Goal: Contribute content: Contribute content

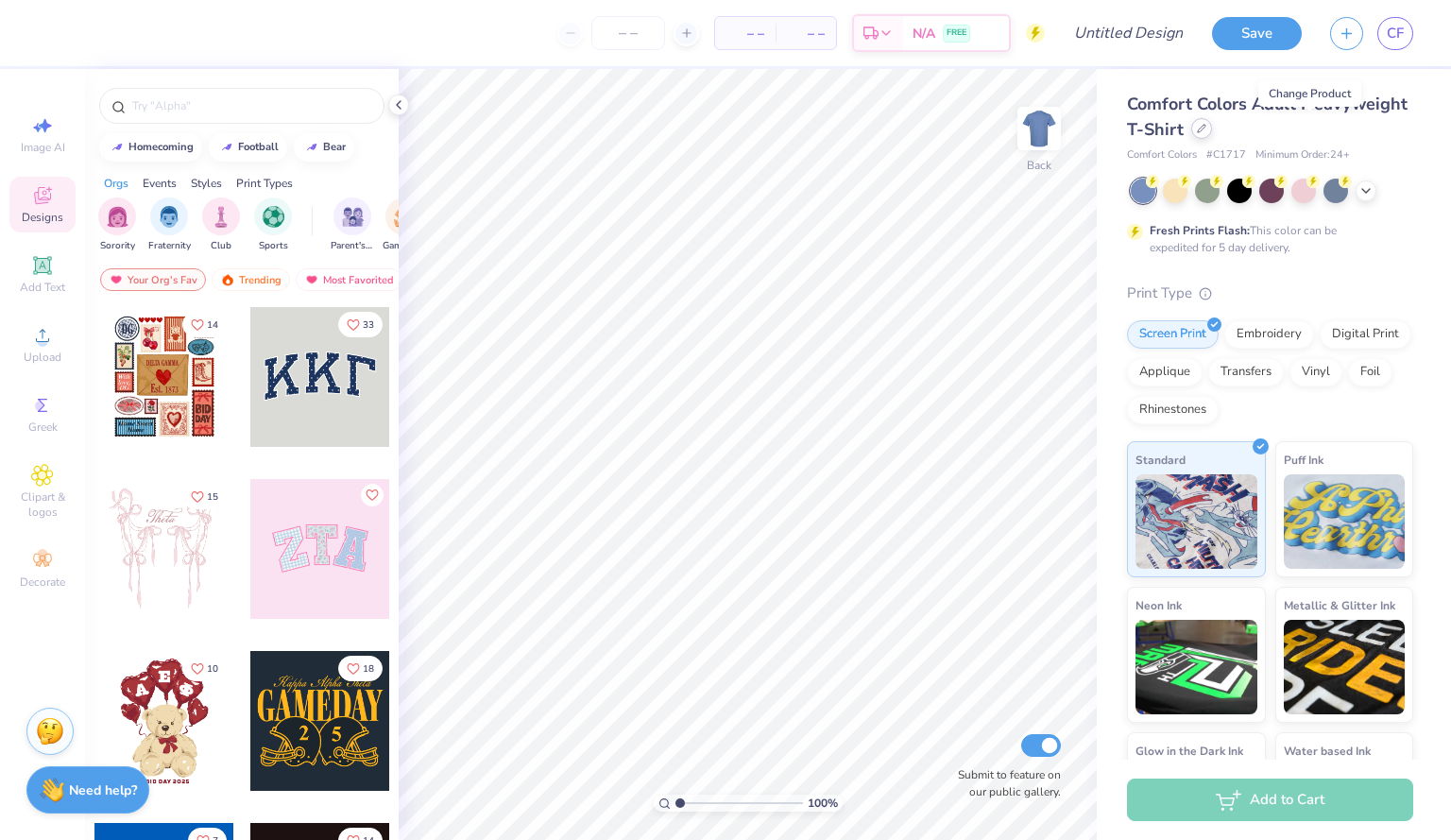
click at [1212, 134] on div at bounding box center [1200, 128] width 21 height 21
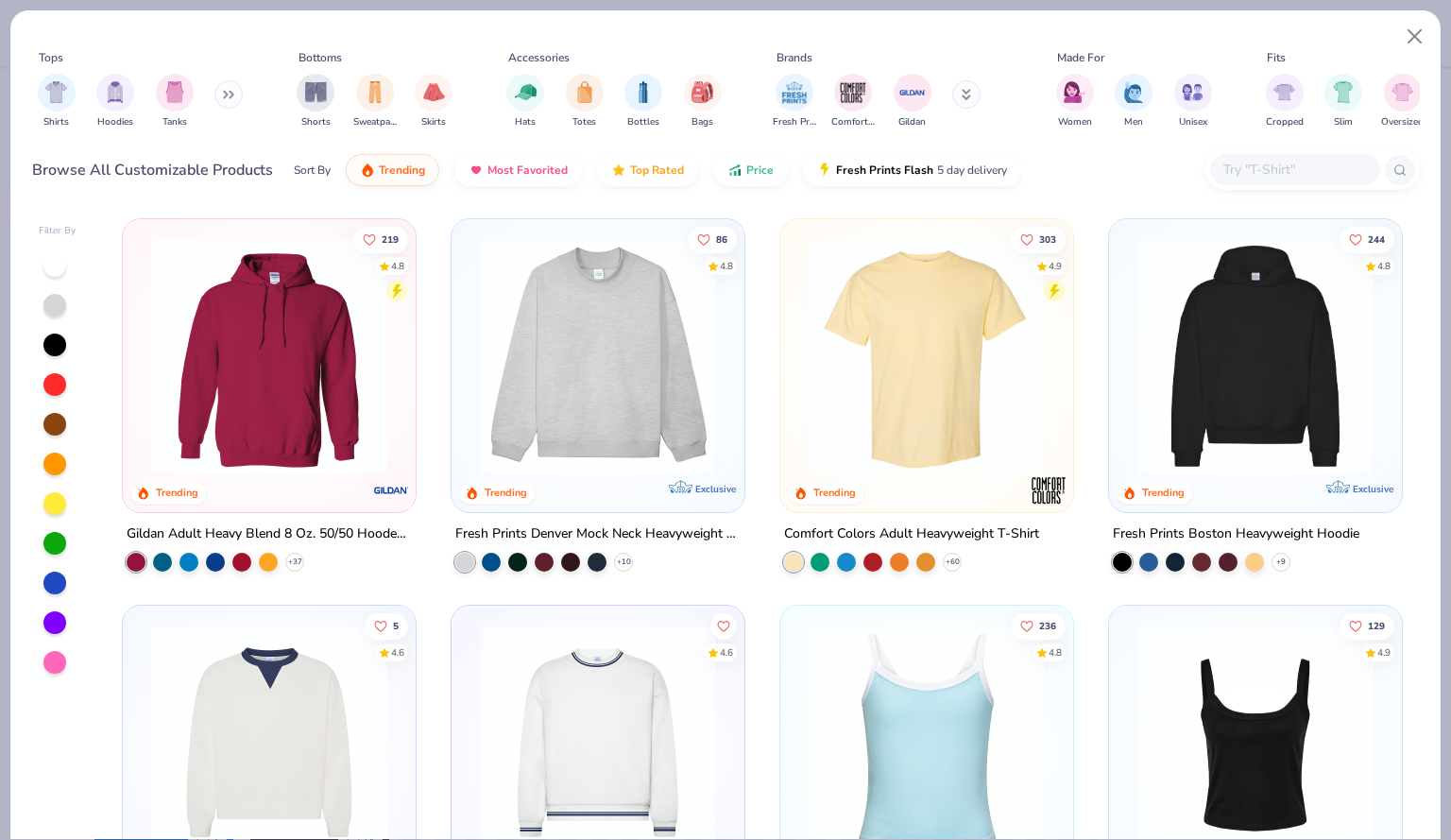
click at [57, 266] on div at bounding box center [54, 264] width 23 height 23
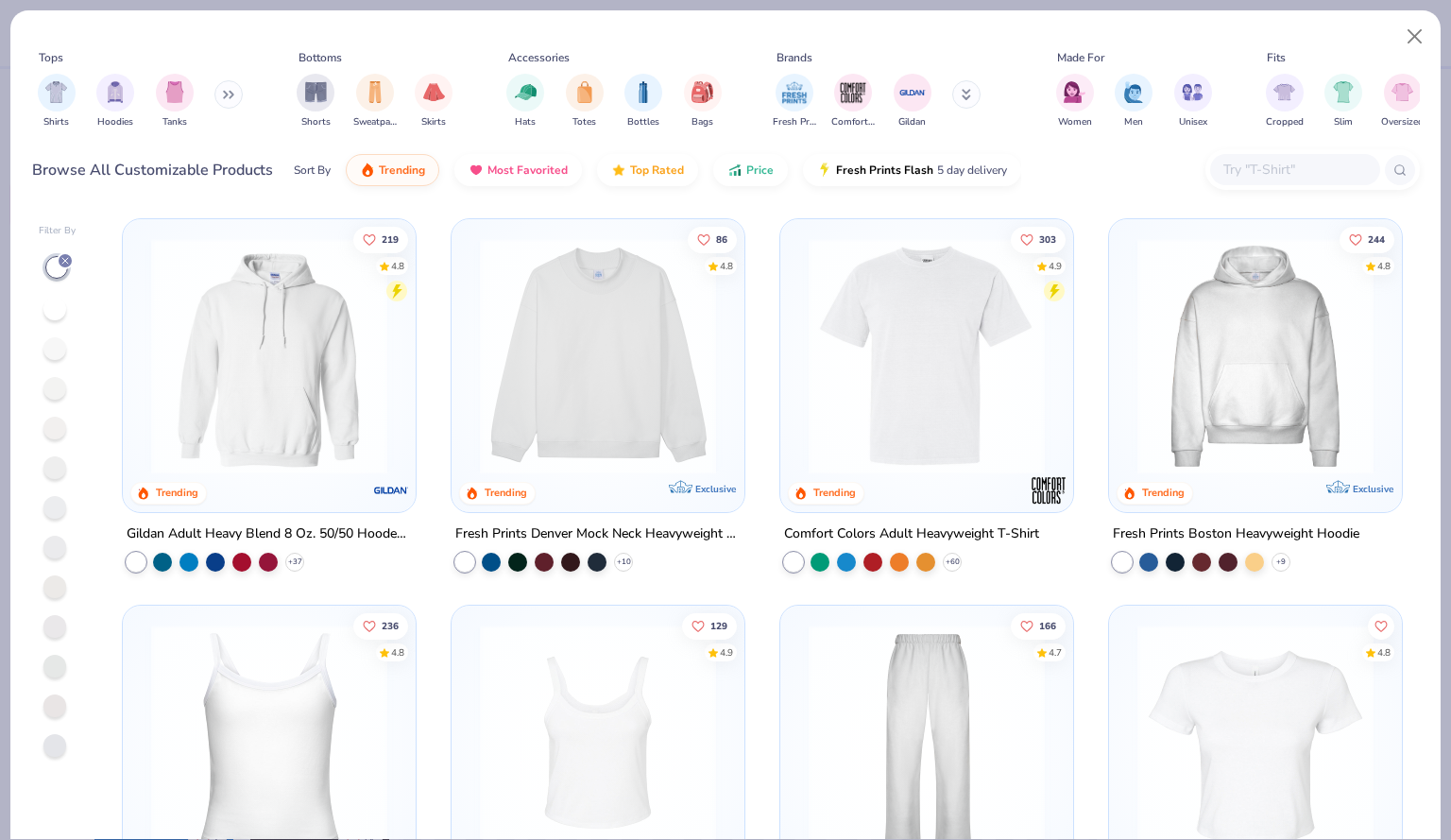
click at [895, 388] on img at bounding box center [926, 355] width 255 height 236
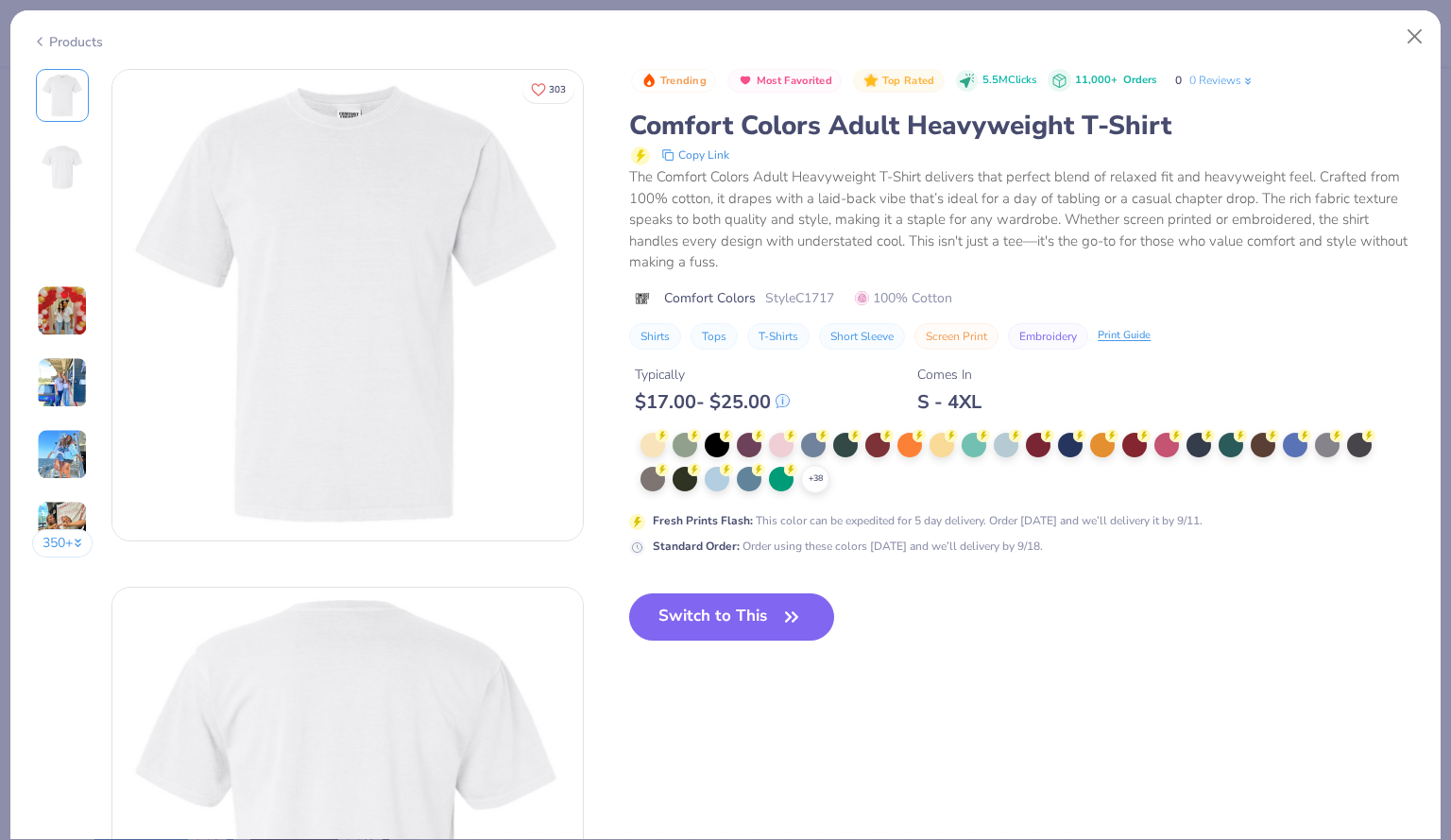
click at [751, 622] on button "Switch to This" at bounding box center [730, 617] width 205 height 47
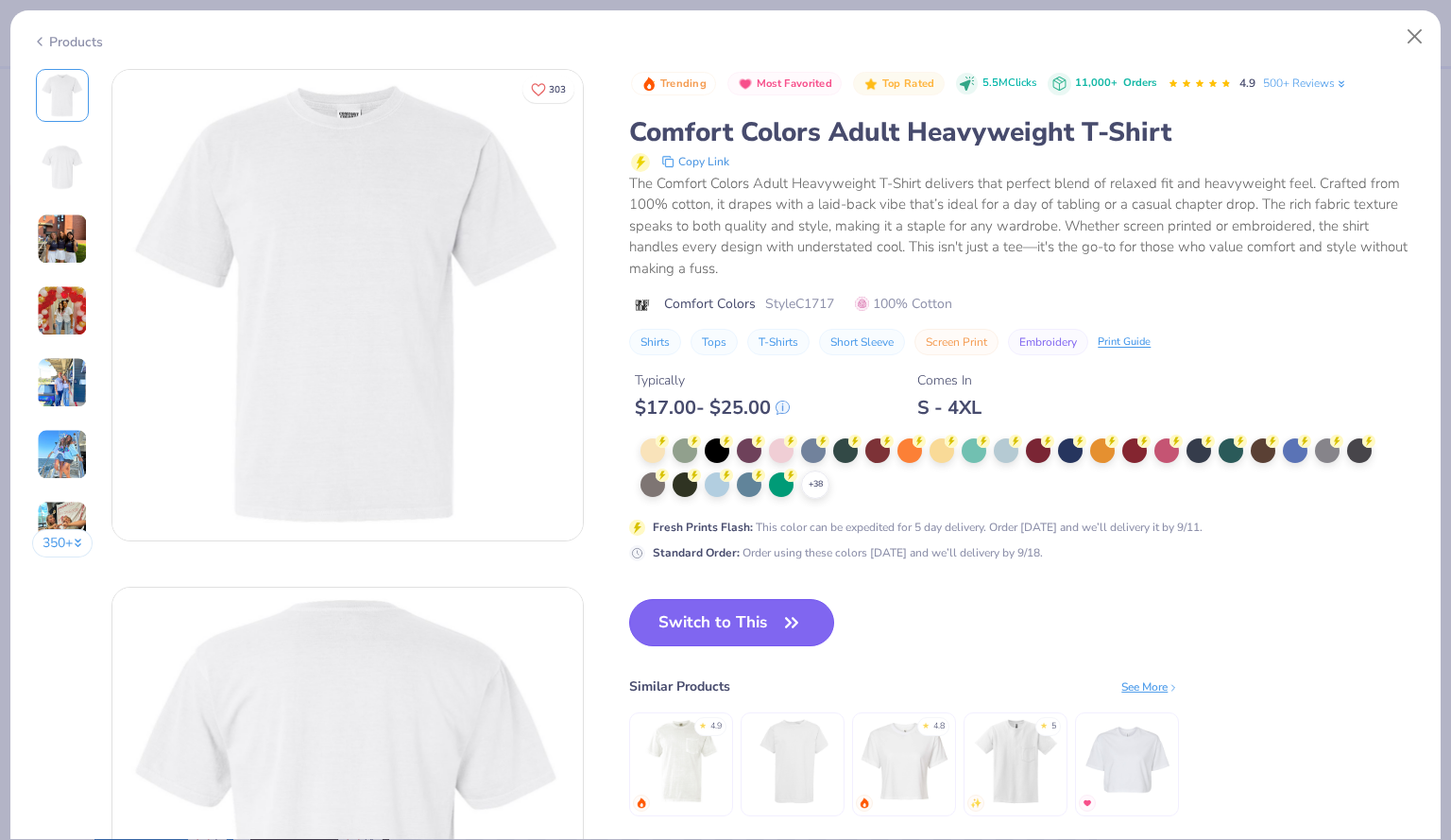
click at [788, 619] on icon "button" at bounding box center [791, 622] width 26 height 26
click at [805, 626] on icon "button" at bounding box center [791, 622] width 26 height 26
click at [1424, 41] on button "Close" at bounding box center [1415, 36] width 36 height 36
click at [812, 632] on button "Switch to This" at bounding box center [730, 623] width 205 height 47
click at [1406, 40] on button "Close" at bounding box center [1415, 36] width 36 height 36
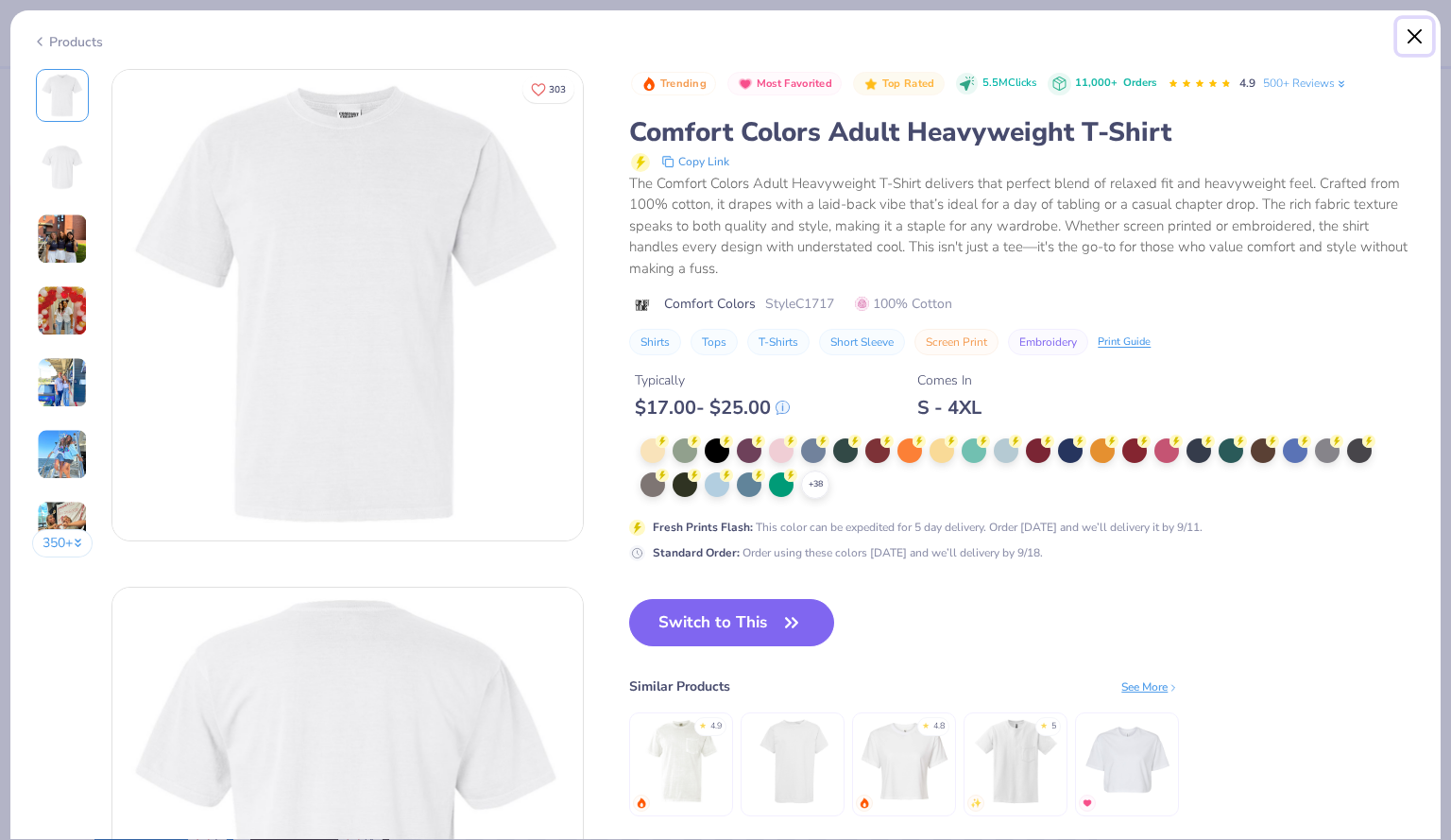
click at [1420, 31] on button "Close" at bounding box center [1415, 36] width 36 height 36
click at [1413, 32] on button "Close" at bounding box center [1415, 36] width 36 height 36
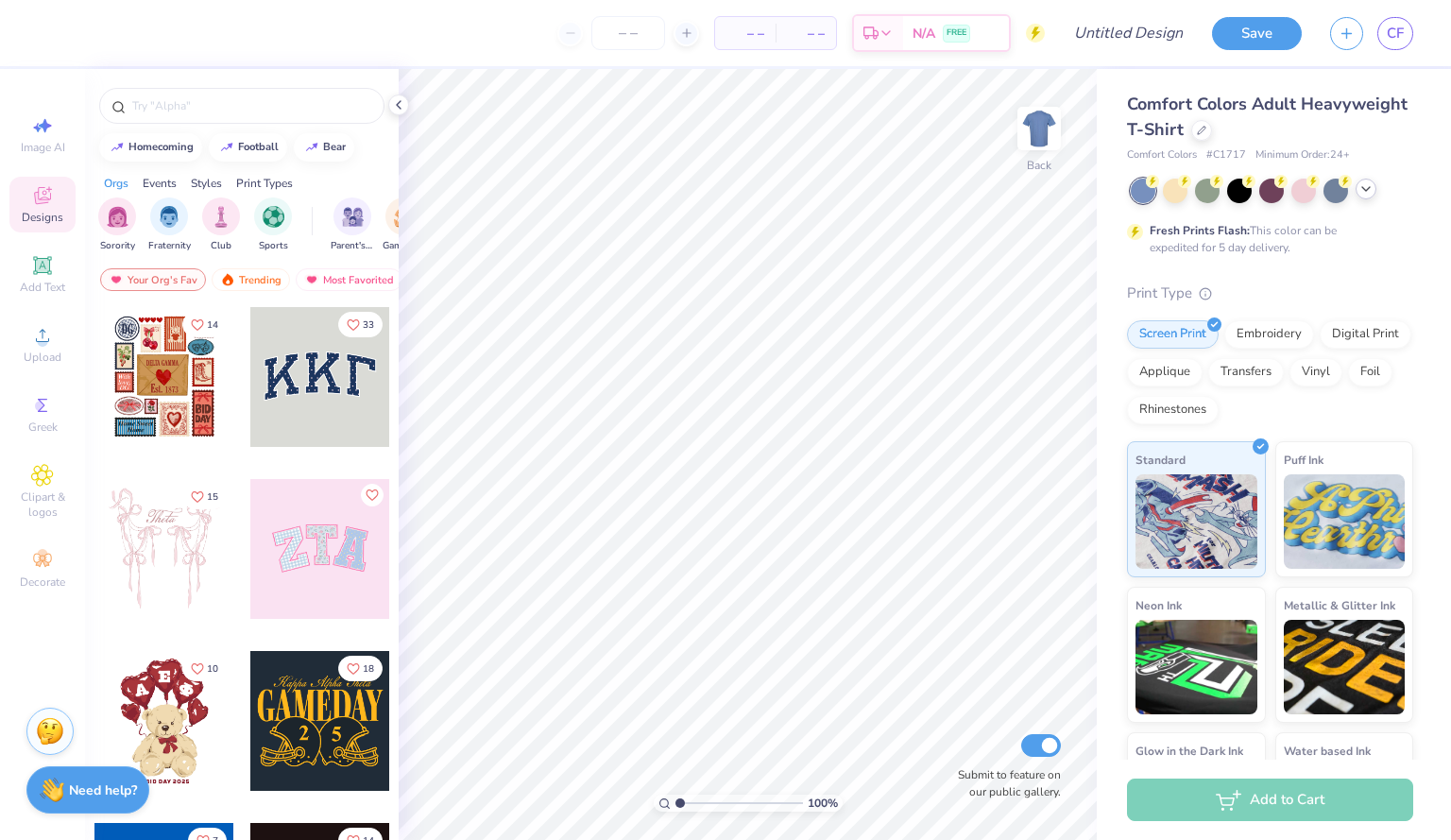
click at [1368, 198] on div at bounding box center [1365, 188] width 21 height 21
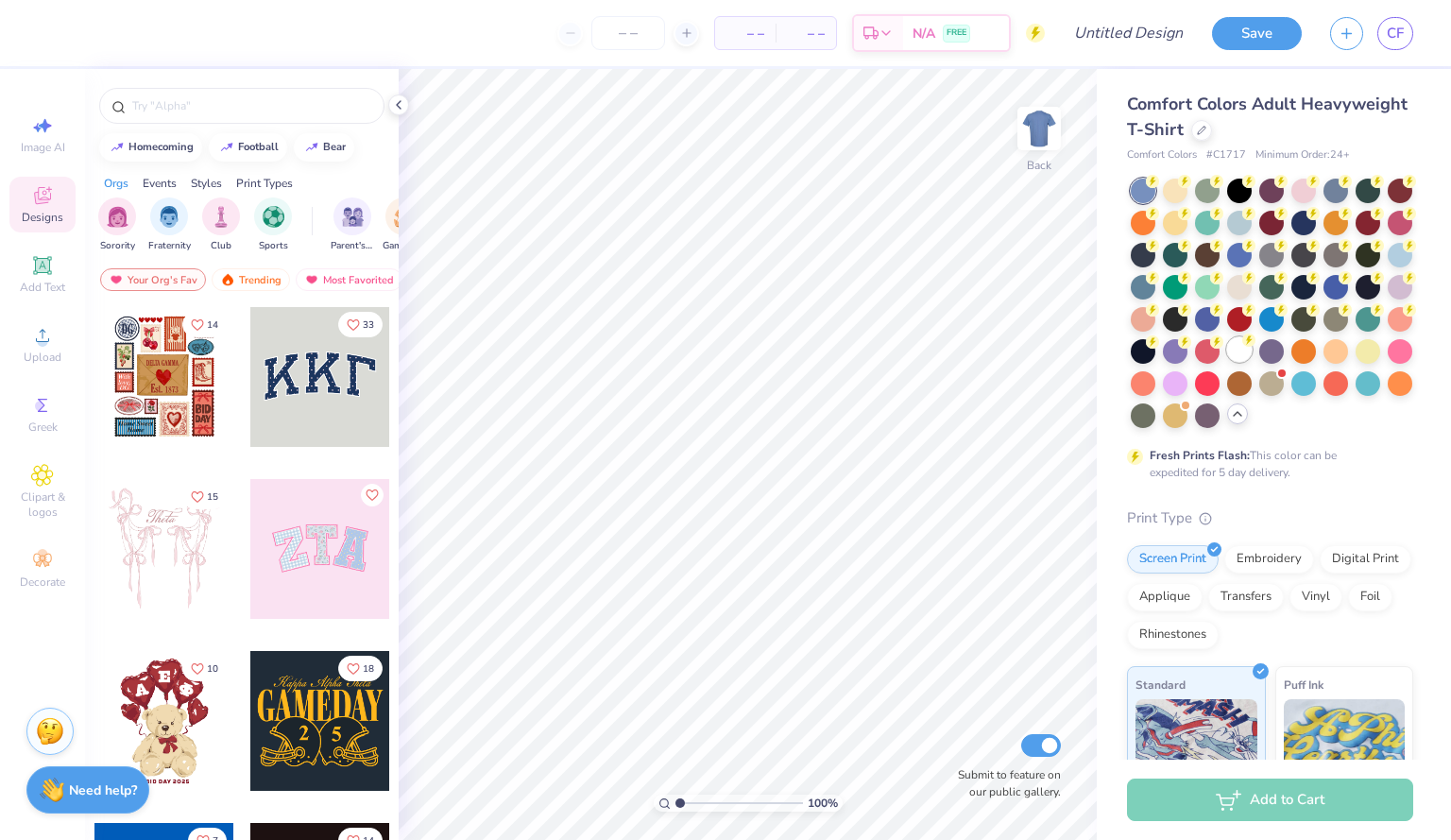
click at [1227, 361] on div at bounding box center [1239, 349] width 24 height 24
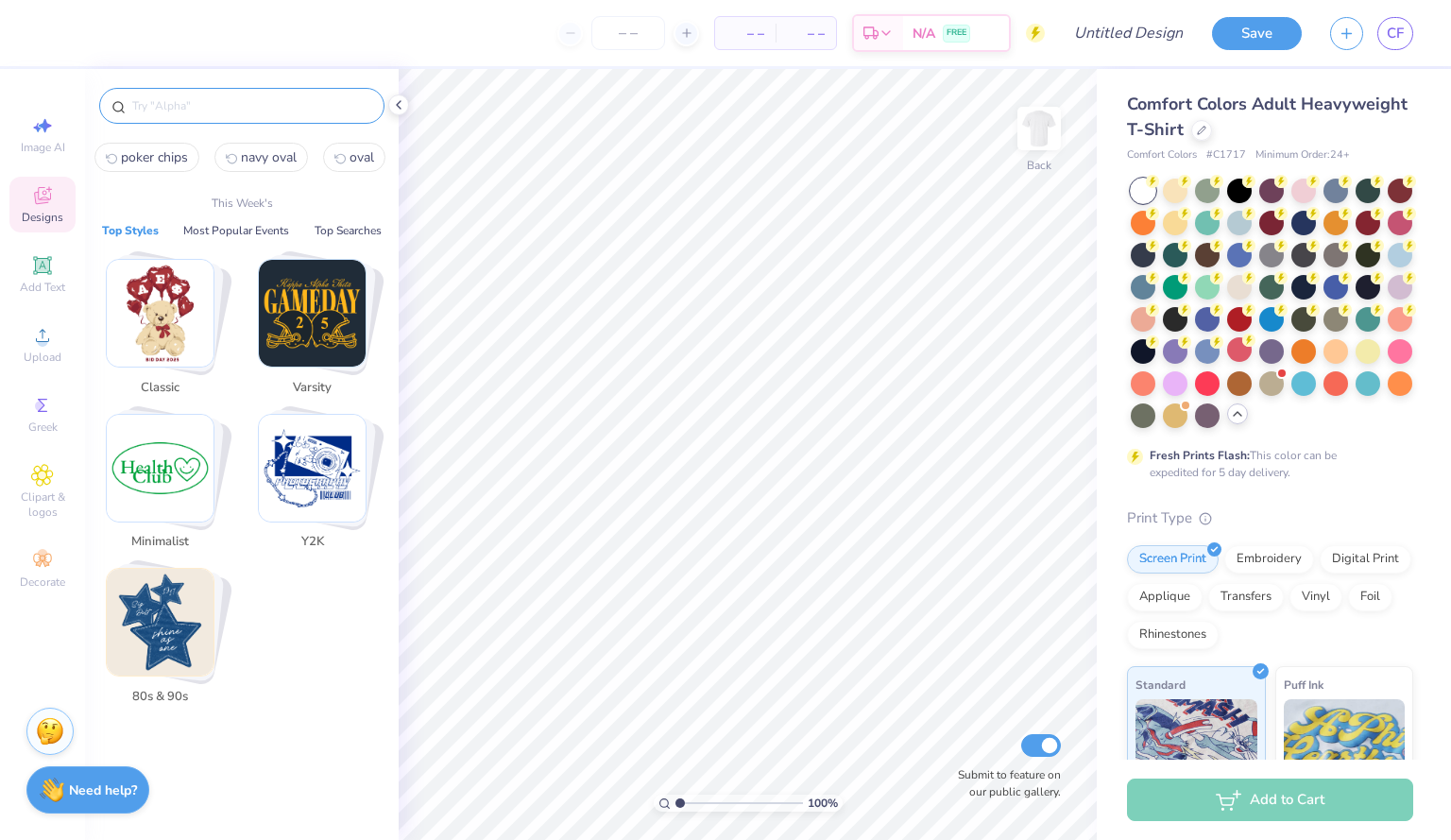
click at [180, 110] on input "text" at bounding box center [251, 105] width 242 height 19
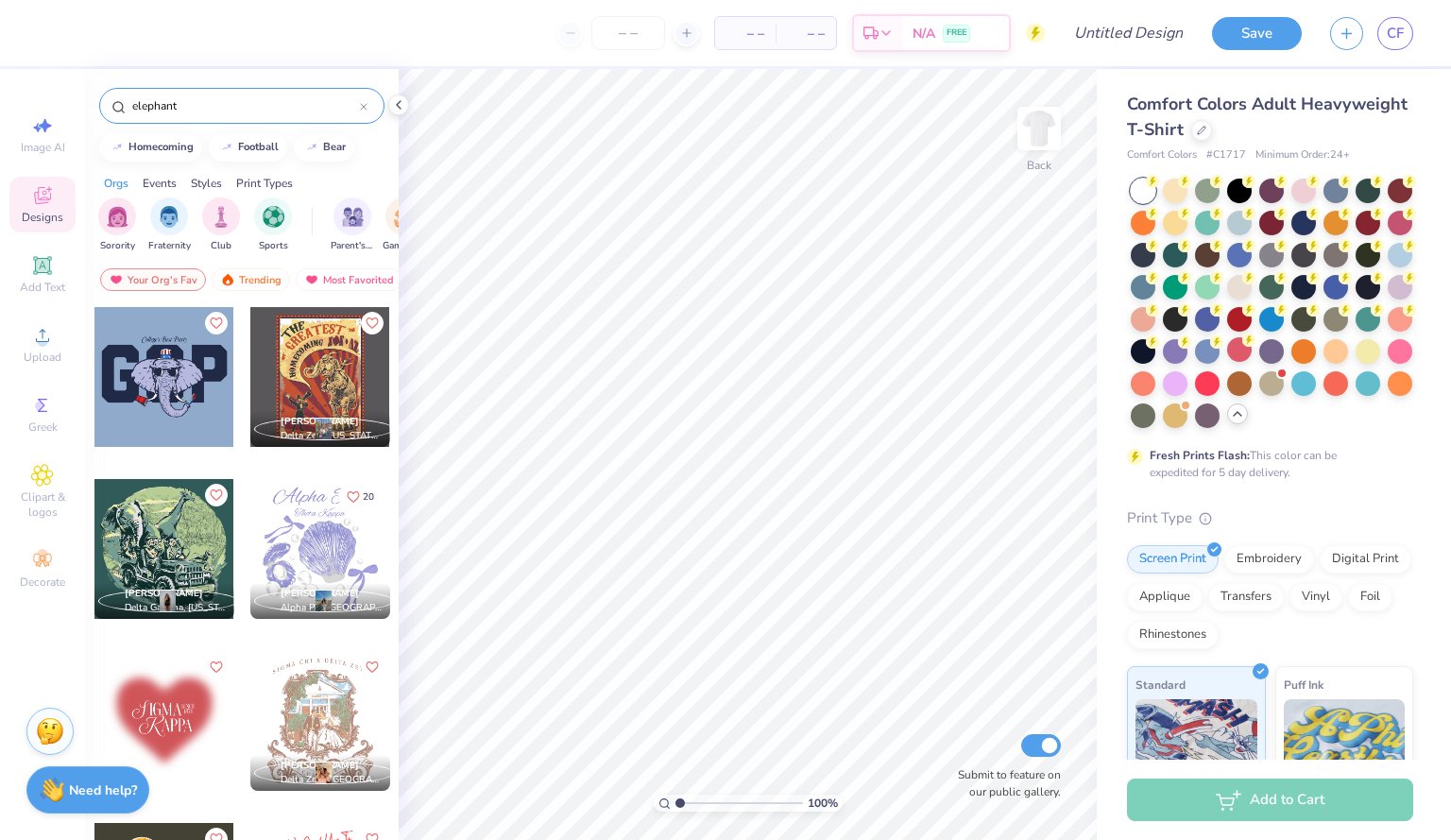
type input "elephant"
click at [205, 183] on div "Styles" at bounding box center [207, 182] width 31 height 17
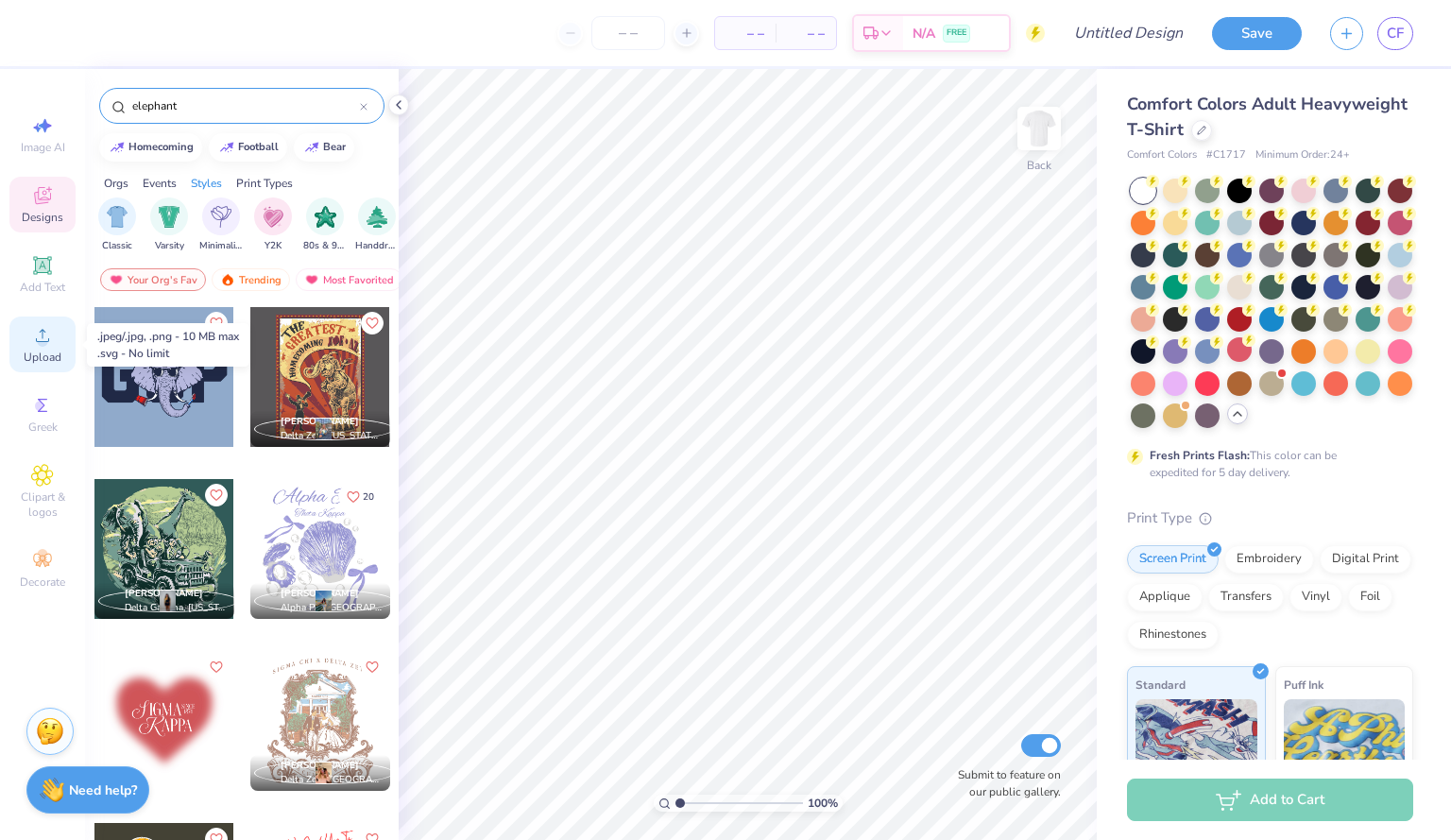
click at [34, 343] on icon at bounding box center [42, 335] width 23 height 23
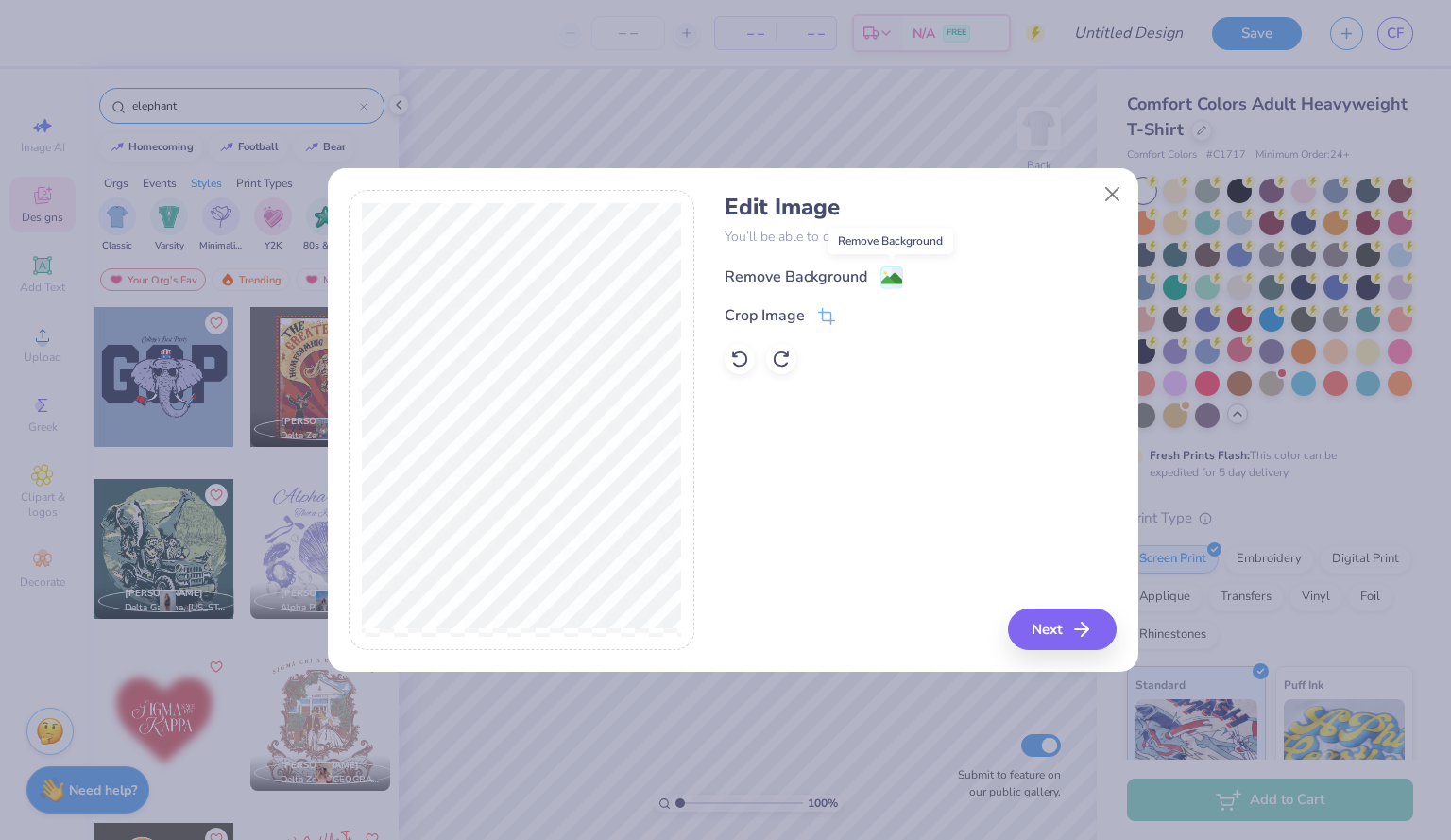
click at [896, 269] on image at bounding box center [891, 278] width 21 height 21
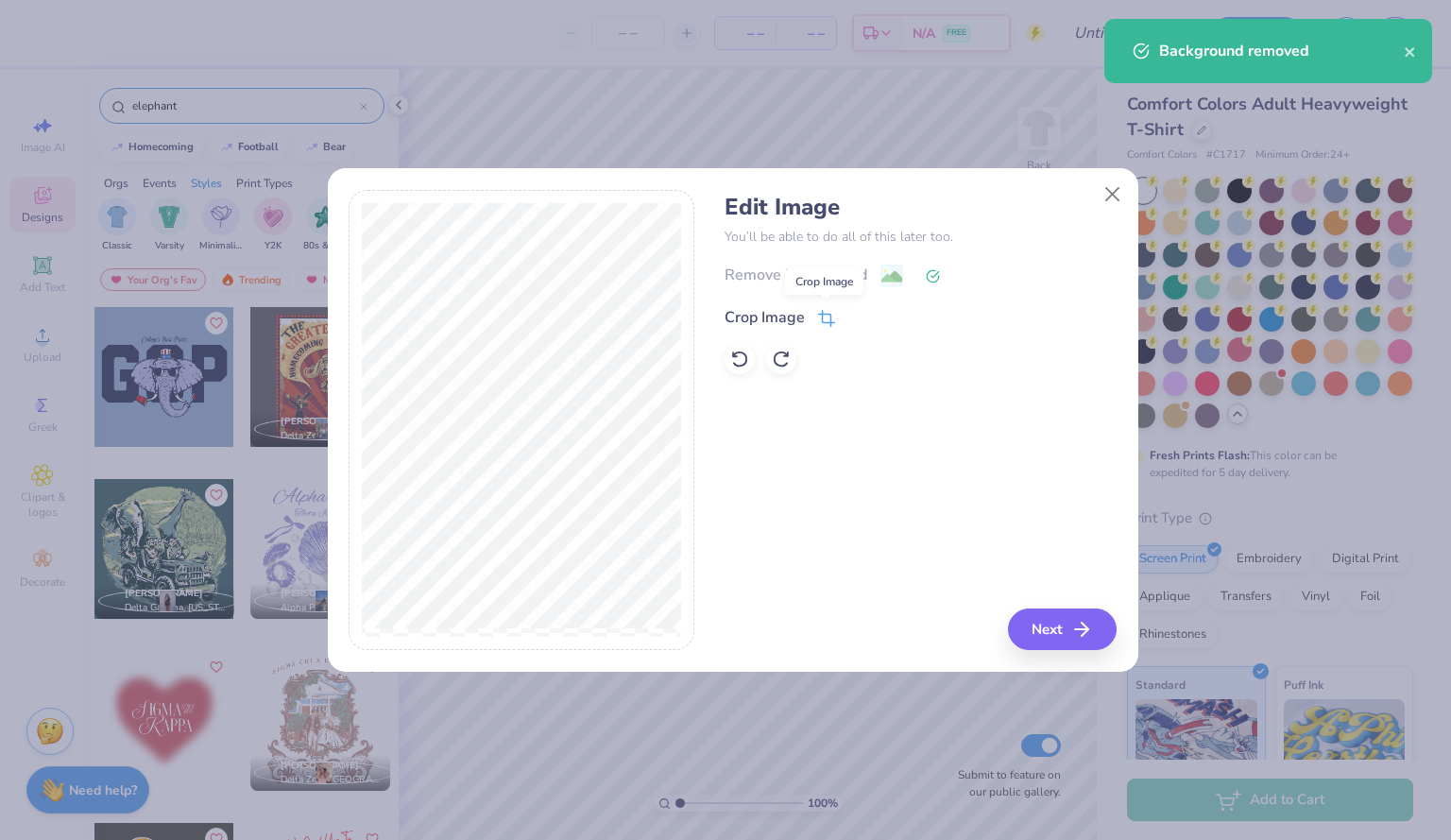
click at [824, 314] on icon at bounding box center [824, 320] width 13 height 13
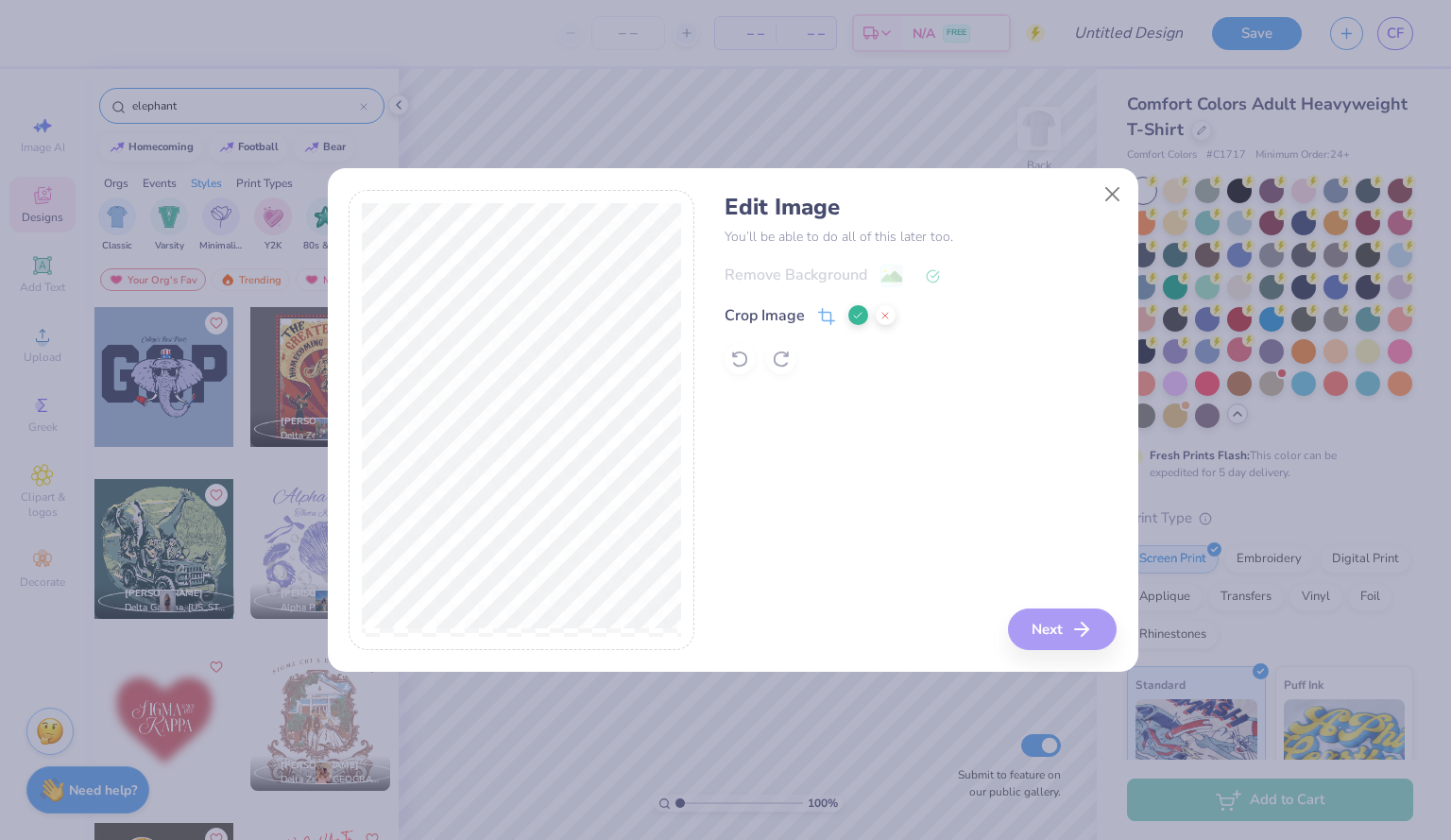
click at [1060, 630] on div "Edit Image You’ll be able to do all of this later too. Remove Background Crop I…" at bounding box center [920, 420] width 392 height 461
click at [856, 317] on polyline at bounding box center [858, 315] width 8 height 6
click at [1079, 637] on icon "button" at bounding box center [1087, 629] width 23 height 23
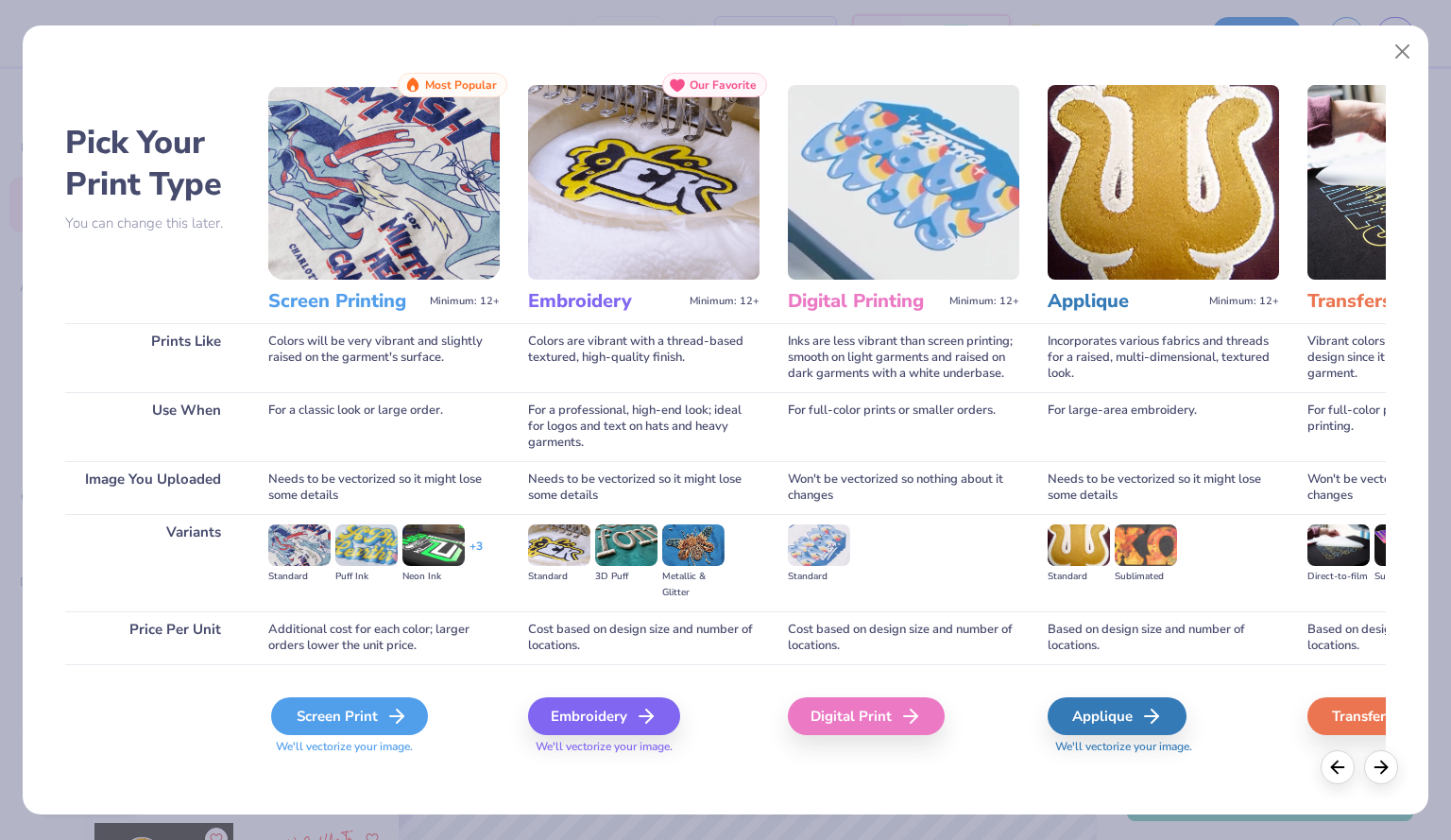
click at [354, 713] on div "Screen Print" at bounding box center [350, 716] width 157 height 38
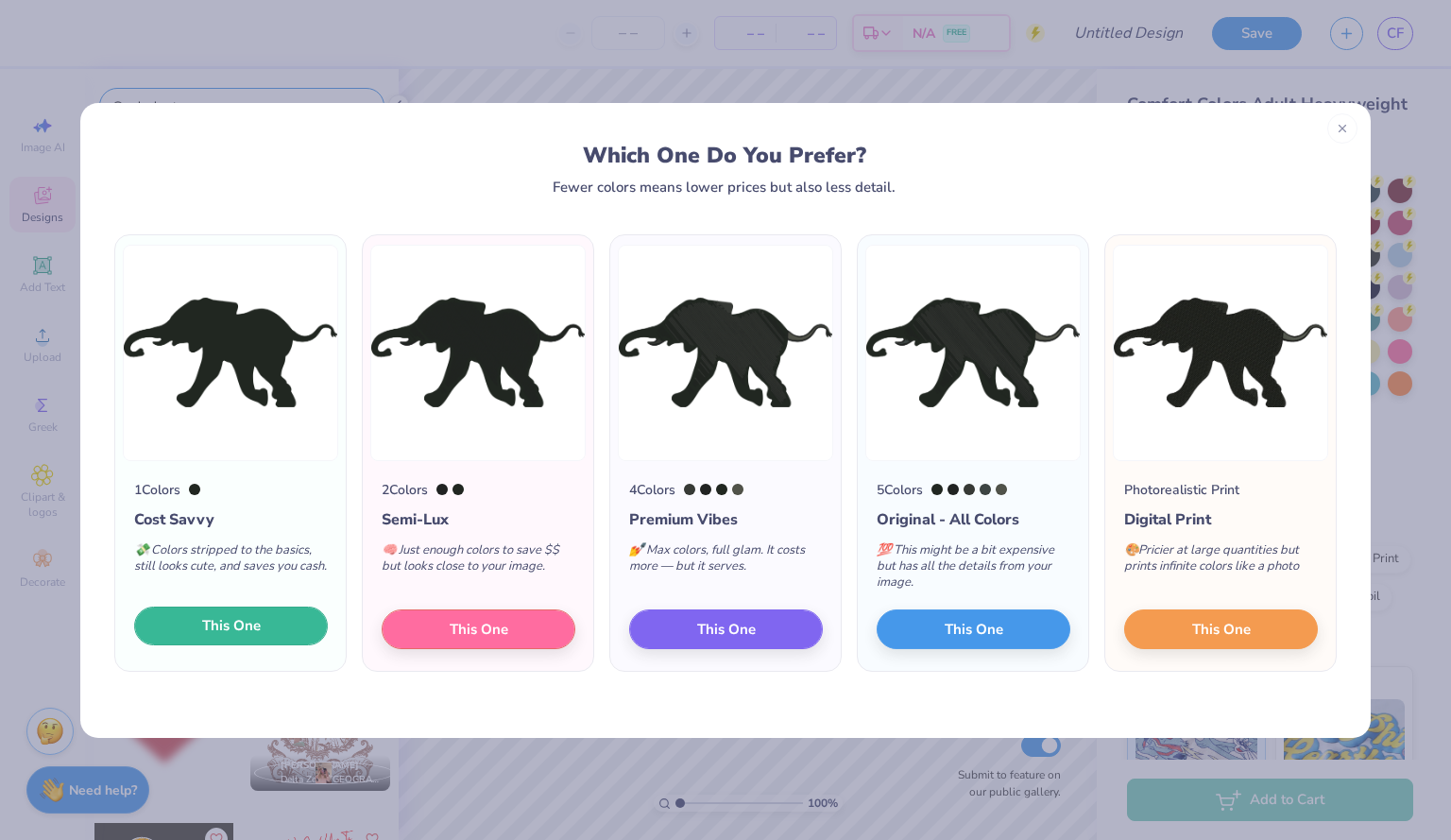
click at [297, 624] on button "This One" at bounding box center [231, 626] width 194 height 40
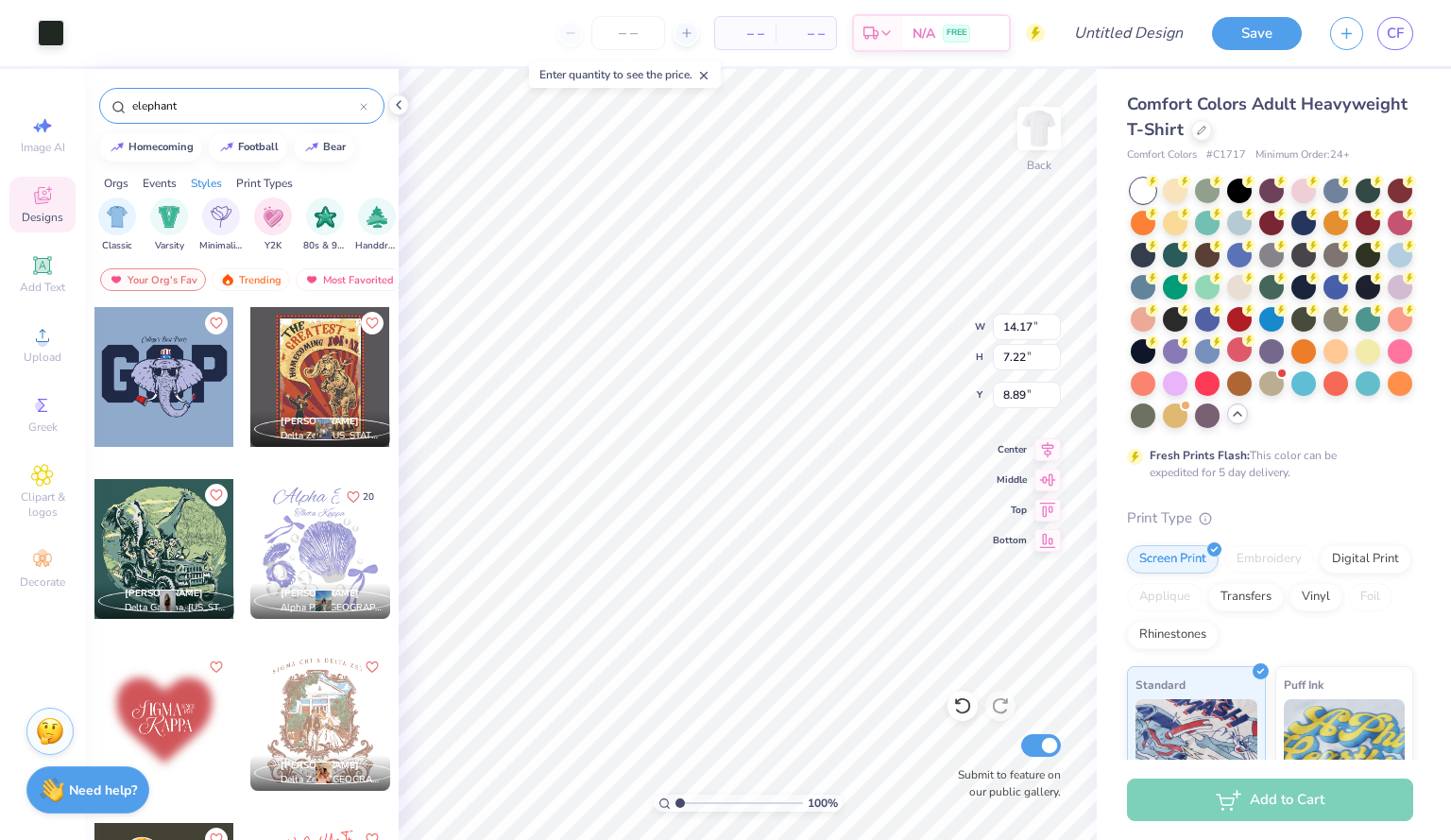
type input "6.07"
type input "3.09"
type input "13.02"
click at [60, 284] on span "Add Text" at bounding box center [42, 287] width 45 height 15
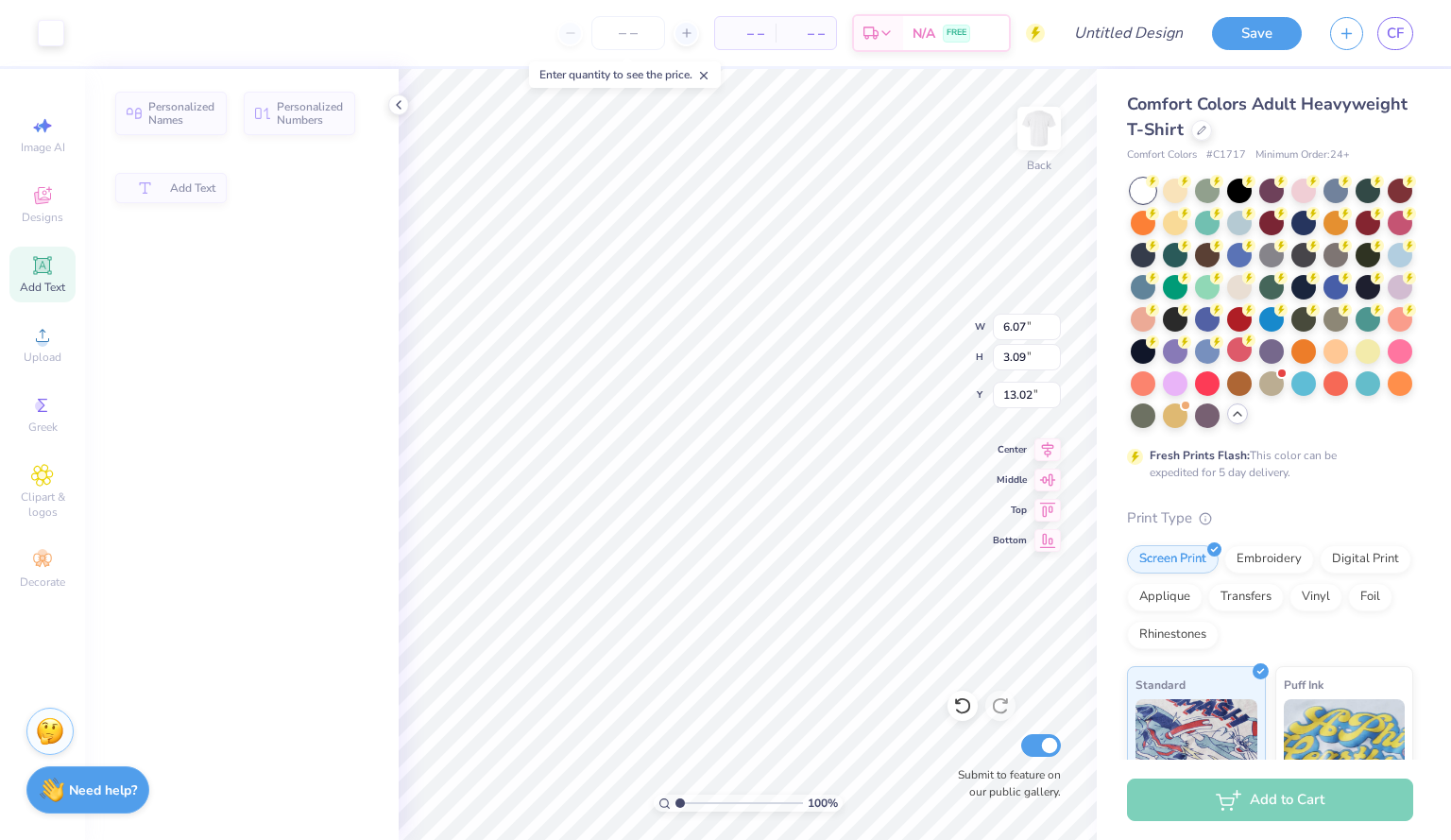
type input "5.59"
type input "1.62"
type input "11.69"
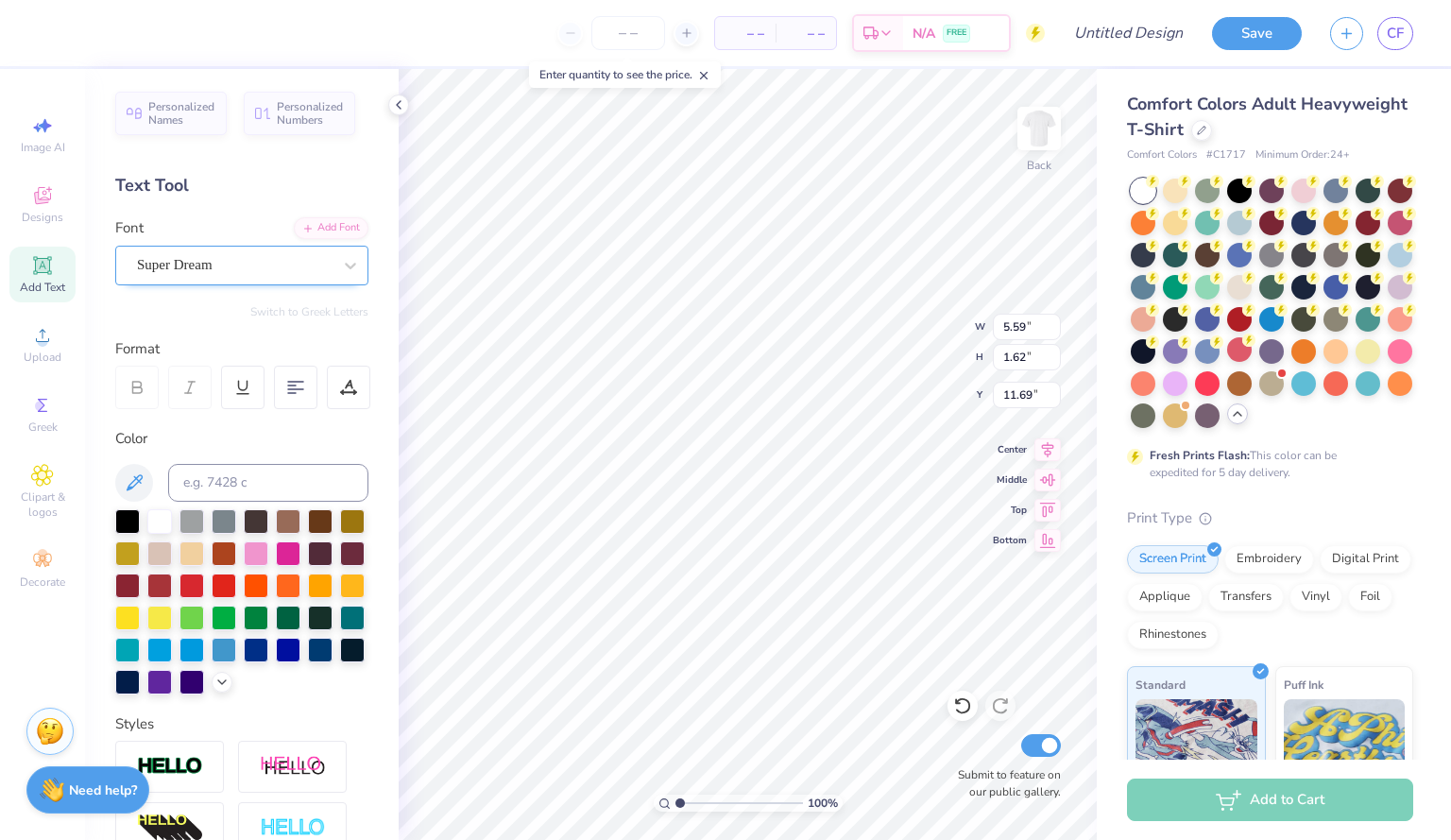
click at [310, 255] on div "Super Dream" at bounding box center [234, 265] width 199 height 29
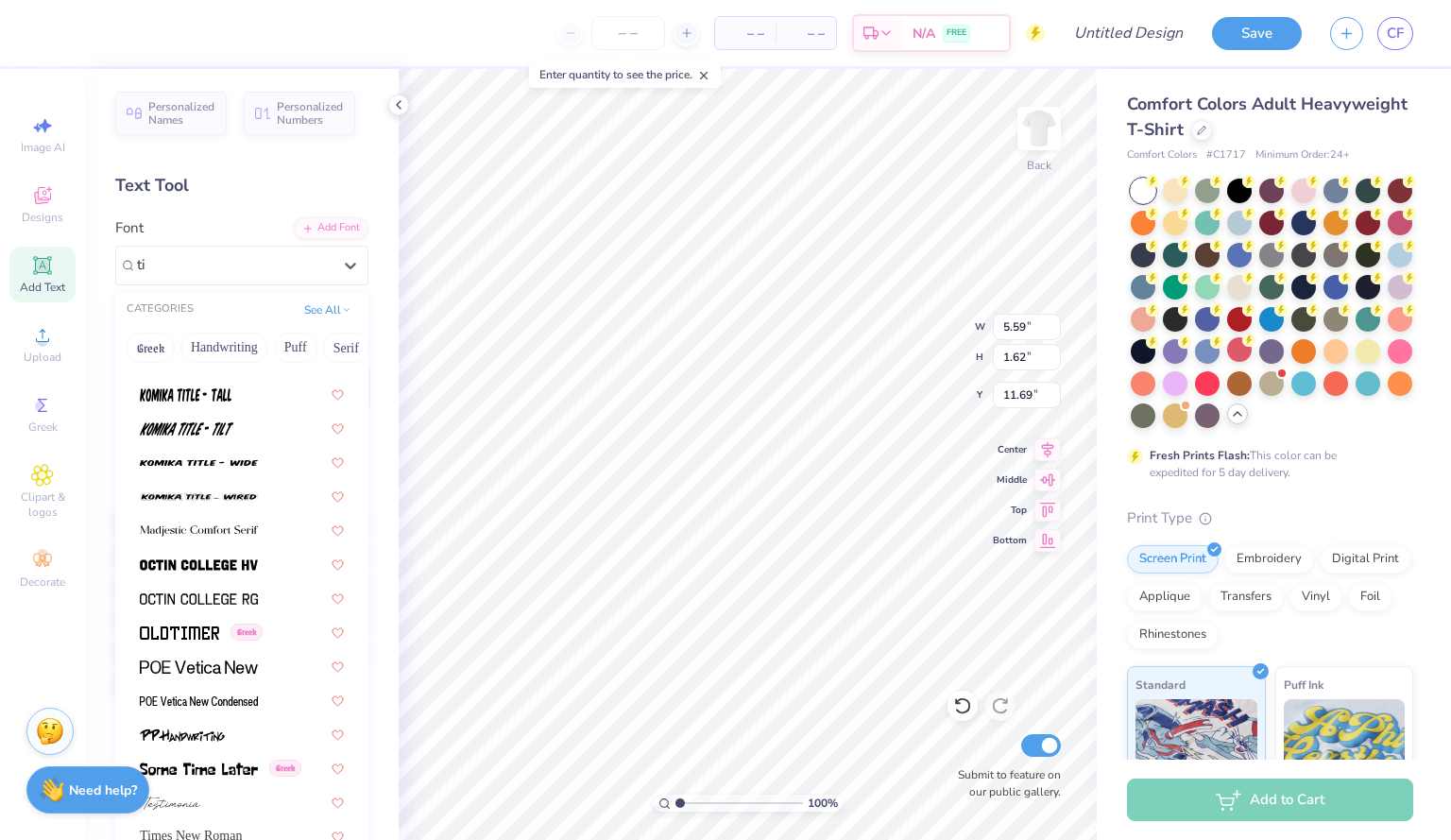
scroll to position [0, 0]
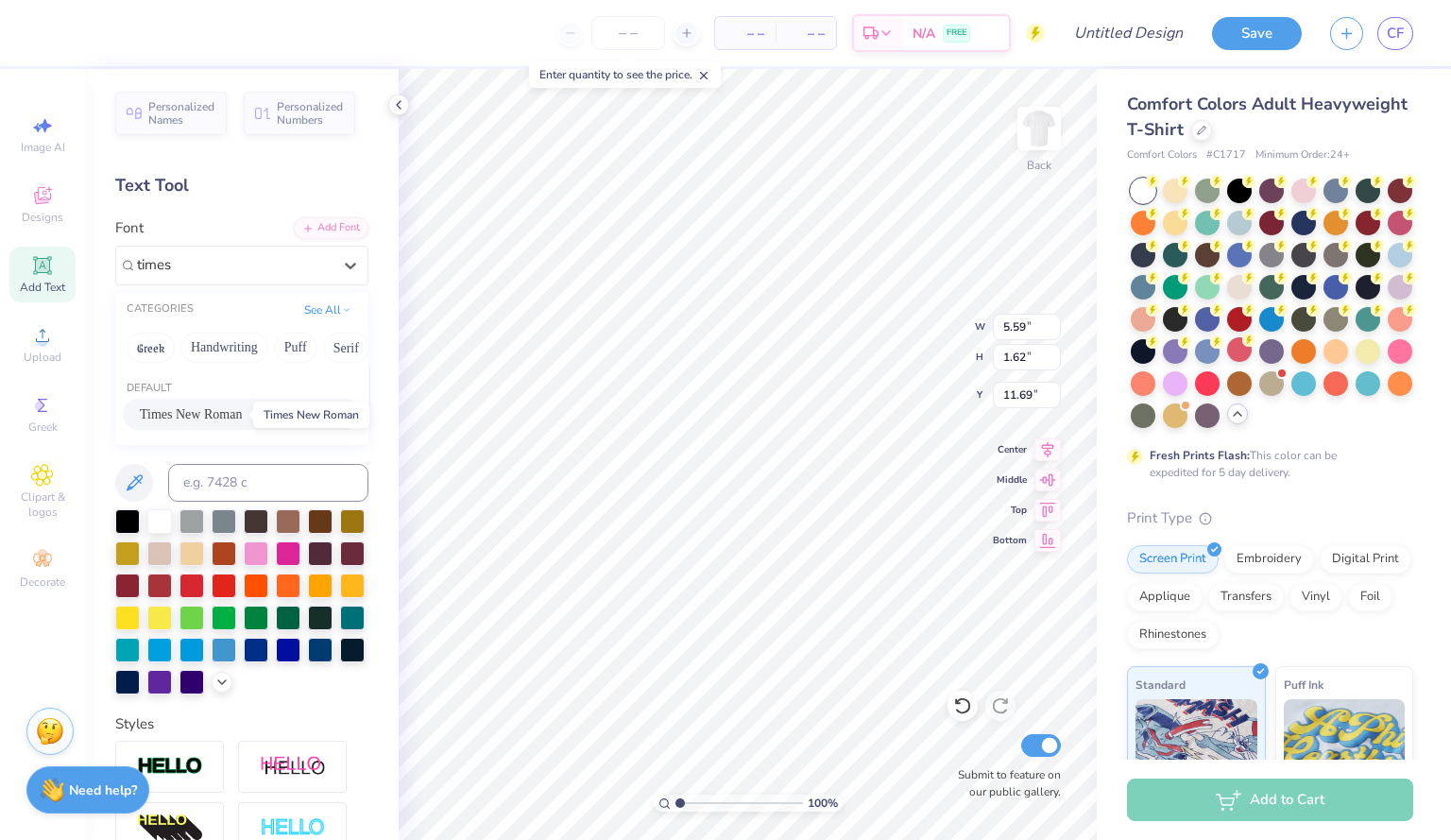
click at [215, 411] on span "Times New Roman" at bounding box center [191, 414] width 102 height 20
type input "times"
type input "5.84"
type input "1.55"
type input "11.59"
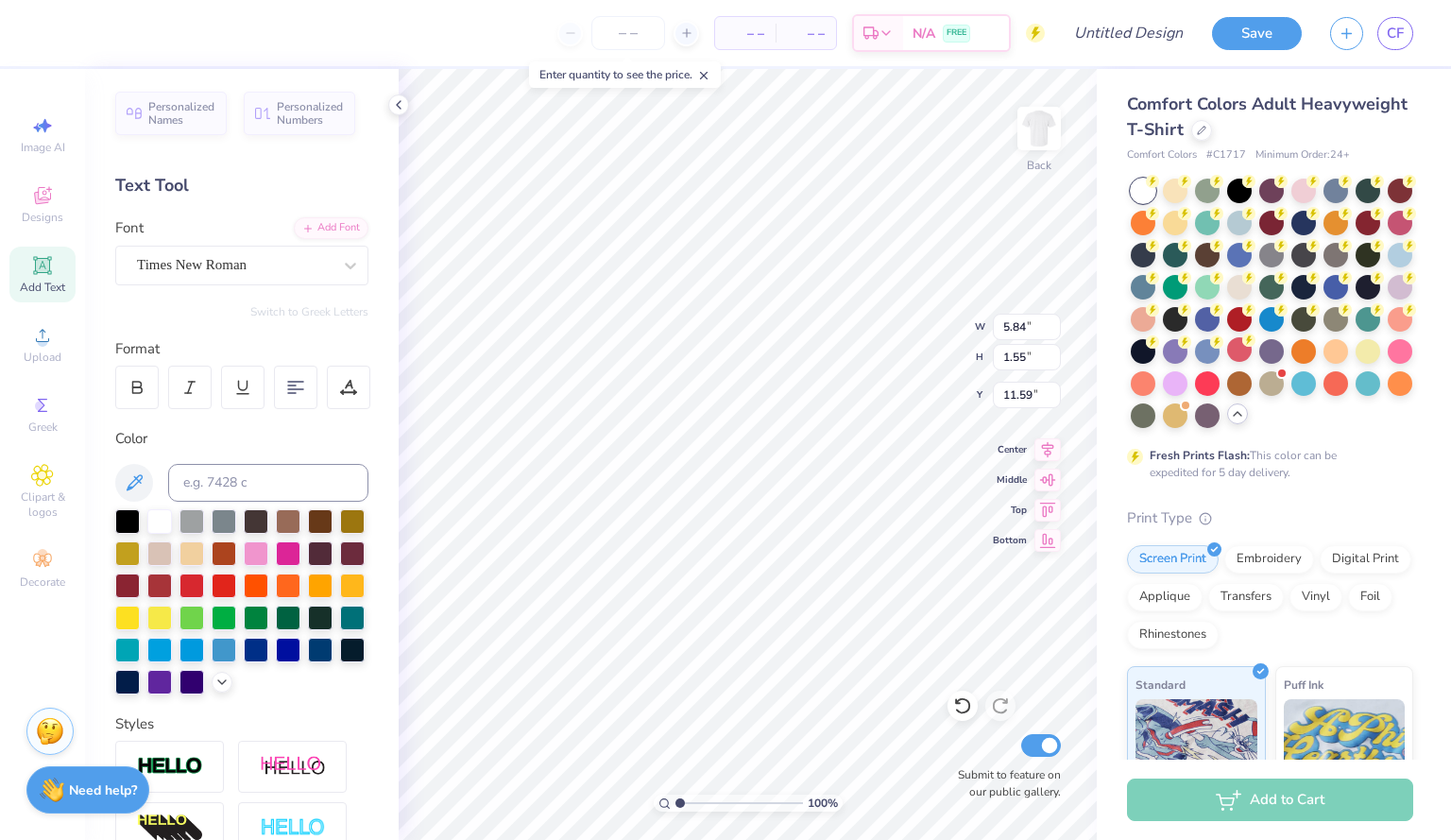
scroll to position [16, 6]
type textarea "[US_STATE] A&M"
click at [244, 660] on div at bounding box center [256, 647] width 24 height 24
type input "3.00"
type input "11.18"
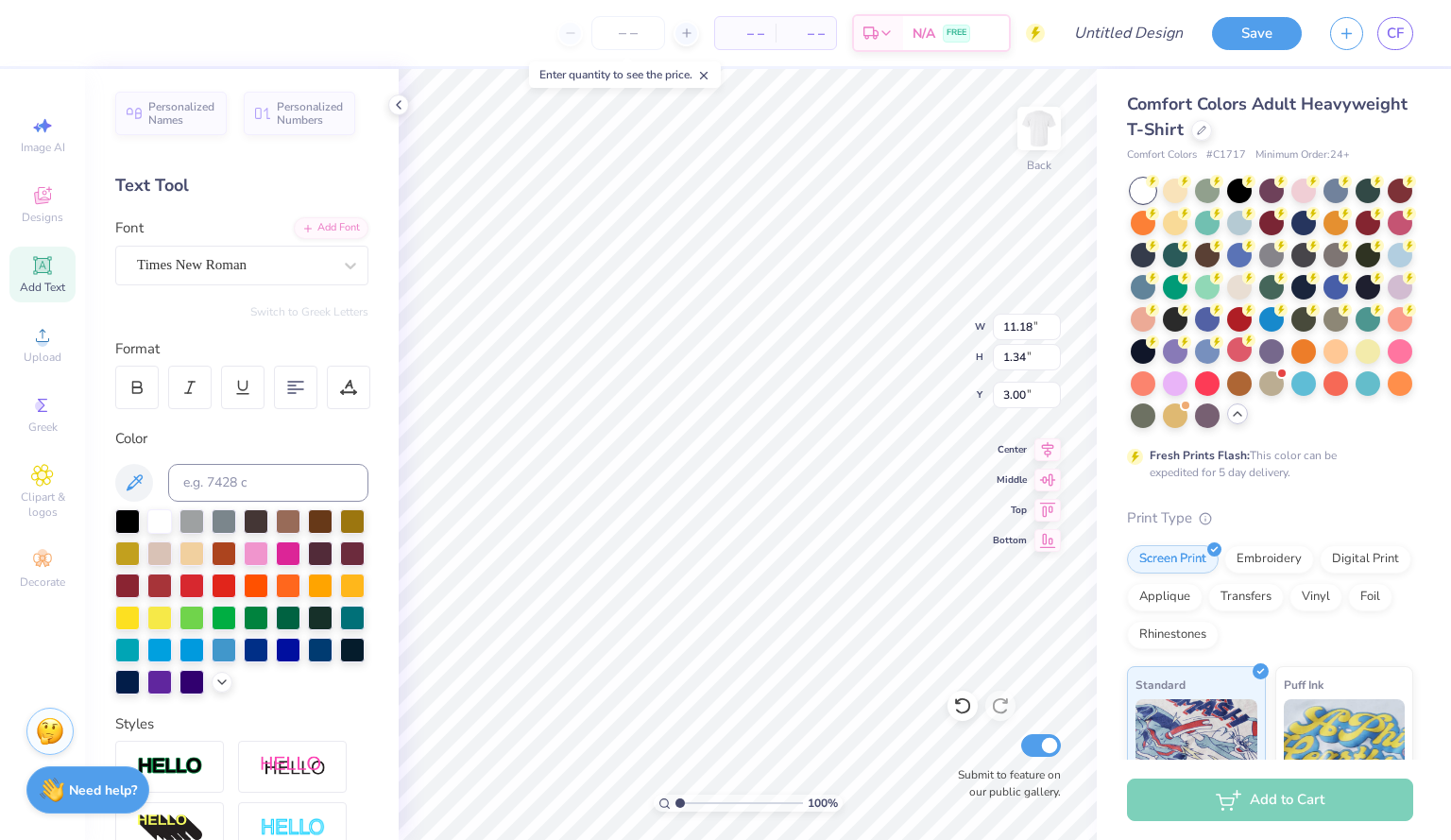
type input "1.34"
type input "4.31"
type input "9.81"
type input "1.17"
type input "10.02"
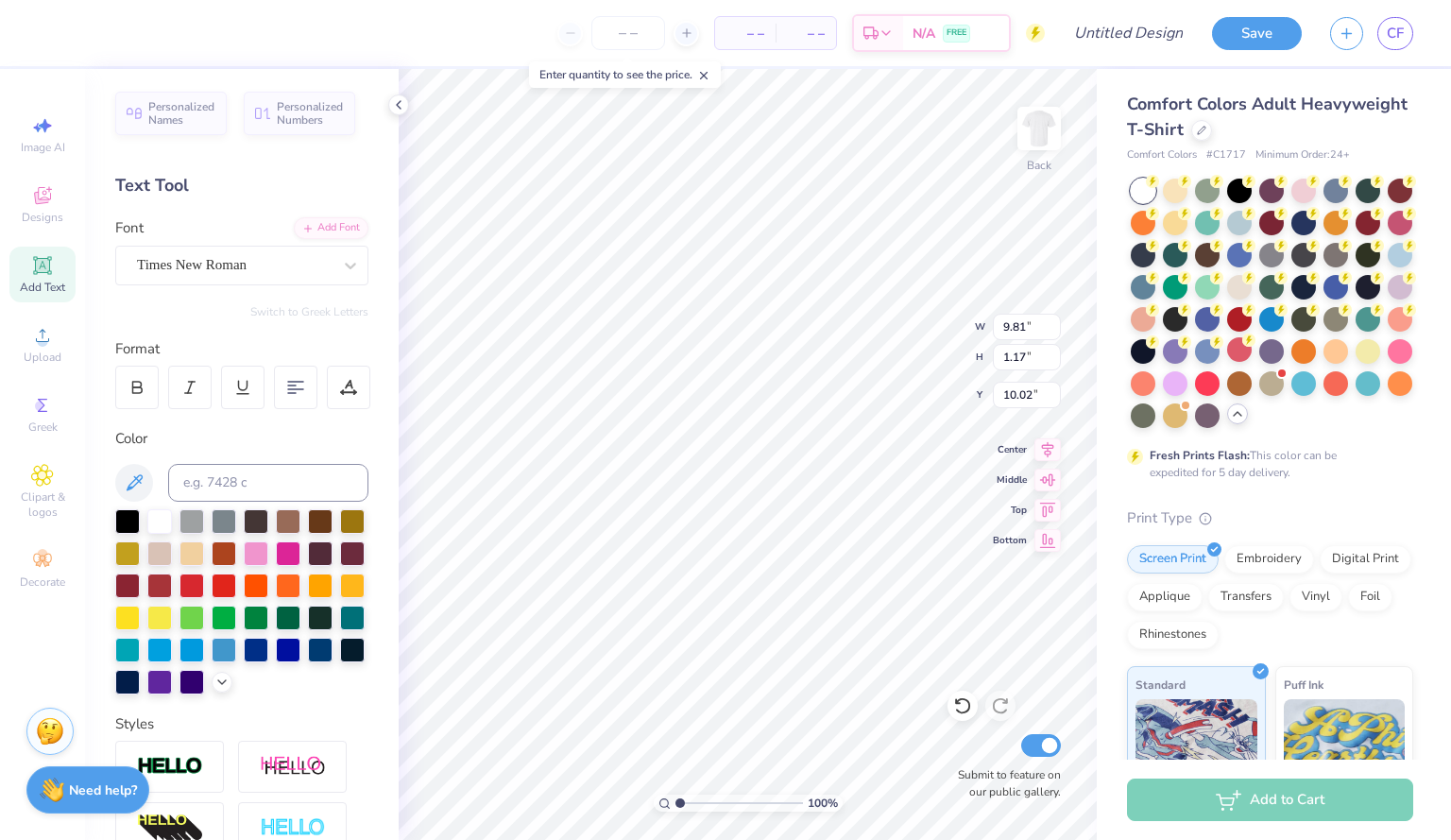
click at [43, 276] on icon at bounding box center [42, 264] width 23 height 23
type input "5.59"
type input "1.62"
type input "11.69"
click at [341, 266] on icon at bounding box center [350, 264] width 19 height 19
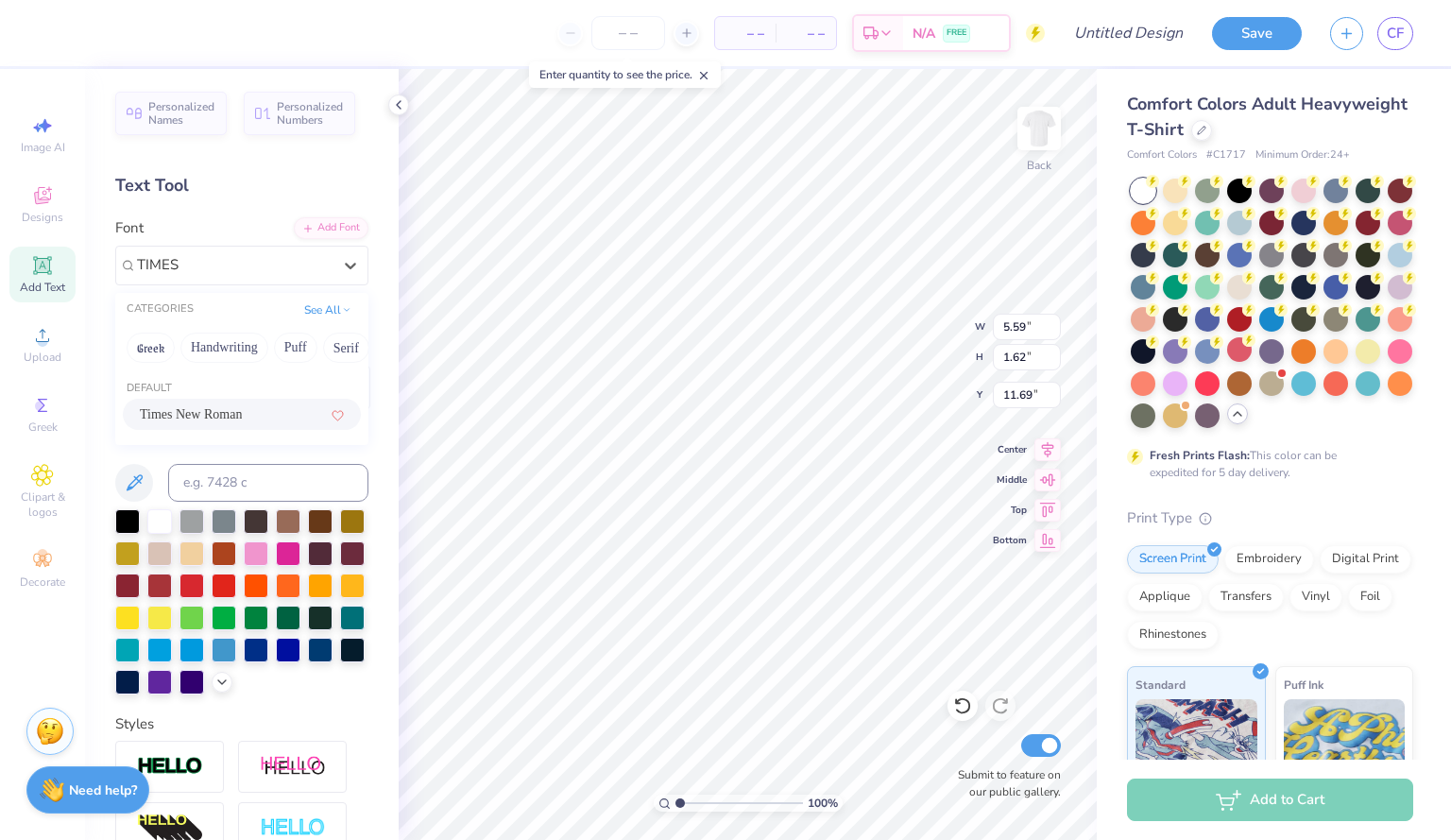
click at [230, 411] on span "Times New Roman" at bounding box center [191, 414] width 102 height 20
type input "TIMES"
type input "5.84"
type input "1.55"
type input "11.59"
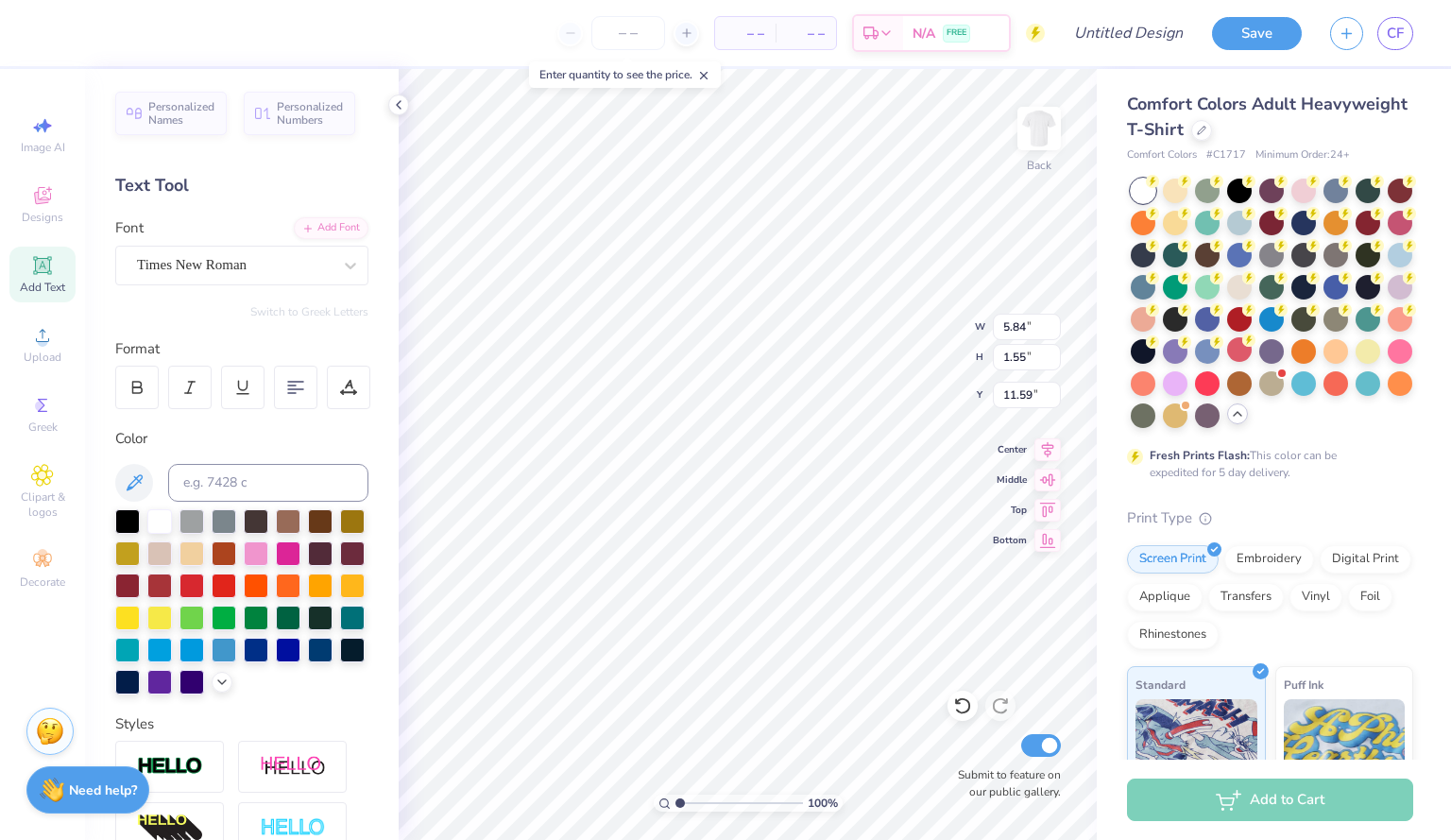
scroll to position [16, 3]
type textarea "f"
type textarea "FLiP '29"
click at [244, 660] on div at bounding box center [256, 647] width 24 height 24
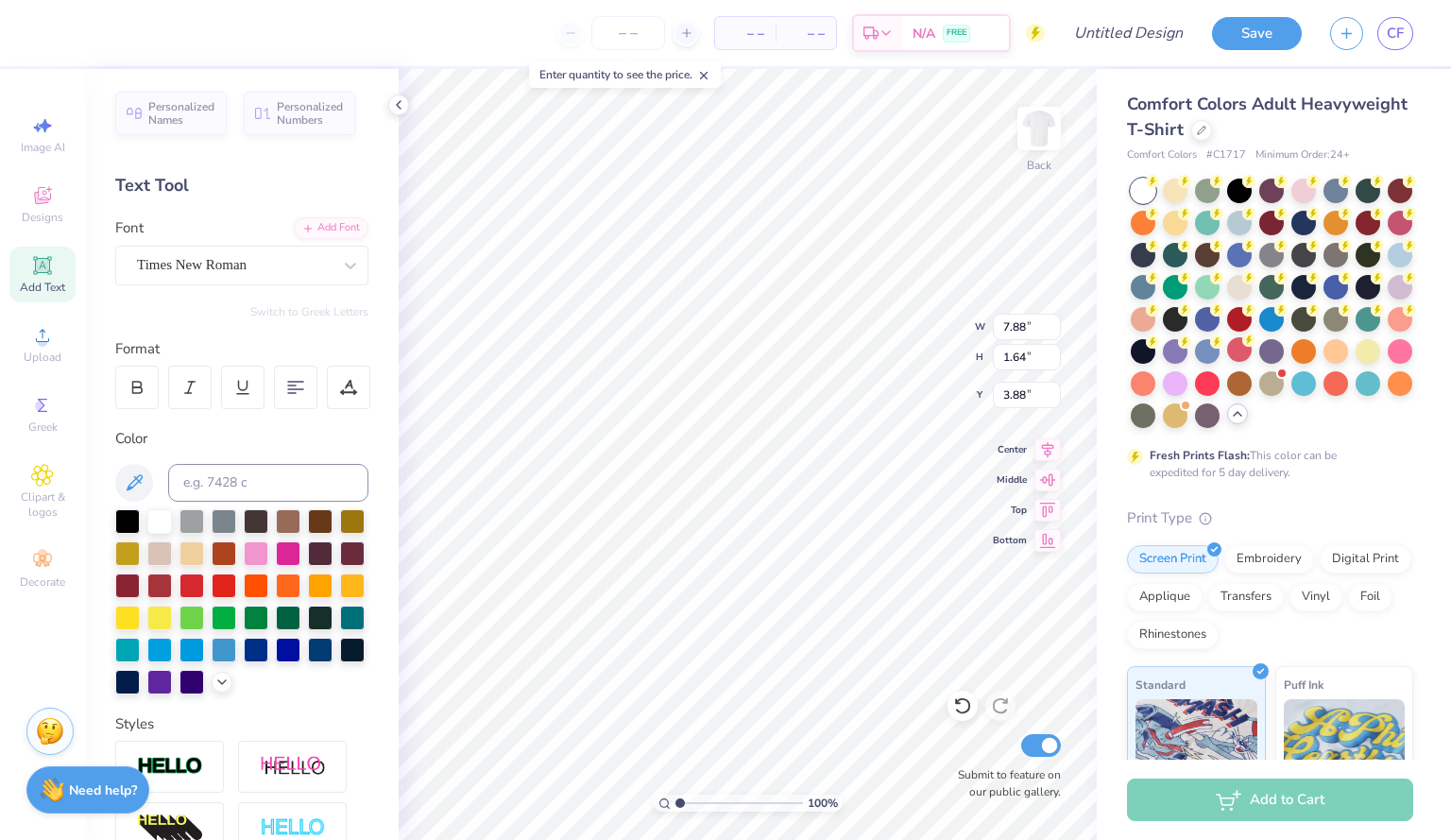
type input "3.88"
type input "9.81"
type input "1.17"
type input "5.96"
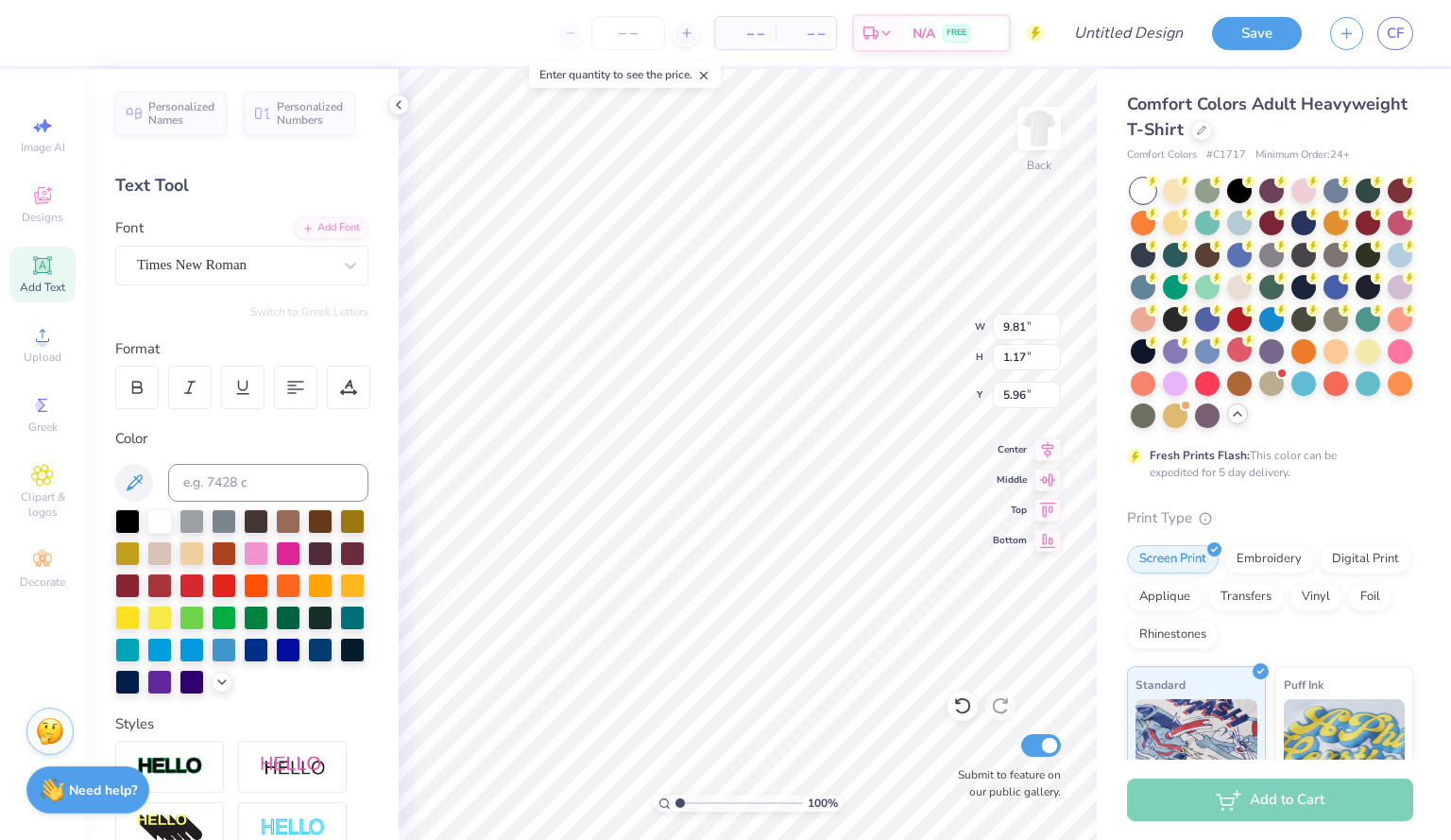
type textarea "[US_STATE][GEOGRAPHIC_DATA]"
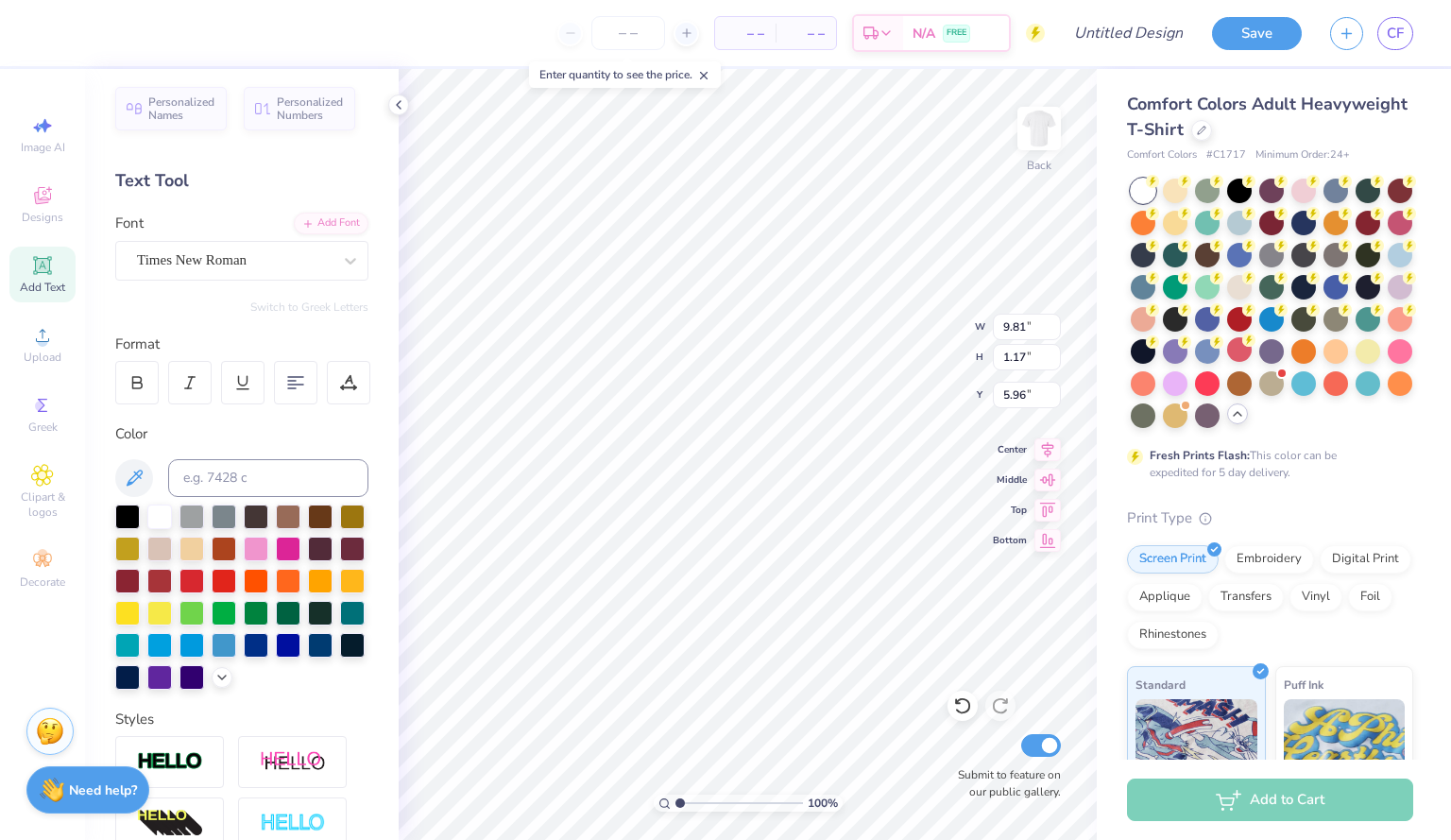
scroll to position [0, 0]
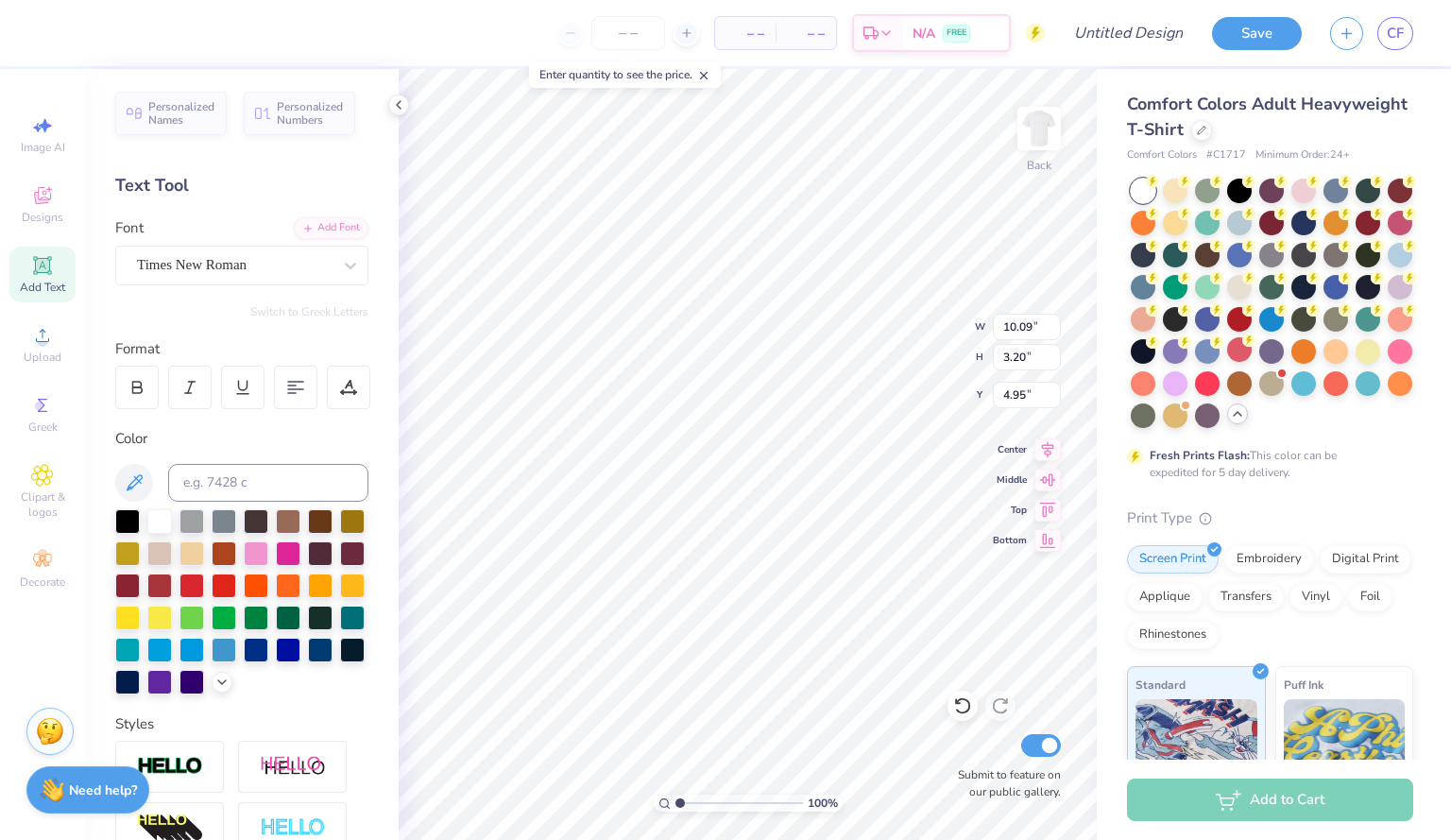
type input "6.92"
type input "7.48"
type input "2.37"
type input "7.84"
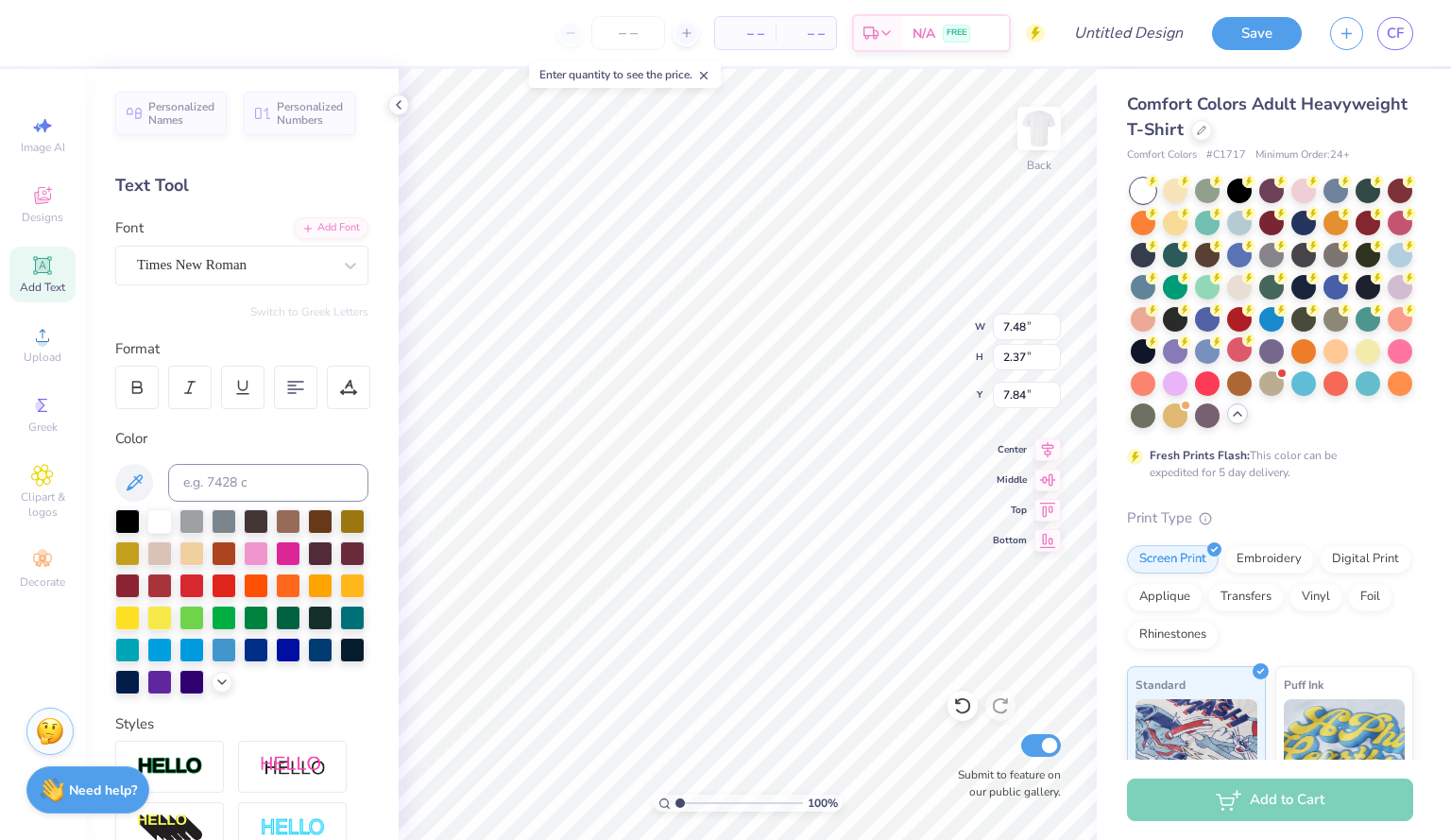
type textarea "[US_STATE][GEOGRAPHIC_DATA]"
type input "12.13"
type input "0.71"
type input "6.38"
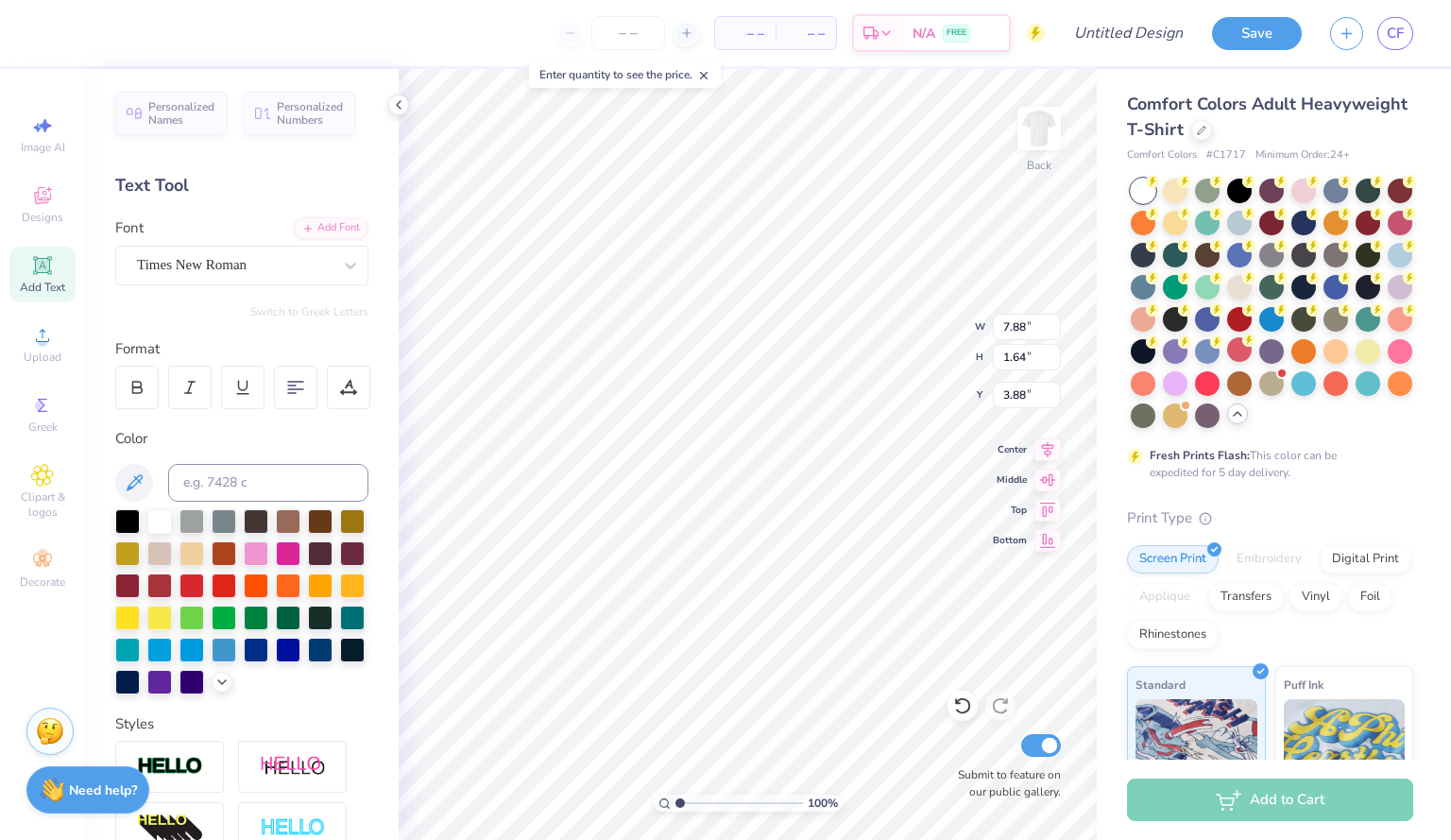
type input "6.55"
type input "1.37"
type input "4.24"
type input "4.28"
type input "6.07"
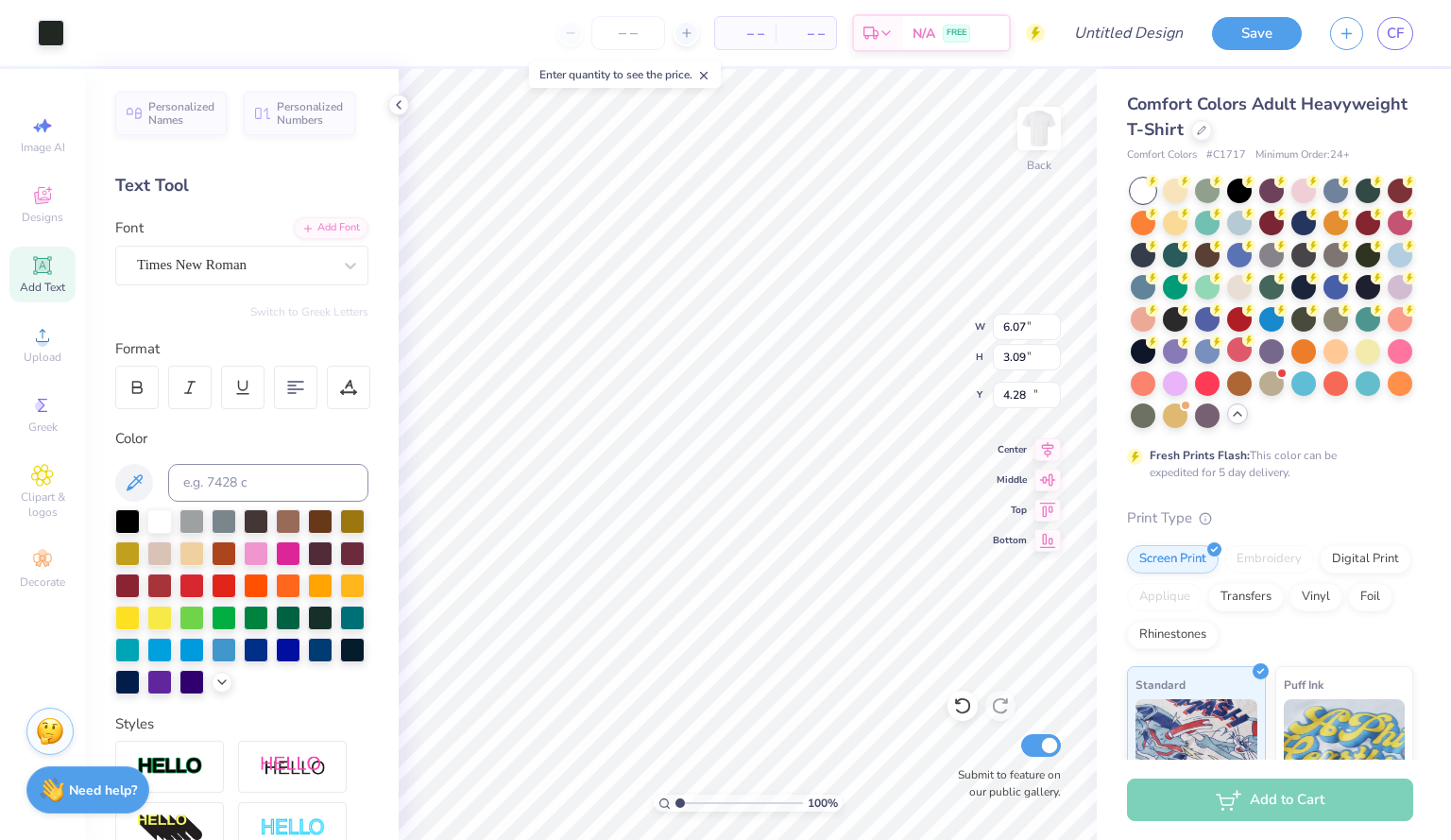
type input "3.09"
click at [244, 660] on div at bounding box center [256, 647] width 24 height 24
type input "8.43"
click at [60, 268] on div "Add Text" at bounding box center [43, 274] width 67 height 56
click at [345, 266] on icon at bounding box center [351, 265] width 12 height 7
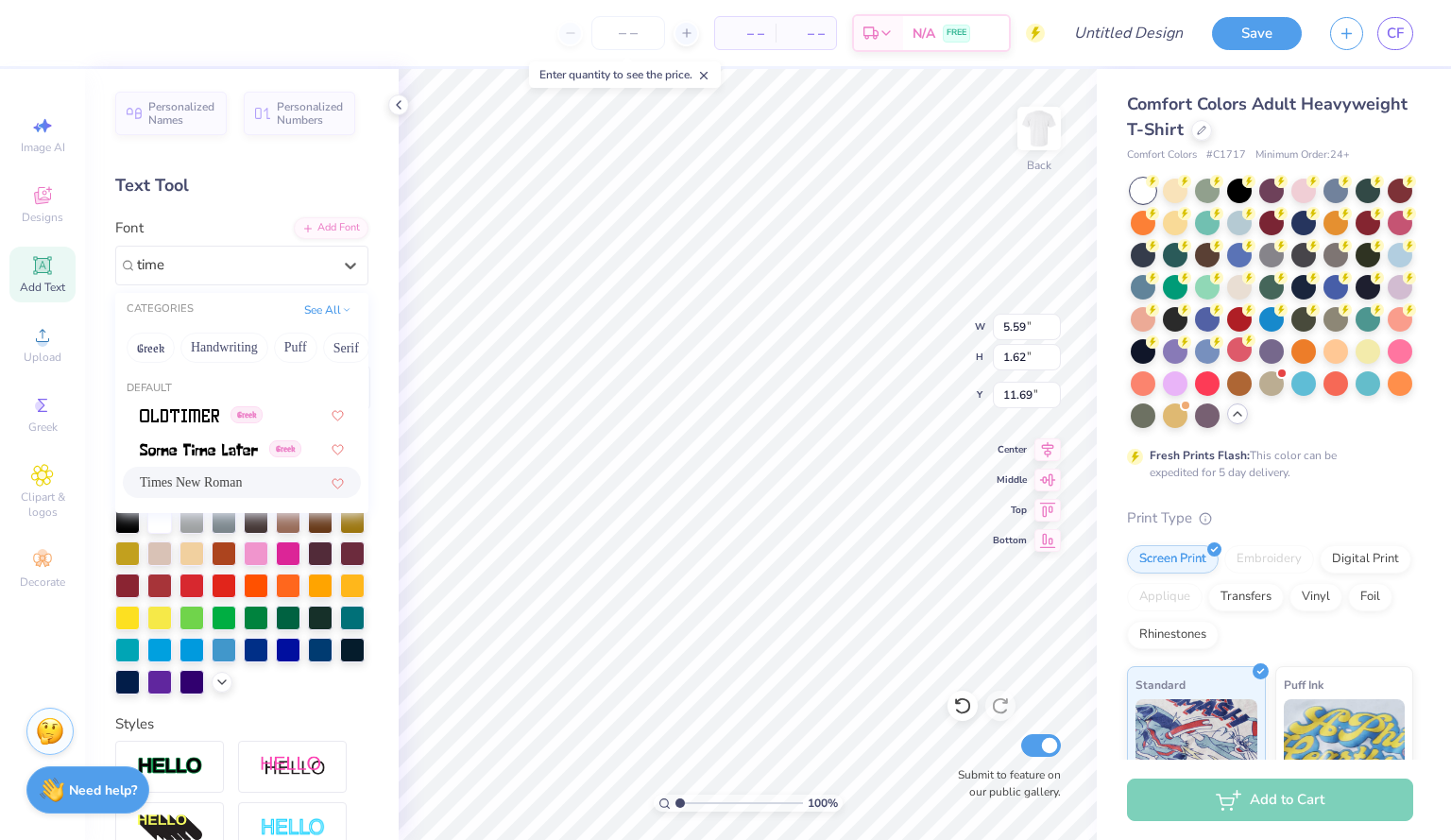
click at [209, 478] on span "Times New Roman" at bounding box center [191, 482] width 102 height 20
type input "time"
type input "5.84"
type input "1.55"
type input "11.59"
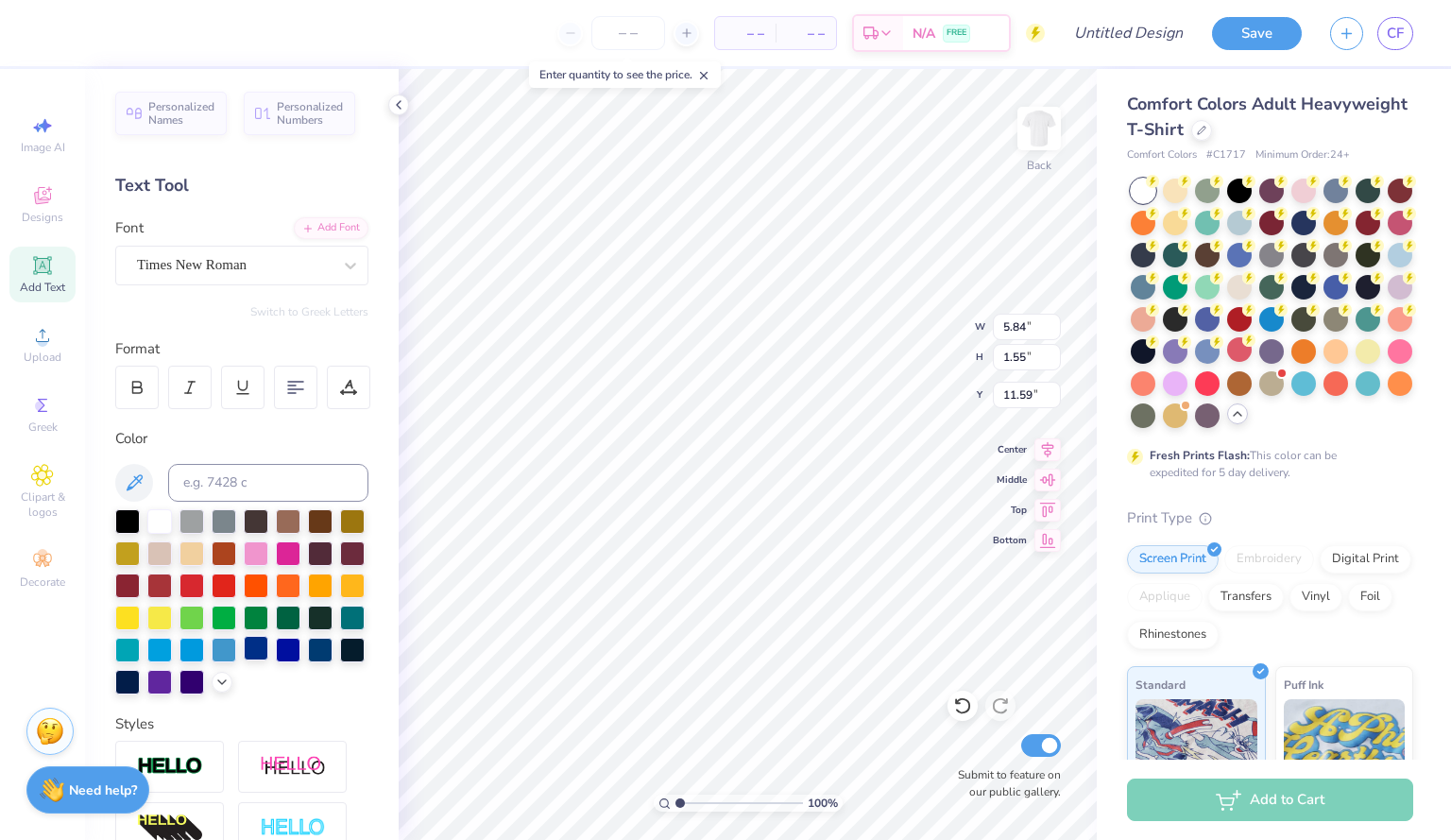
click at [244, 660] on div at bounding box center [256, 647] width 24 height 24
type textarea "___"
type input "4.96"
click at [644, 350] on li "Copy" at bounding box center [679, 350] width 148 height 37
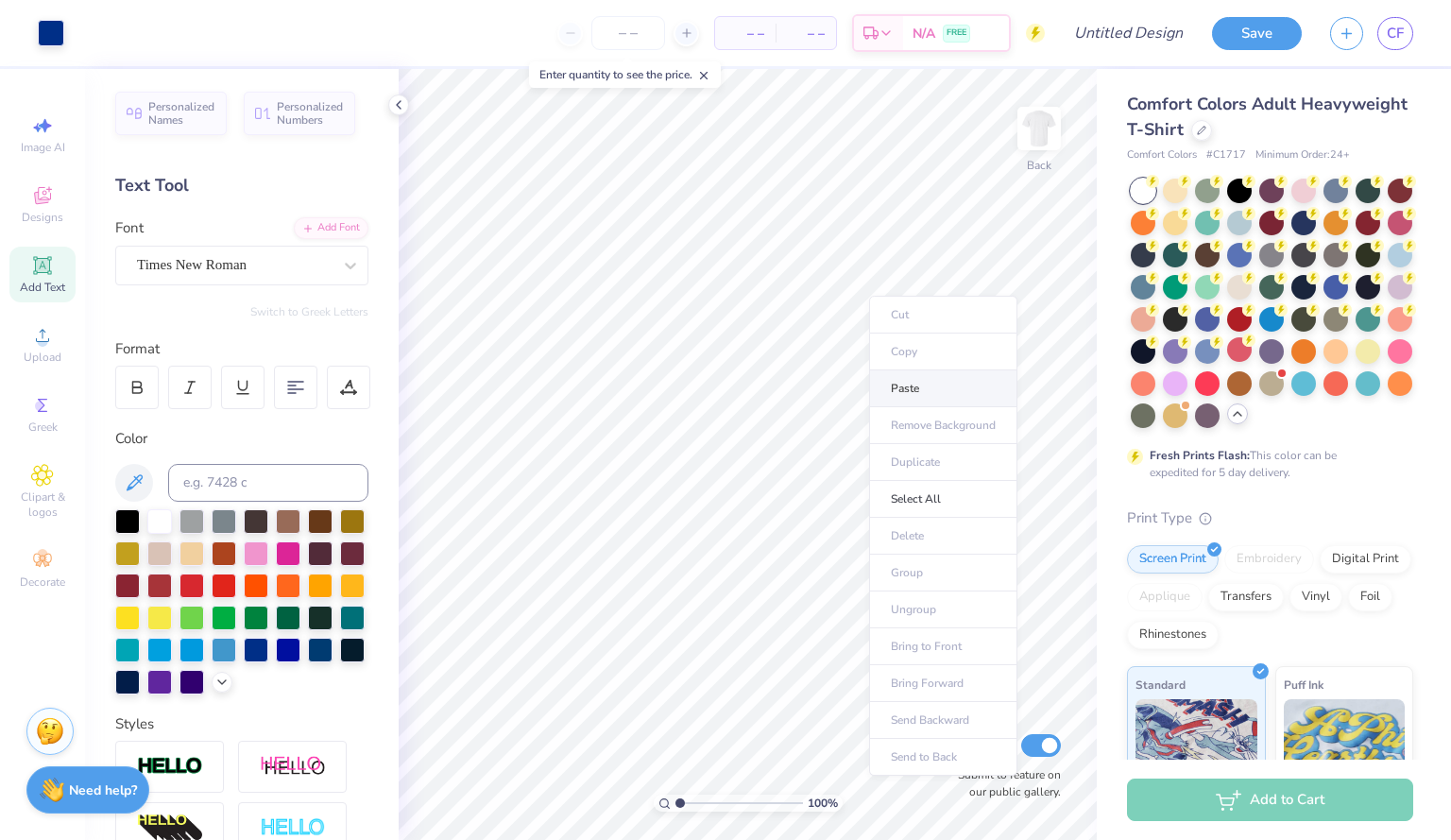
click at [901, 384] on li "Paste" at bounding box center [942, 389] width 148 height 37
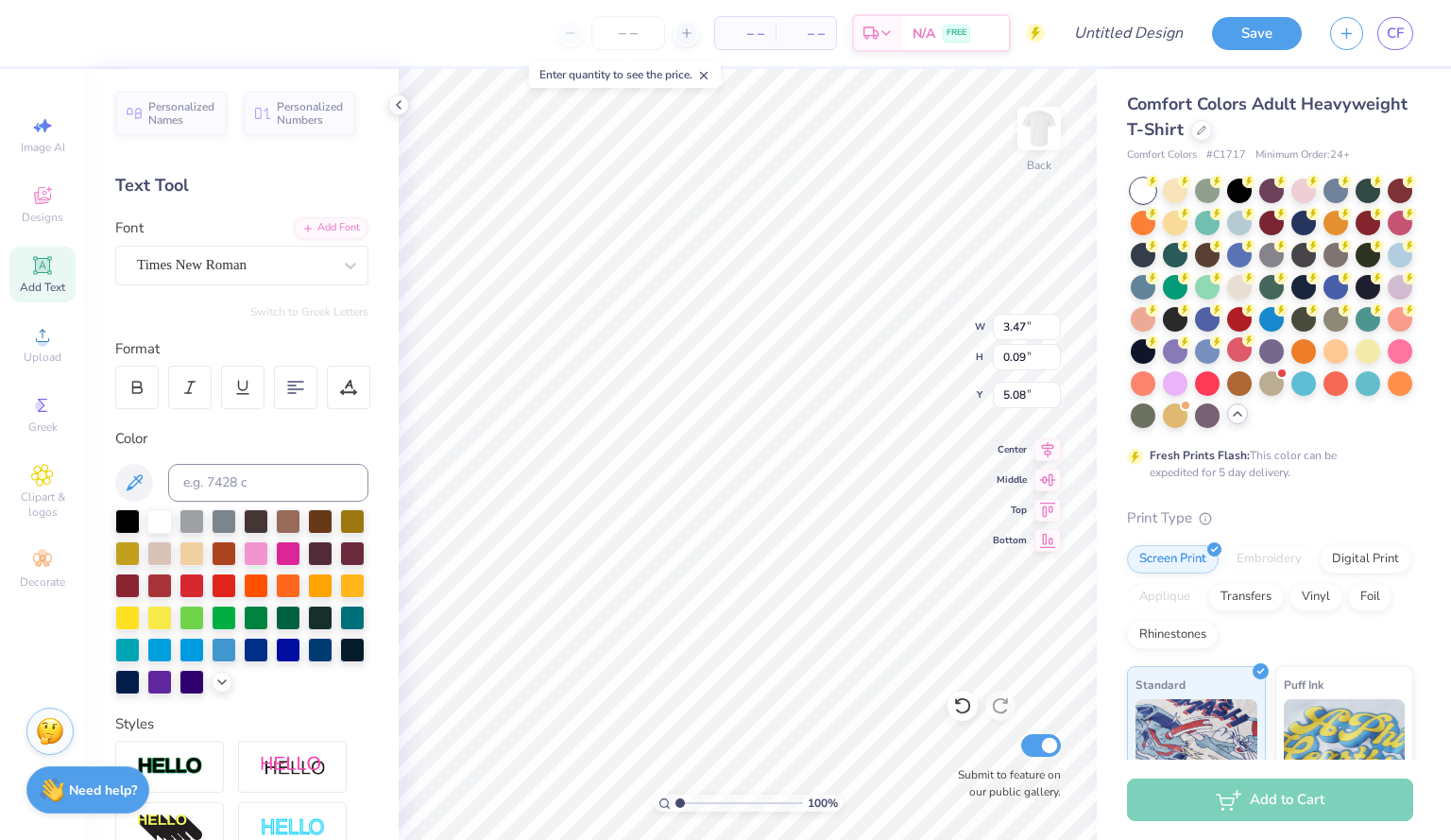
type input "5.06"
type textarea "FLIP '29"
click at [54, 351] on span "Upload" at bounding box center [42, 356] width 38 height 15
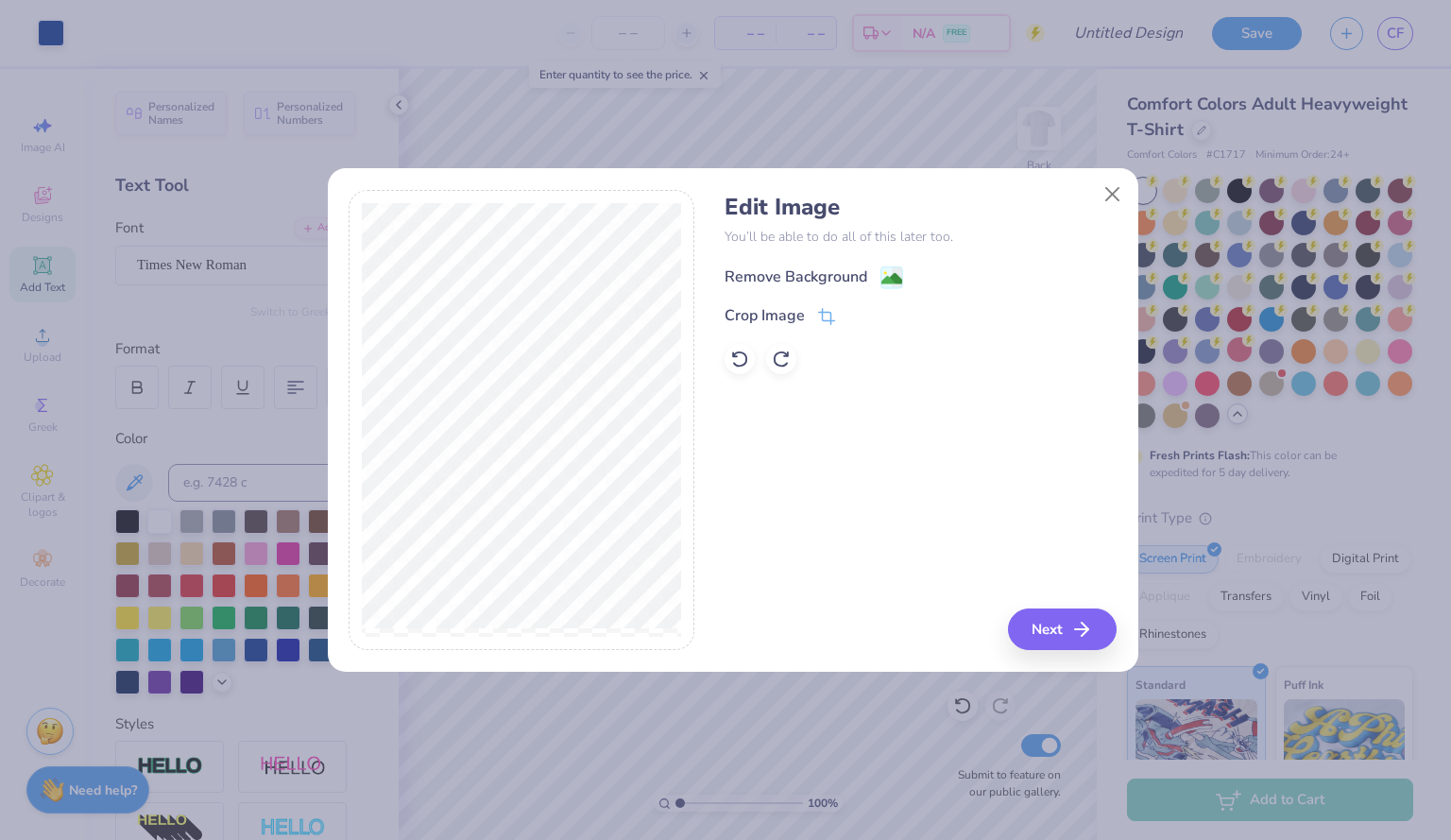
click at [883, 275] on image at bounding box center [891, 278] width 21 height 21
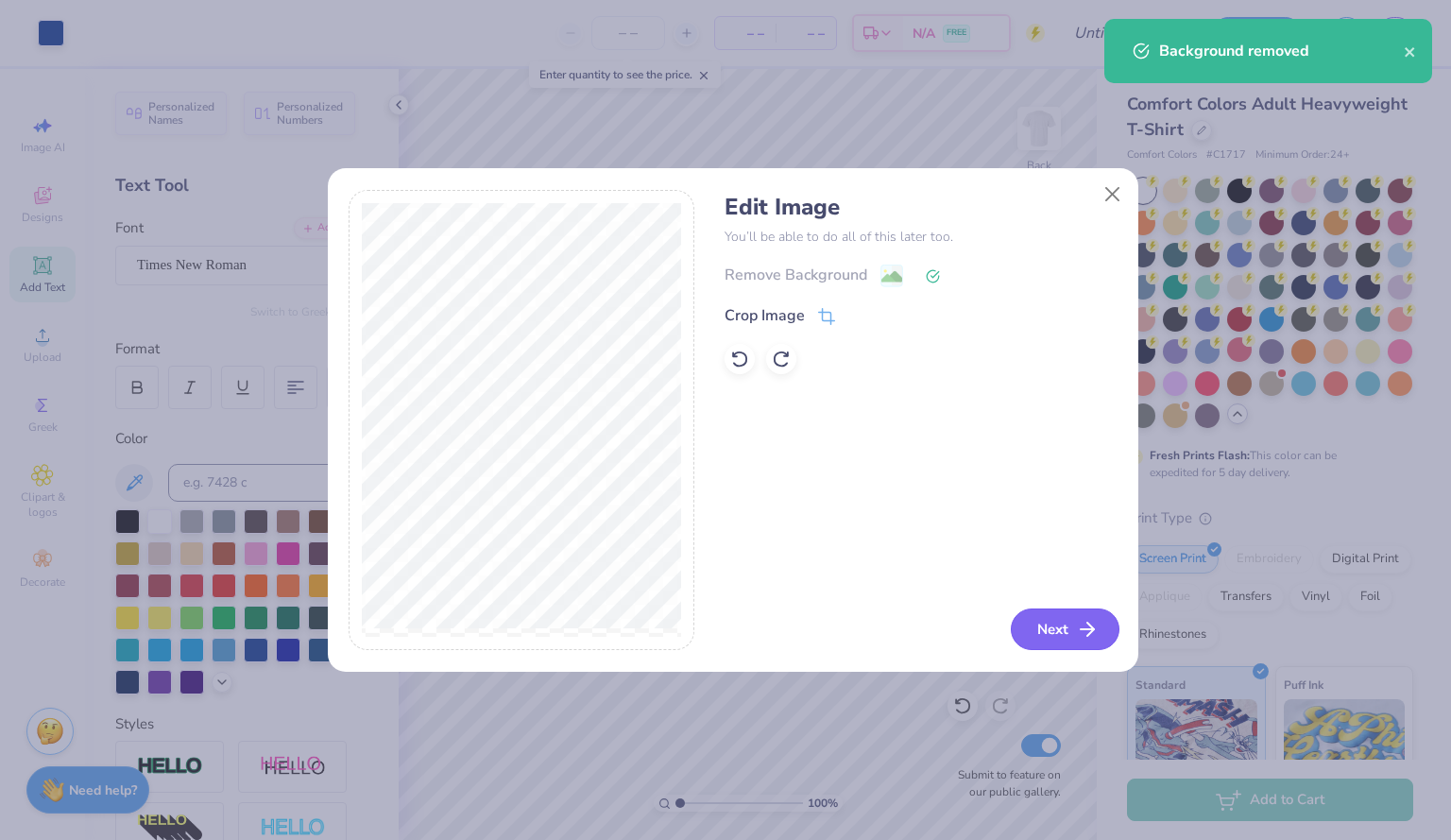
click at [1062, 640] on button "Next" at bounding box center [1064, 629] width 109 height 41
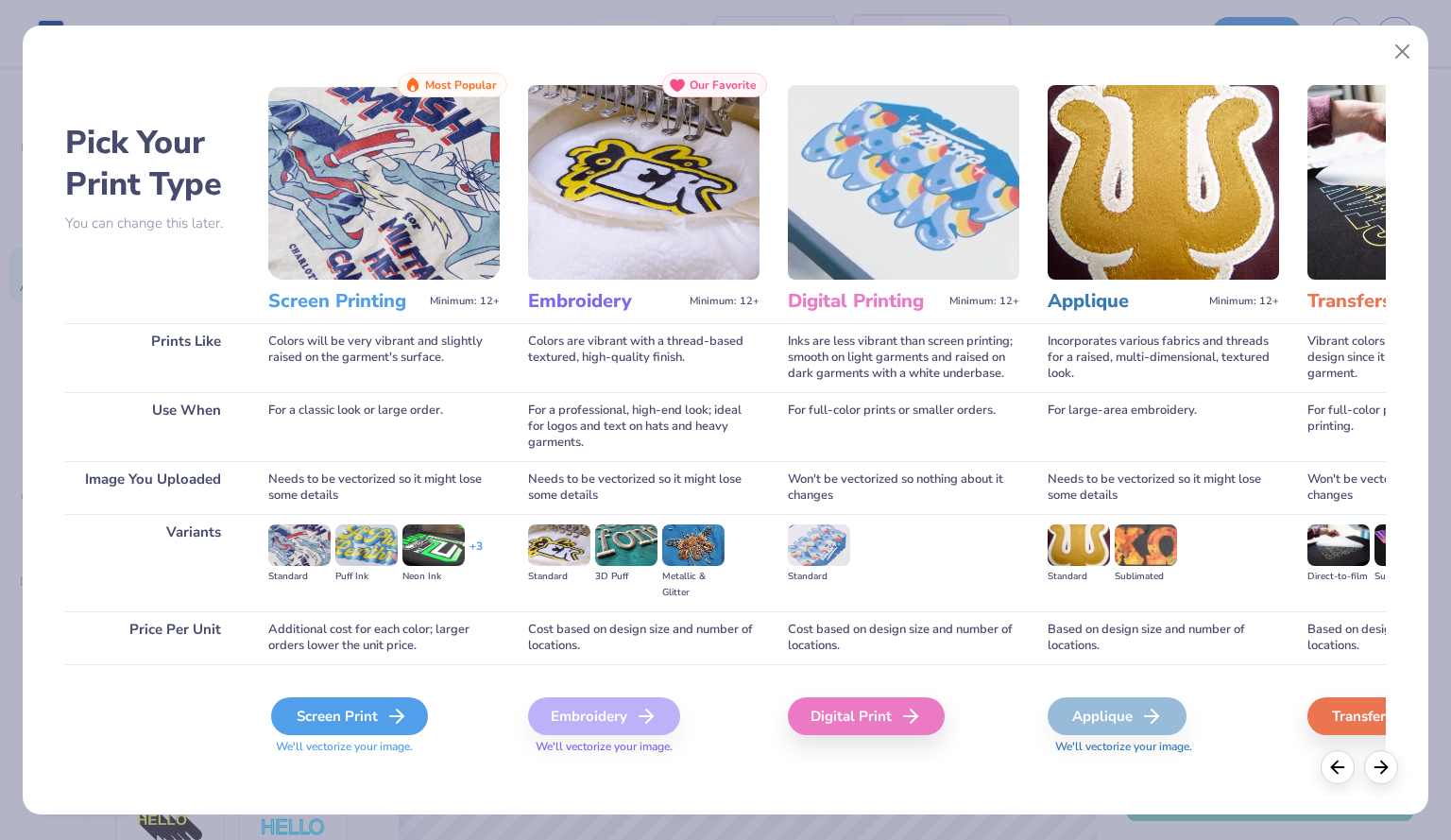
click at [325, 707] on div "Screen Print" at bounding box center [350, 716] width 157 height 38
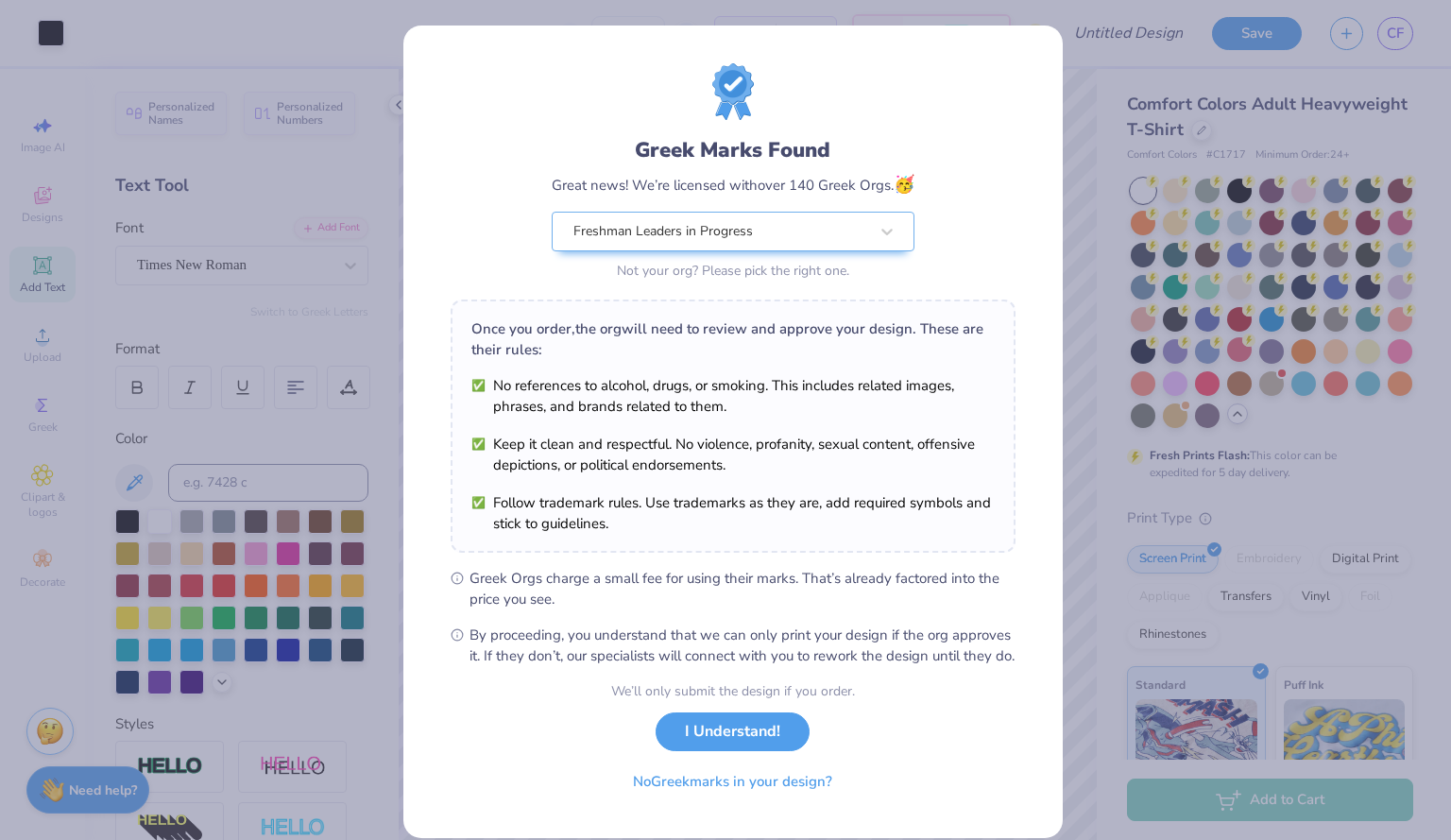
click at [635, 425] on body "Art colors – – Per Item – – Total Est. Delivery N/A FREE Design Title Save CF I…" at bounding box center [726, 420] width 1451 height 840
type input "10.25"
type input "10.62"
click at [743, 745] on button "I Understand!" at bounding box center [731, 727] width 154 height 39
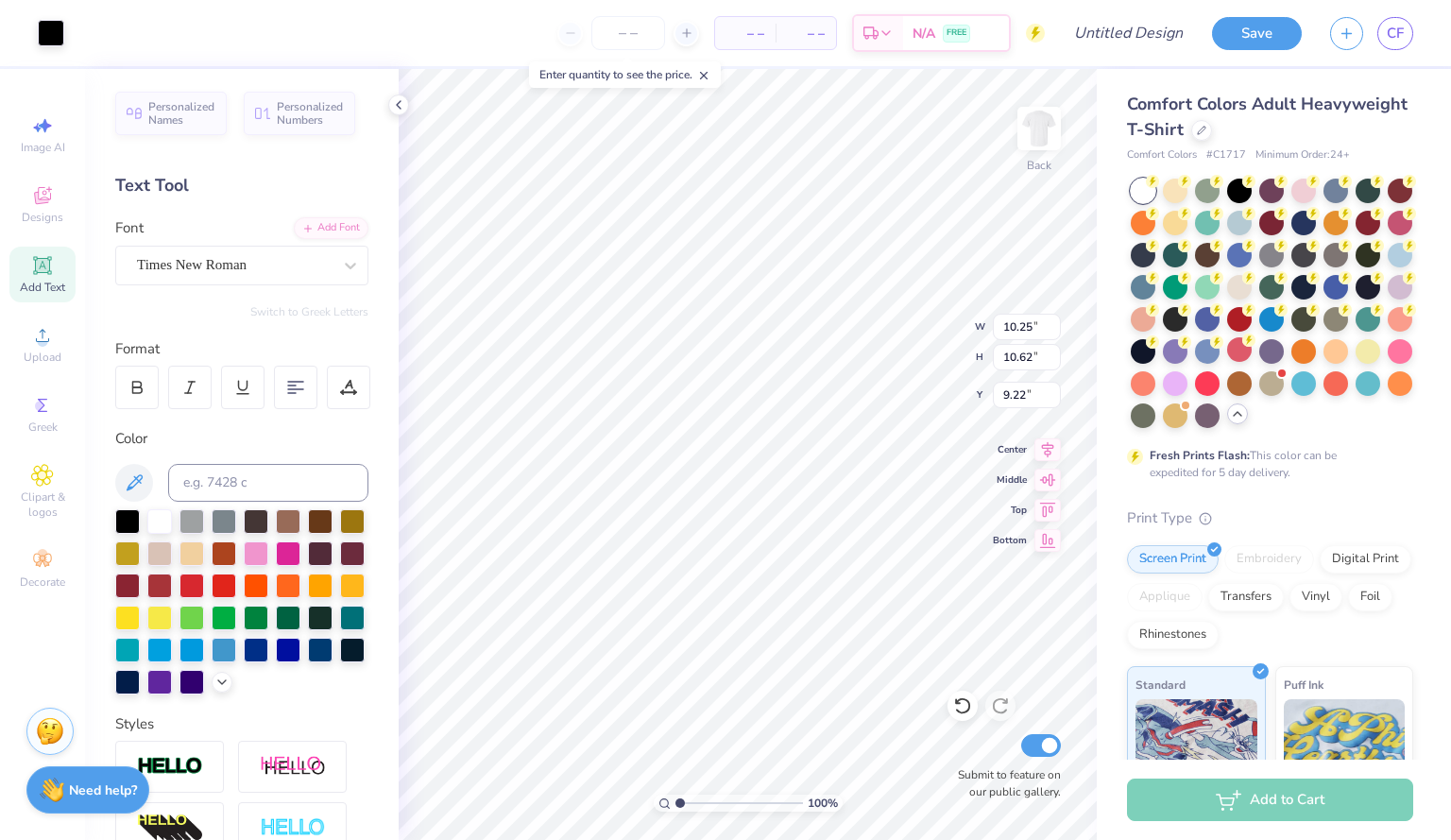
type input "8.44"
type input "3.47"
type input "0.09"
type input "4.96"
type input "2.66"
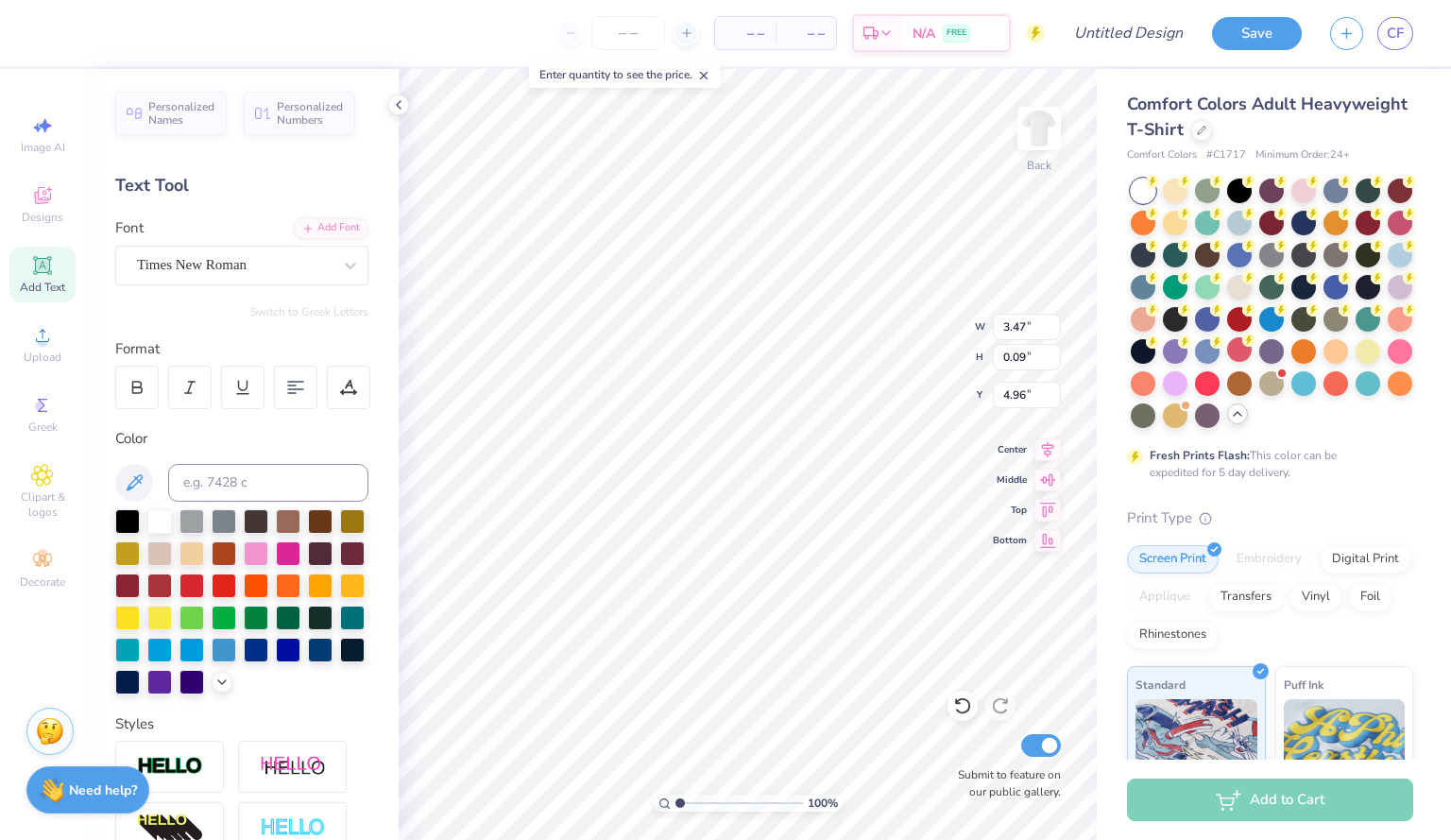
type input "0.07"
type input "4.99"
type input "2.43"
type input "0.06"
type input "5.09"
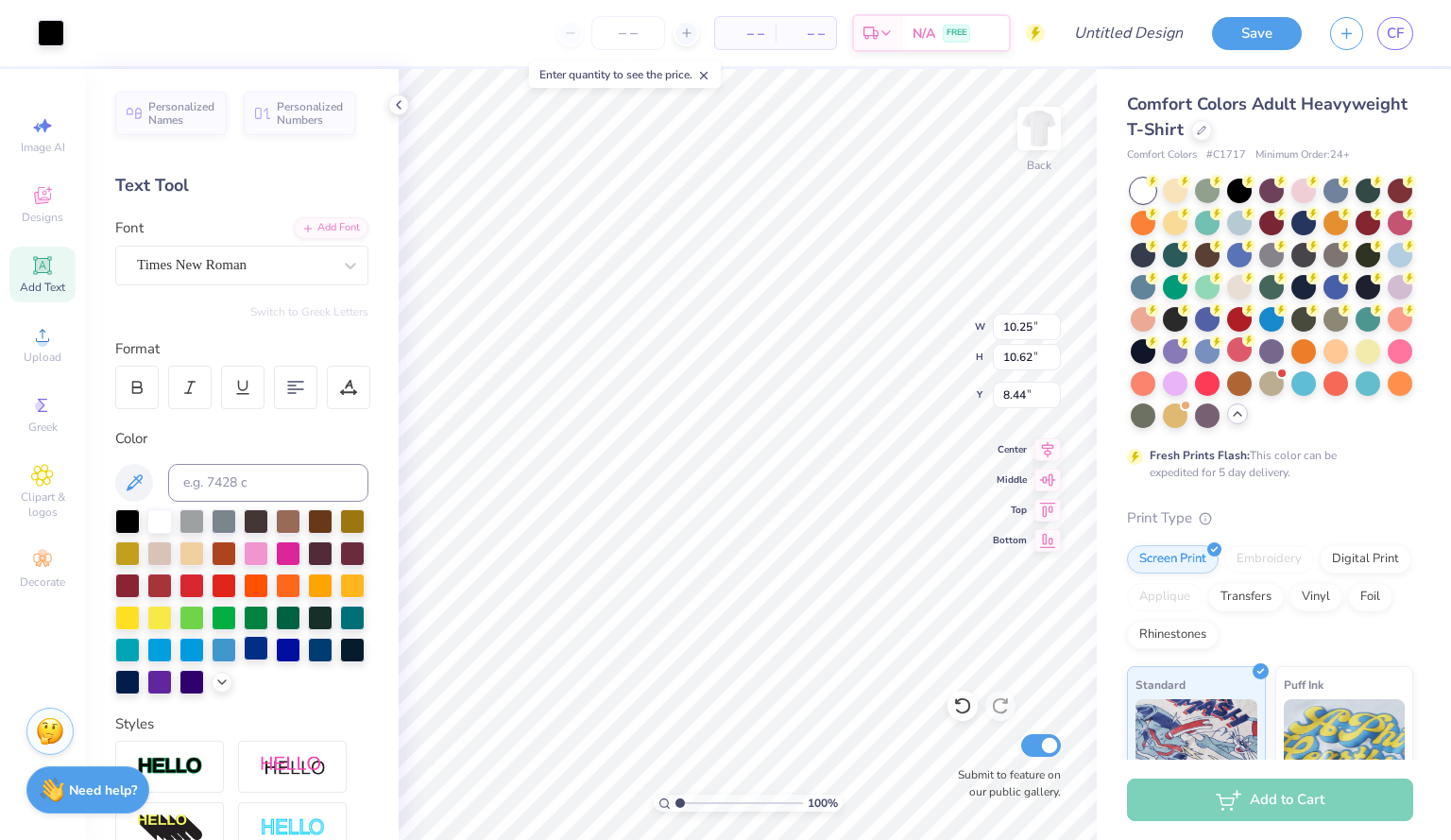
click at [244, 660] on div at bounding box center [256, 647] width 24 height 24
type input "10.04"
click at [143, 488] on icon at bounding box center [133, 482] width 23 height 23
click at [244, 660] on div at bounding box center [256, 647] width 24 height 24
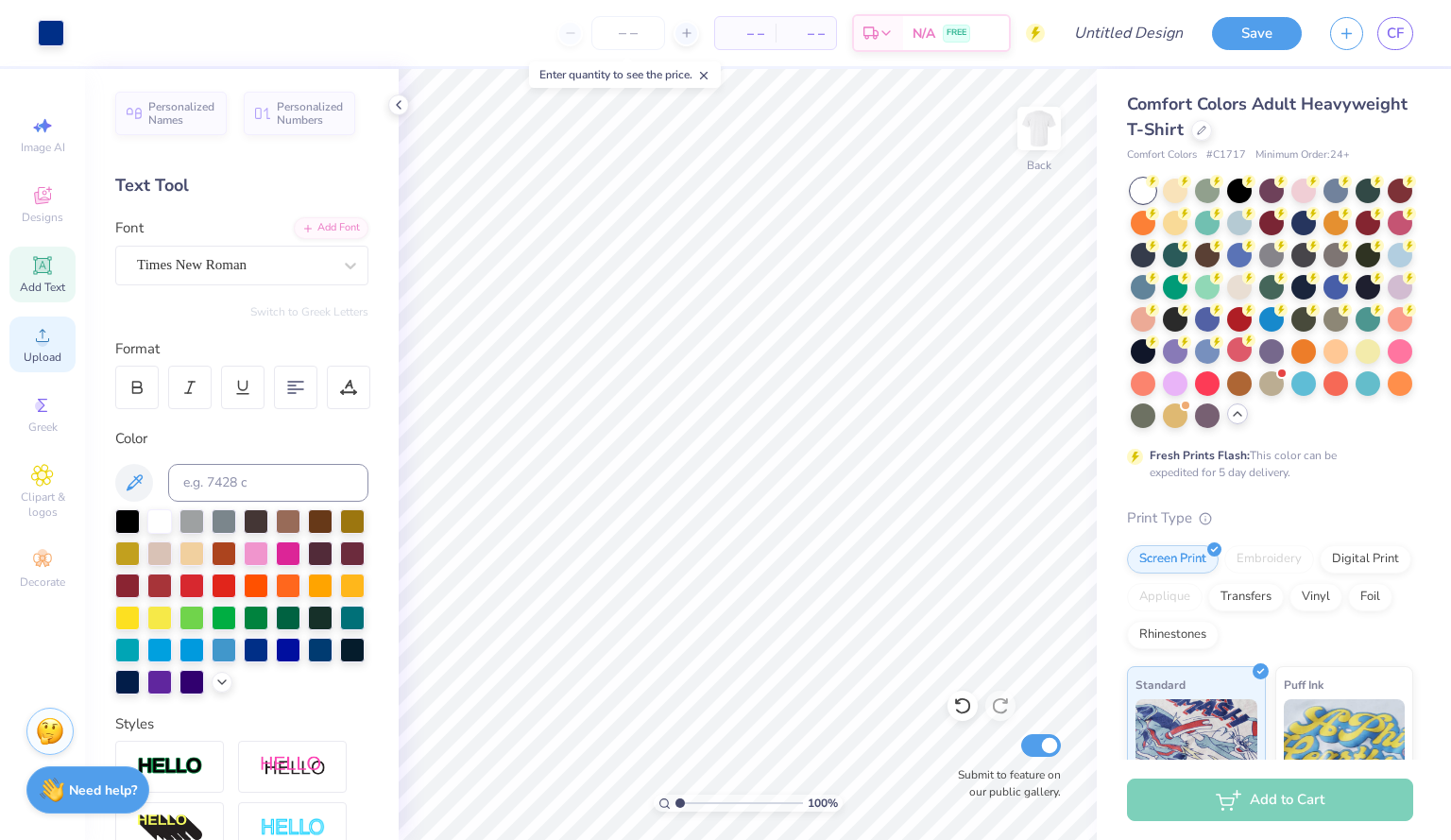
click at [44, 336] on icon at bounding box center [42, 335] width 23 height 23
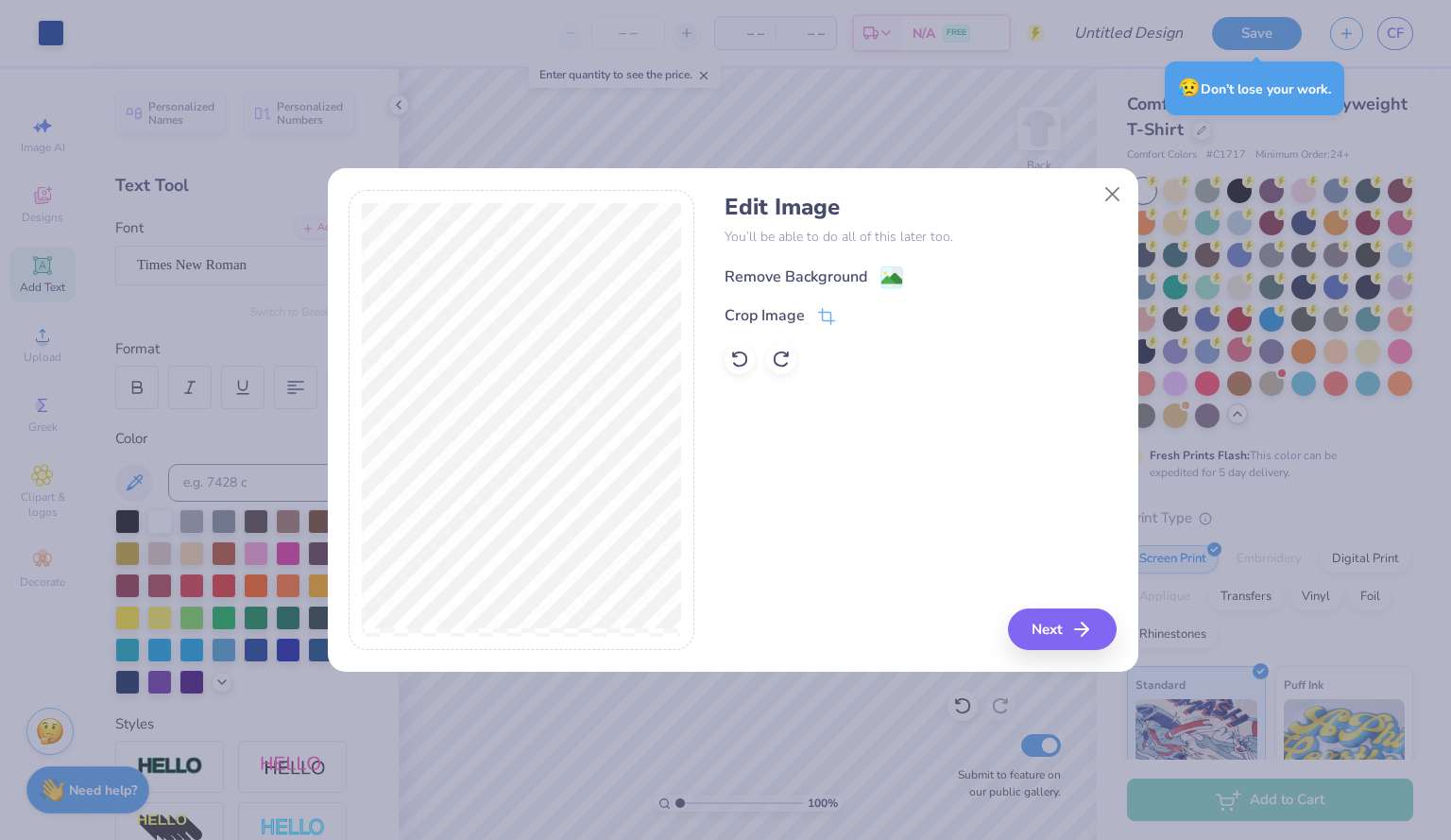
click at [893, 278] on image at bounding box center [891, 278] width 21 height 21
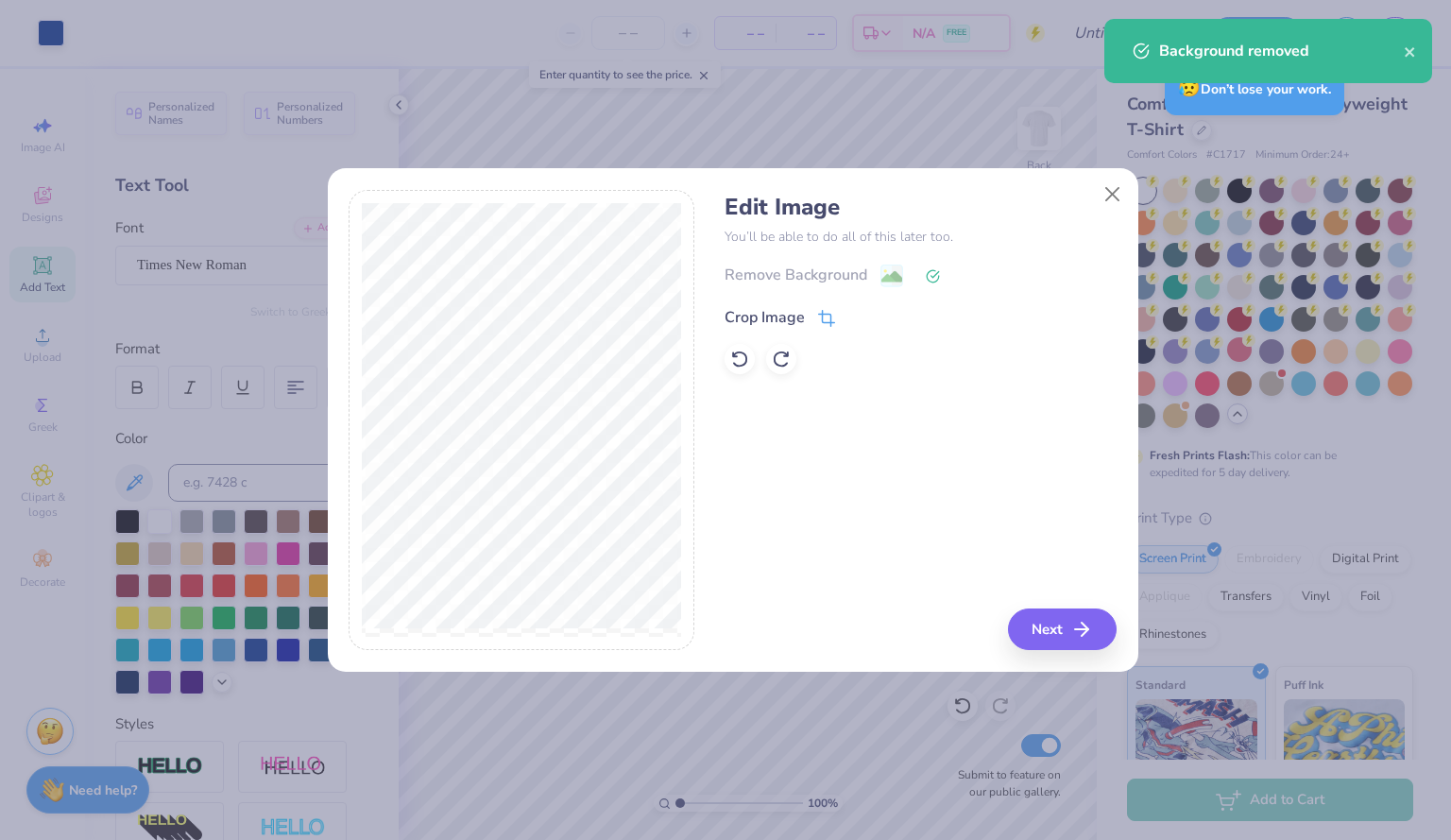
click at [832, 310] on icon at bounding box center [825, 317] width 17 height 17
click at [856, 311] on icon at bounding box center [858, 315] width 12 height 12
click at [1059, 636] on button "Next" at bounding box center [1064, 629] width 109 height 41
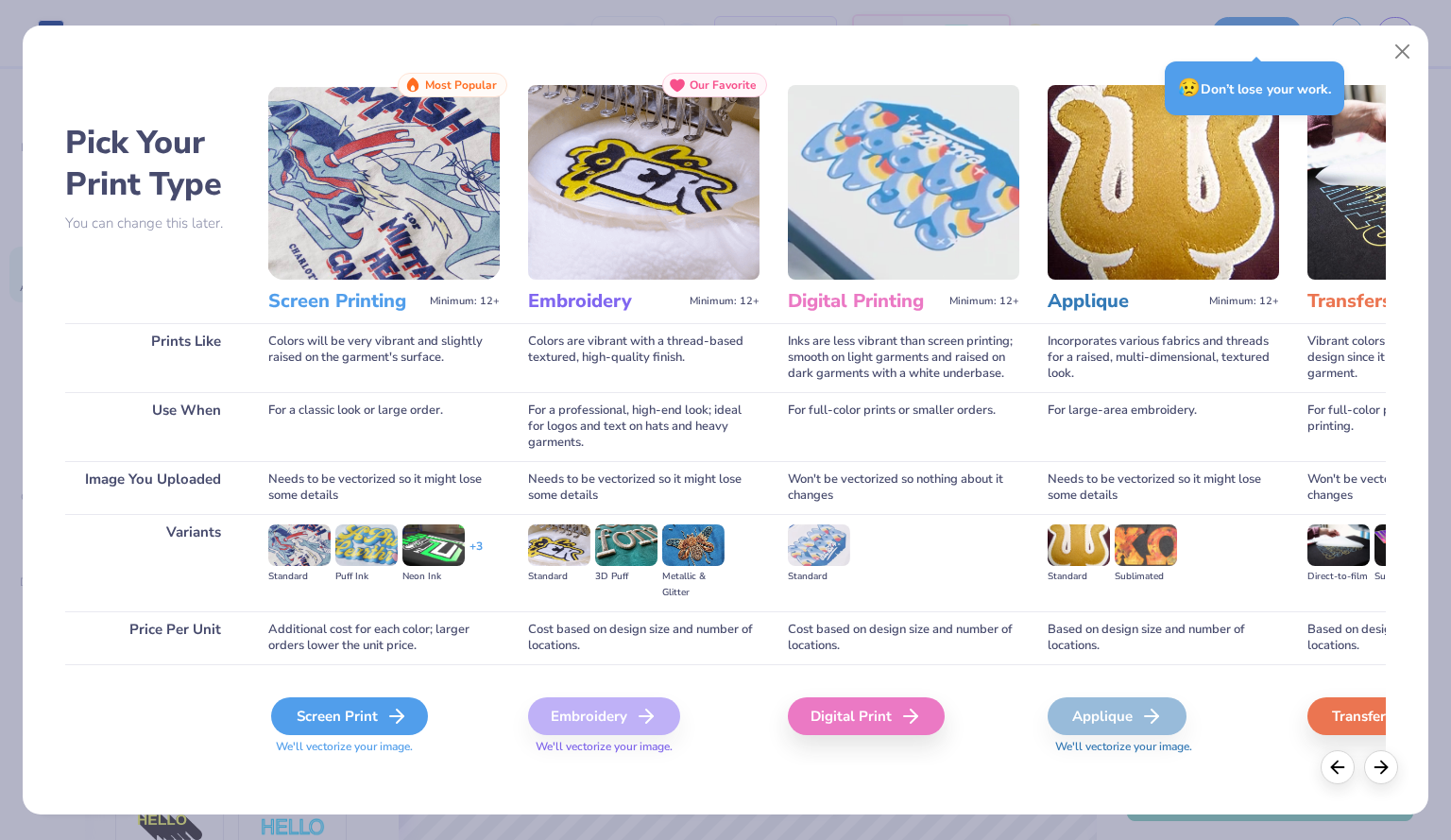
click at [396, 721] on icon at bounding box center [397, 716] width 23 height 23
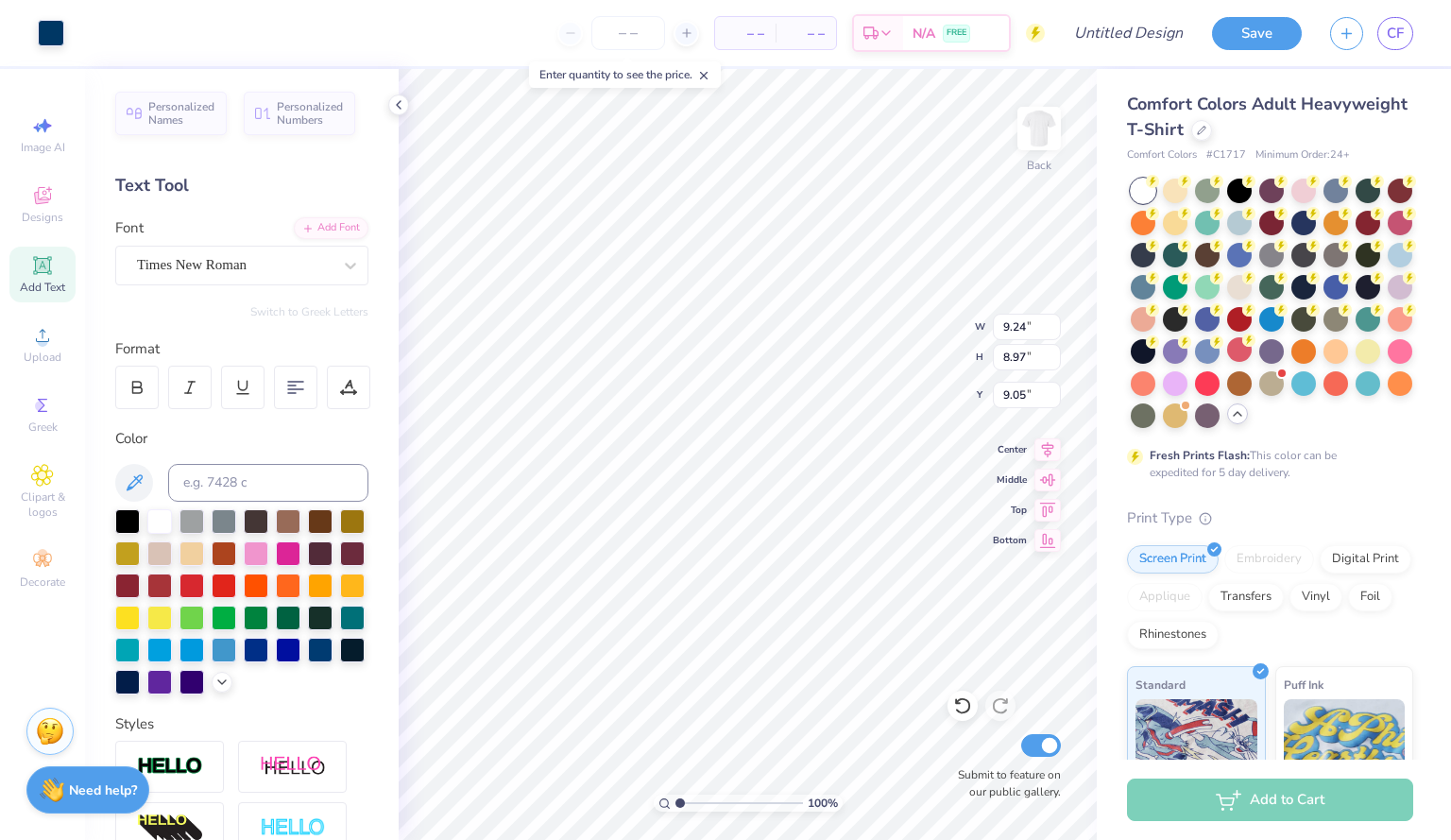
type input "9.24"
type input "8.97"
type input "12.50"
click at [50, 278] on div "Add Text" at bounding box center [43, 274] width 67 height 56
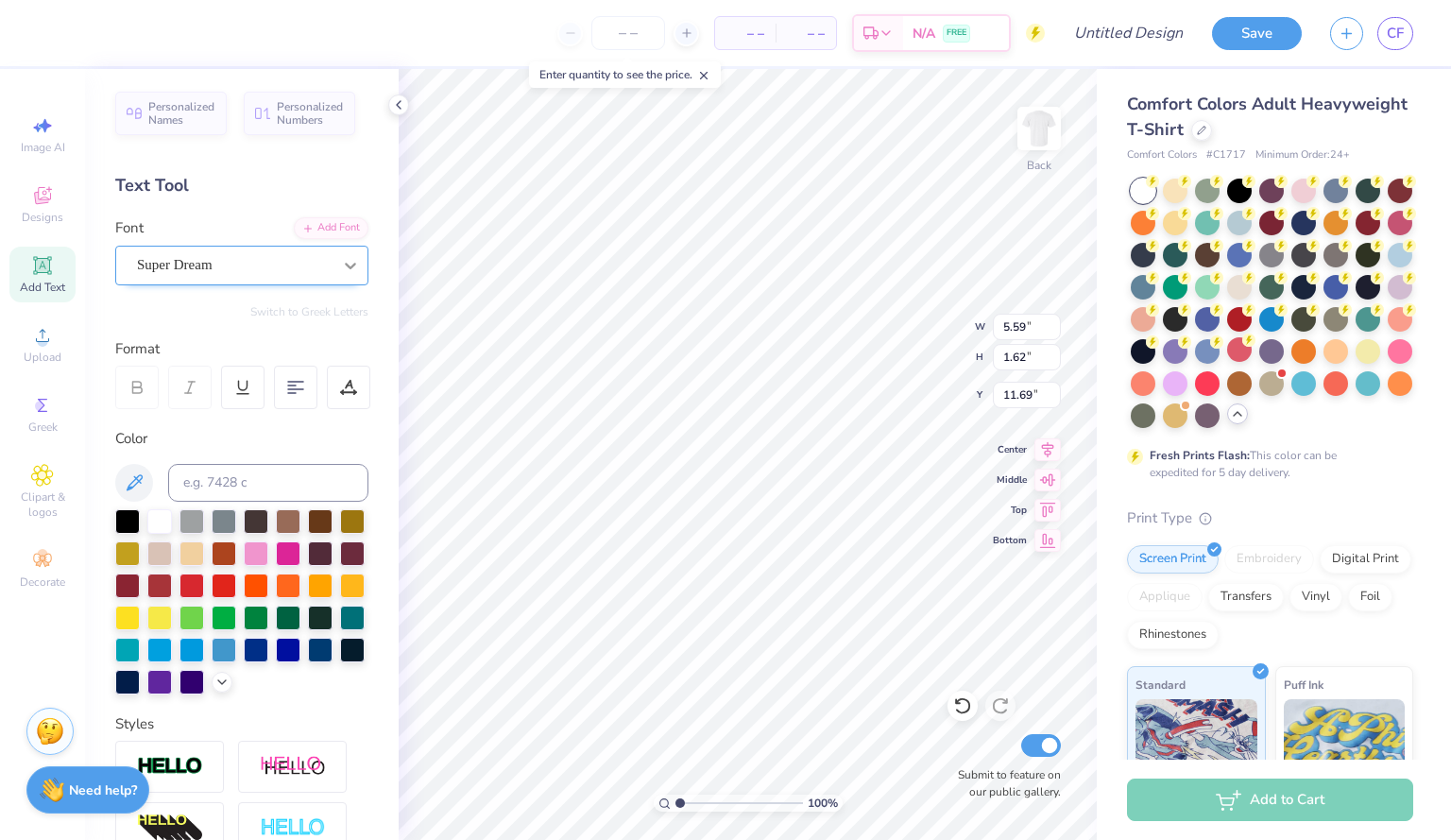
type textarea "FLIP"
click at [334, 265] on div at bounding box center [351, 265] width 34 height 34
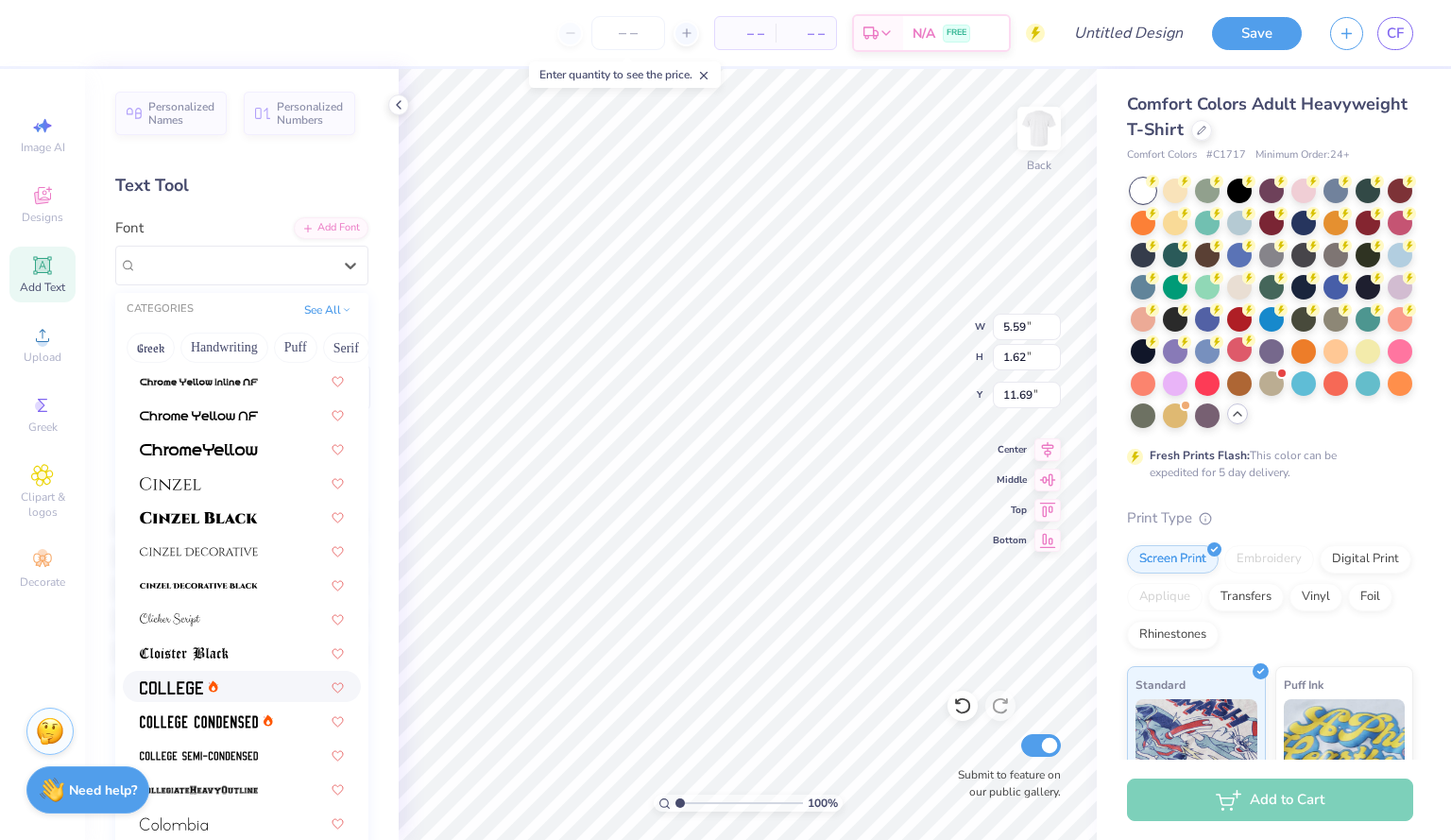
scroll to position [2227, 0]
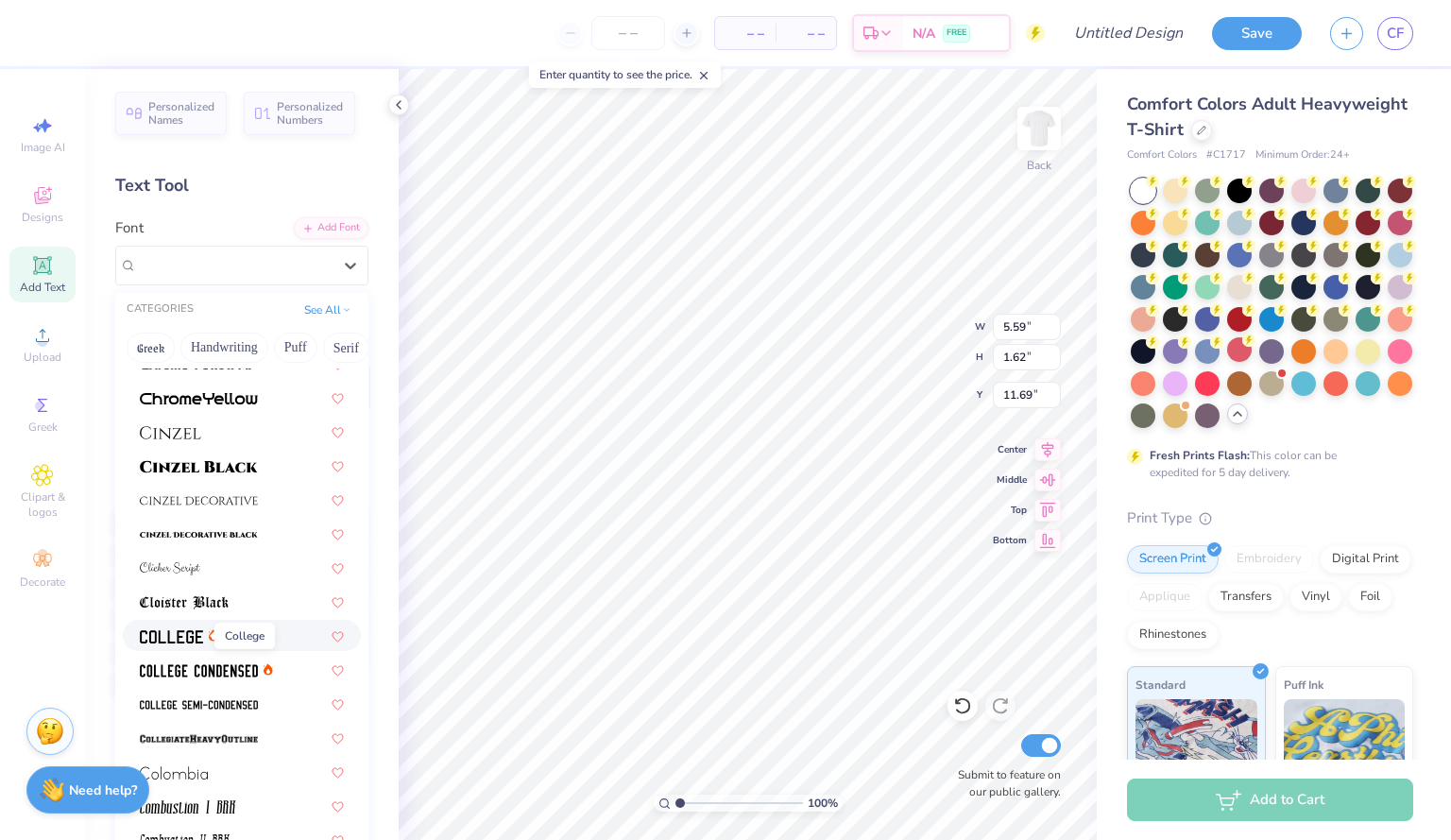
click at [182, 635] on img at bounding box center [171, 636] width 64 height 14
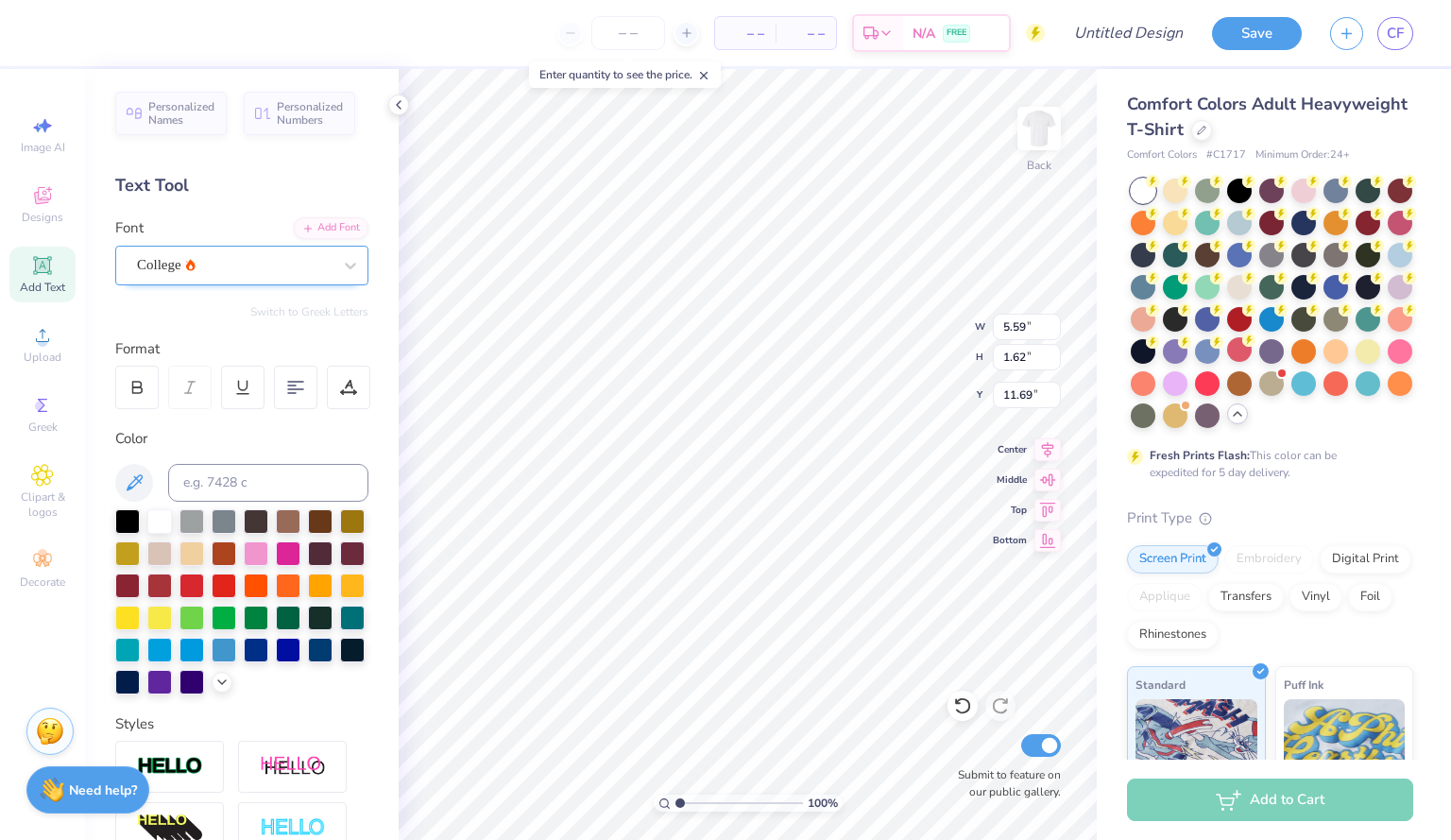
click at [264, 263] on div "College" at bounding box center [234, 265] width 199 height 29
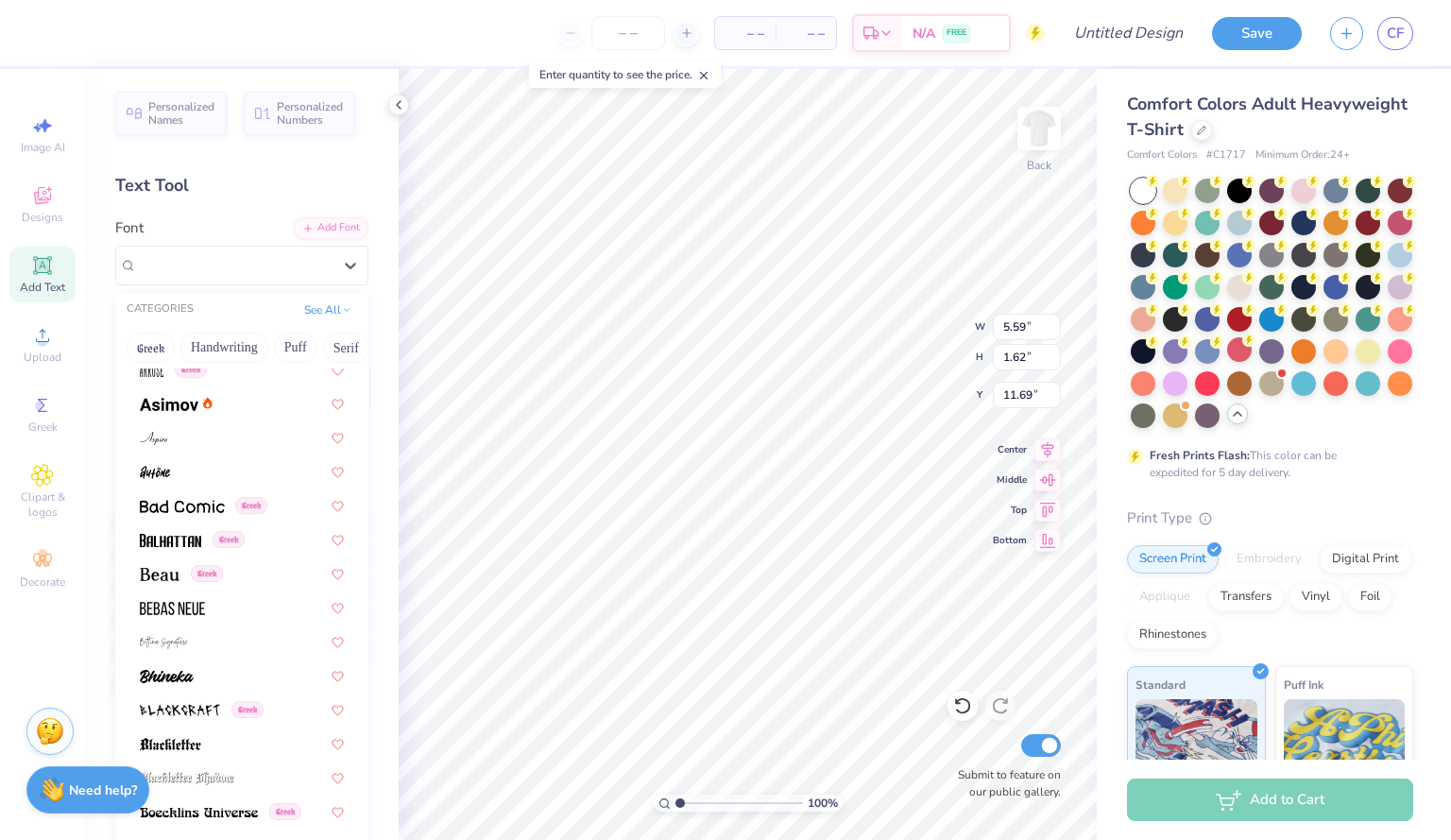
scroll to position [701, 0]
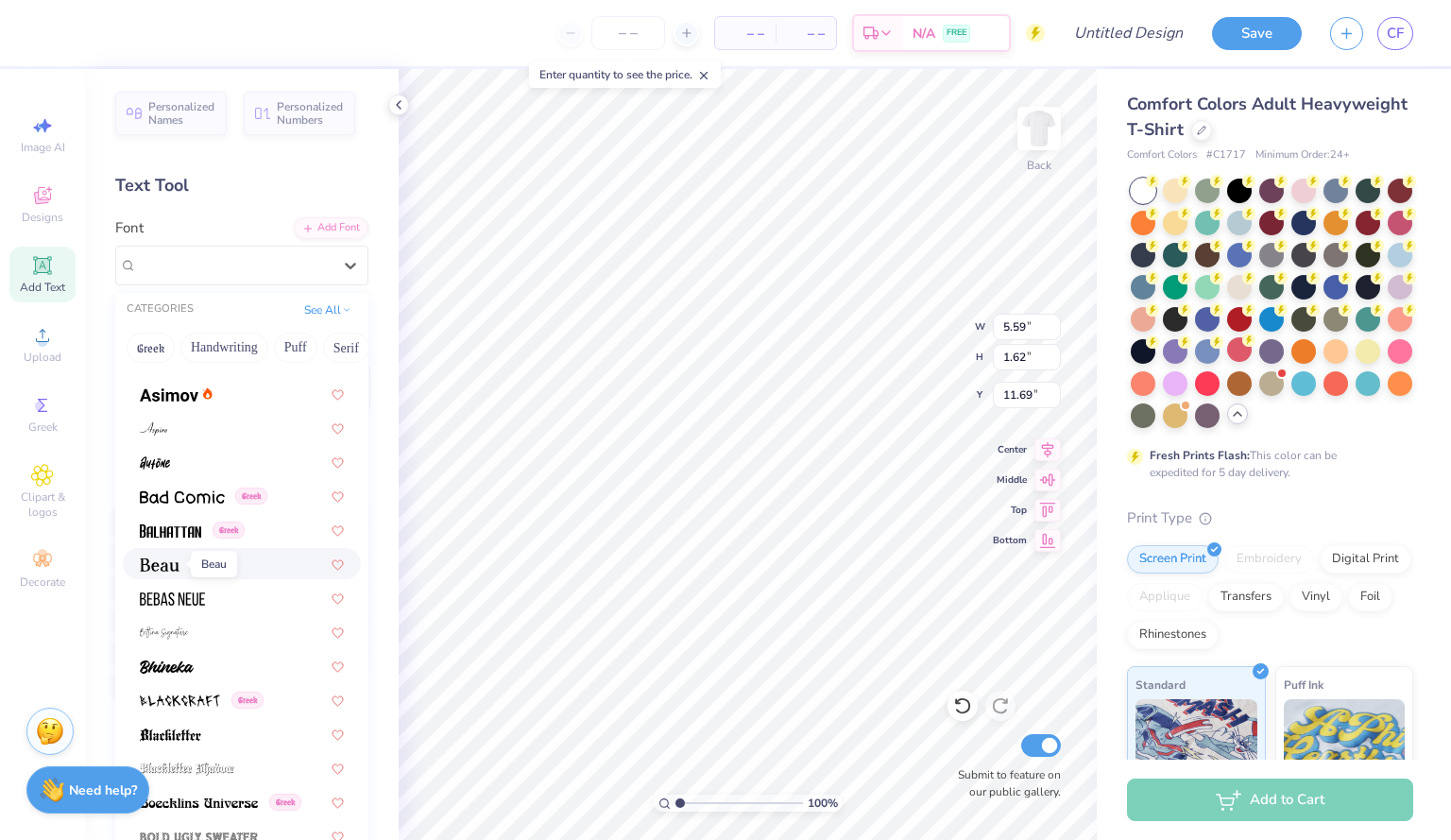
click at [154, 564] on img at bounding box center [160, 565] width 40 height 14
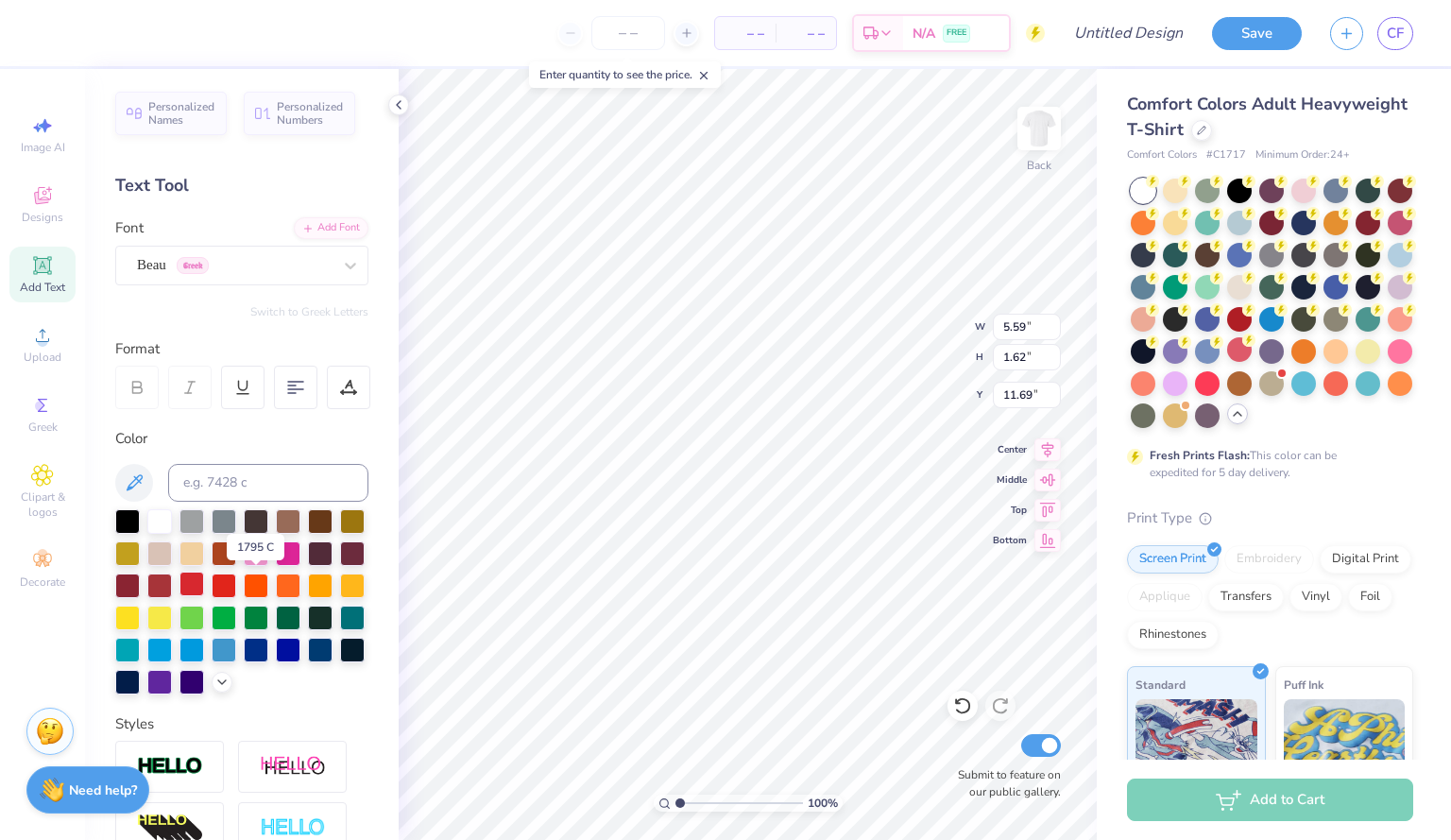
click at [204, 585] on div at bounding box center [191, 583] width 24 height 24
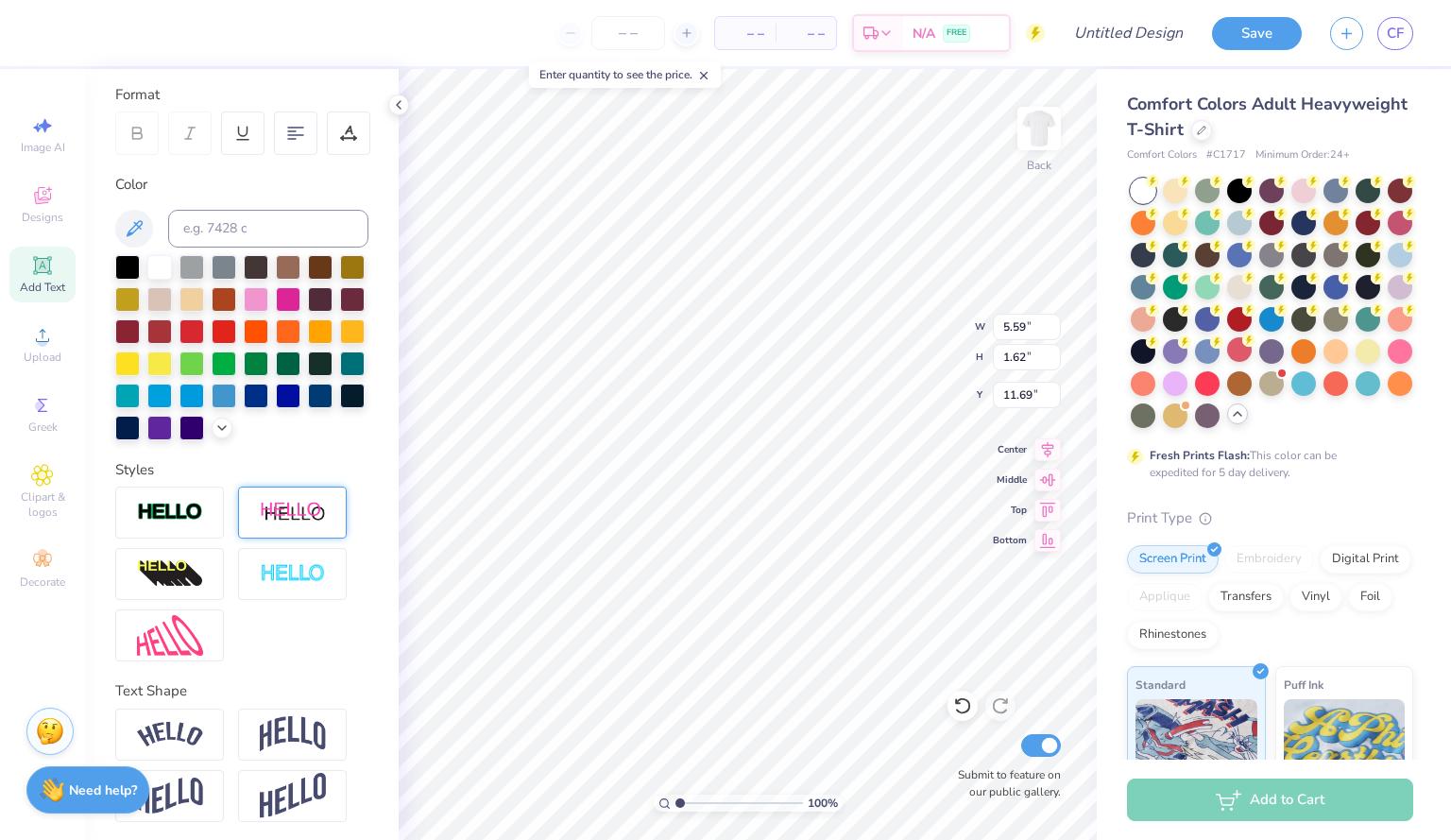
scroll to position [291, 0]
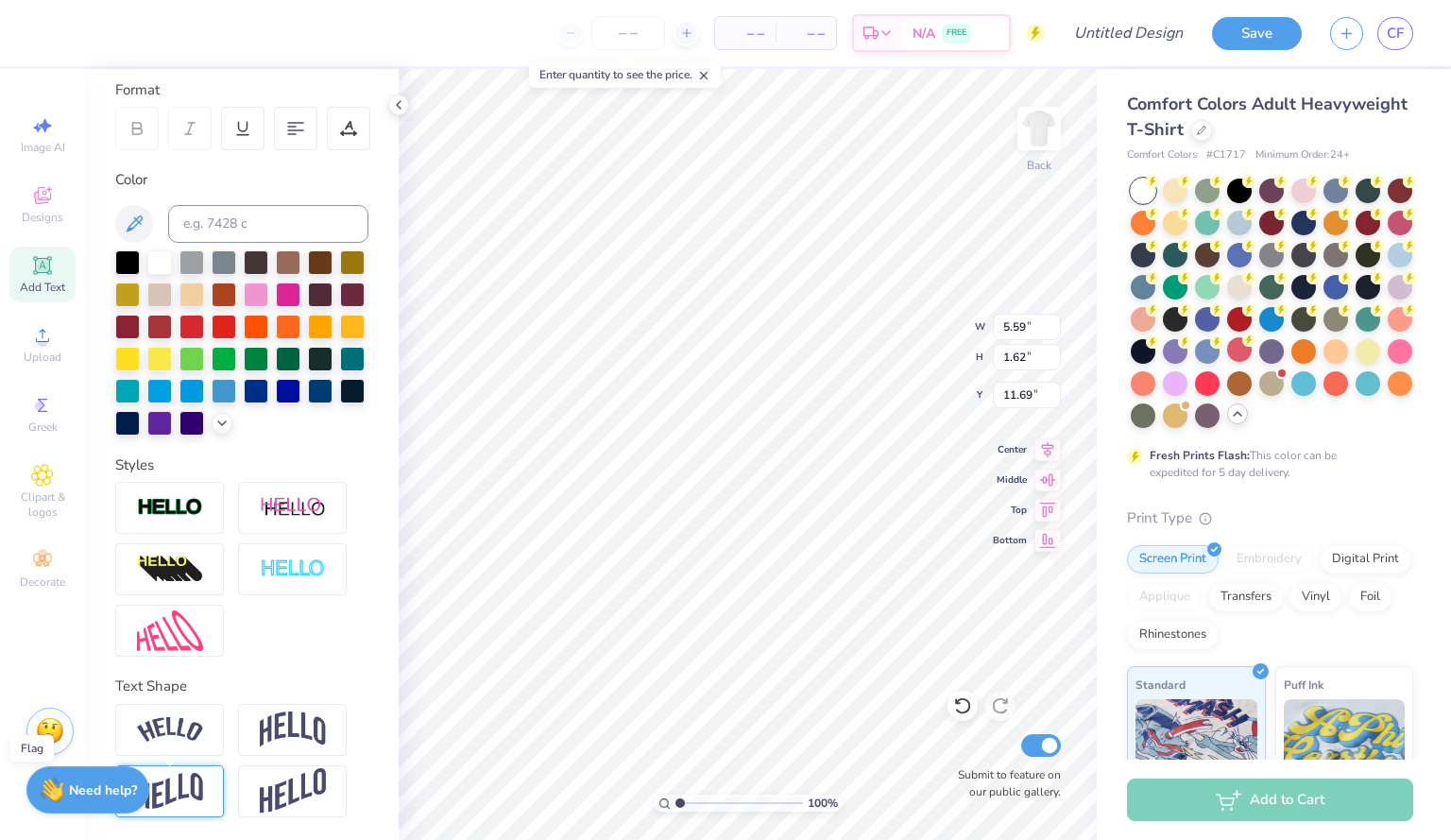
click at [193, 780] on img at bounding box center [170, 791] width 67 height 37
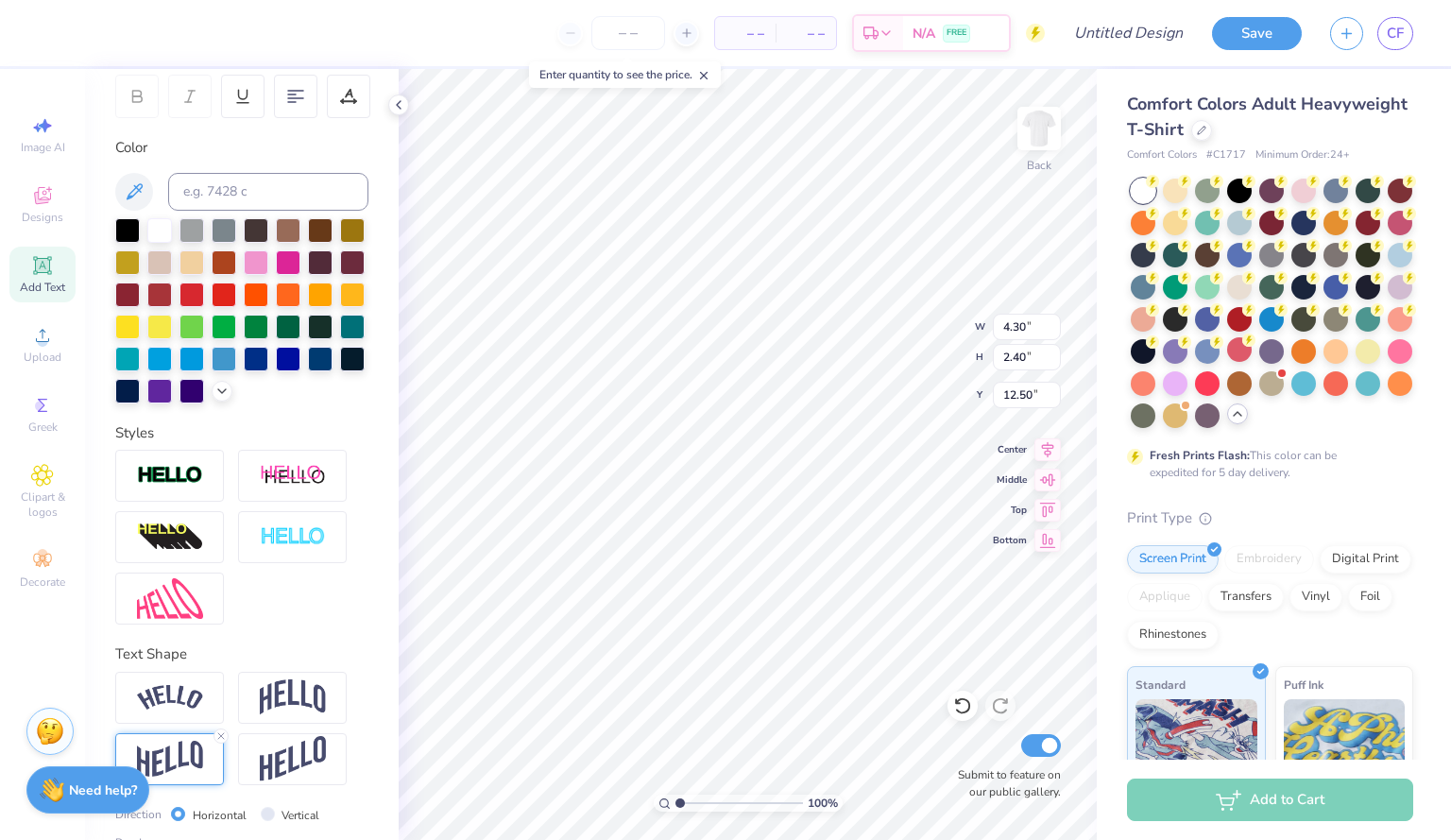
type input "12.50"
type input "4.32"
type input "2.57"
type input "12.41"
click at [50, 264] on icon at bounding box center [42, 264] width 18 height 18
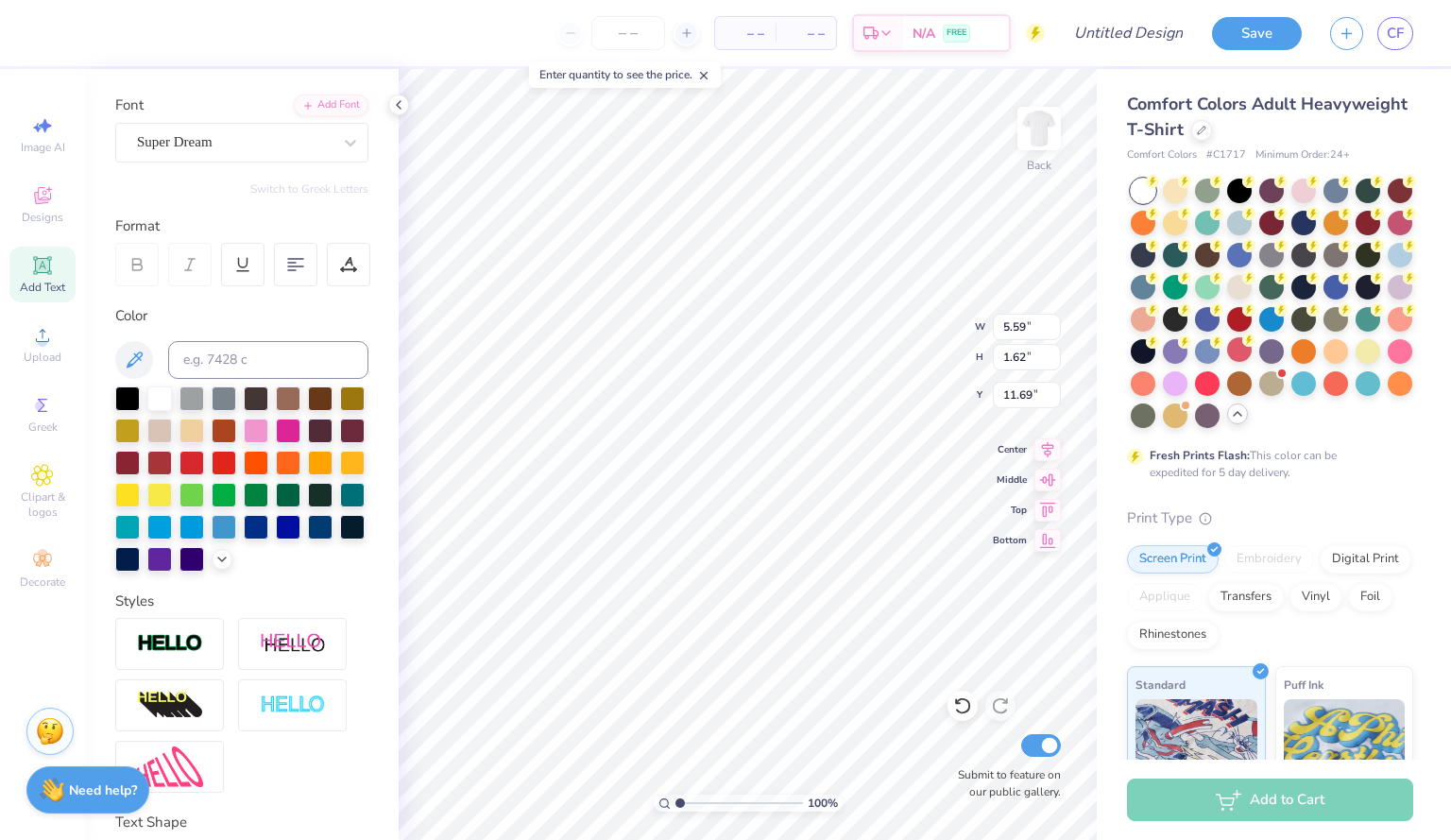
scroll to position [0, 0]
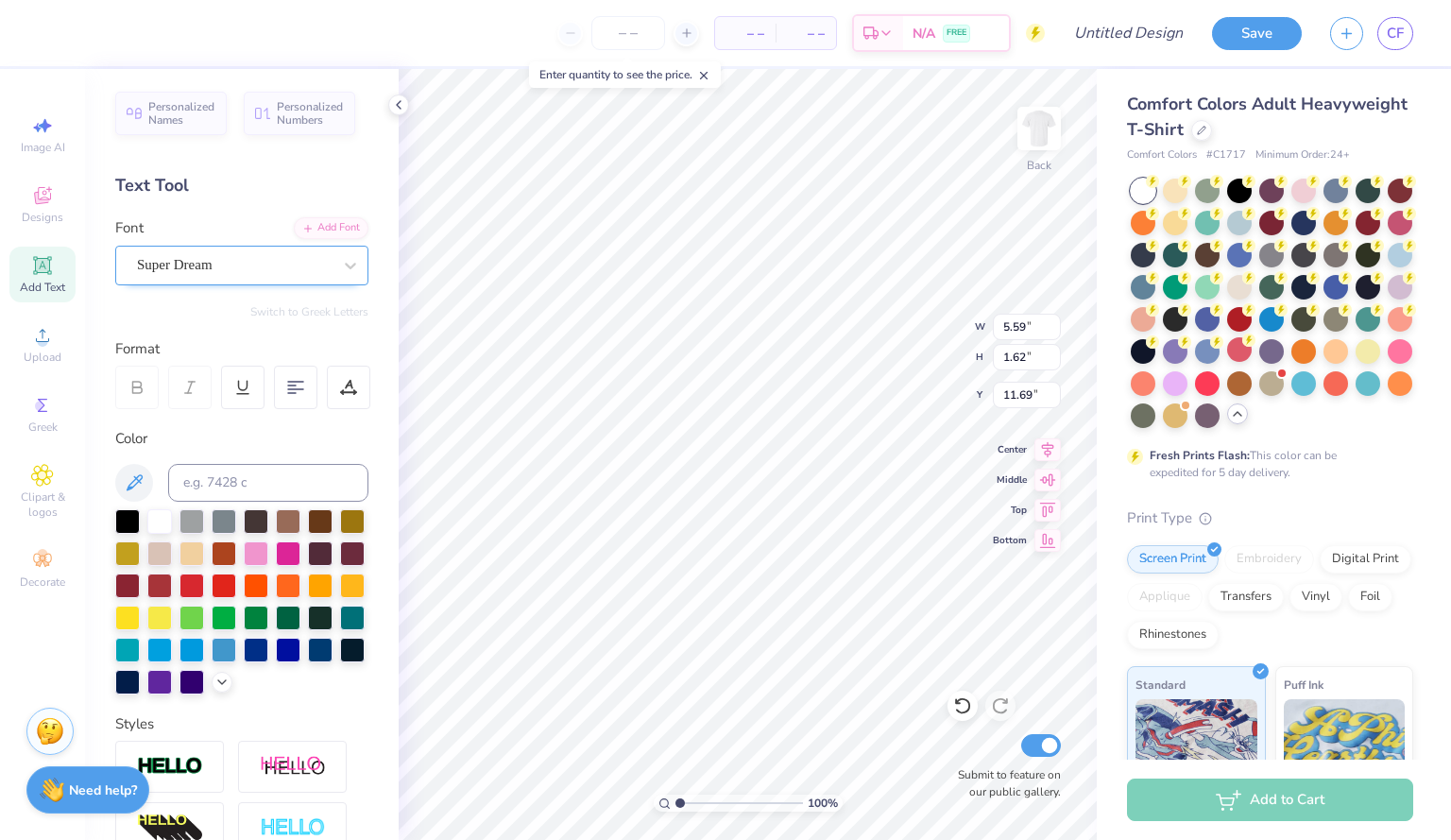
click at [308, 273] on div "Super Dream" at bounding box center [234, 265] width 199 height 29
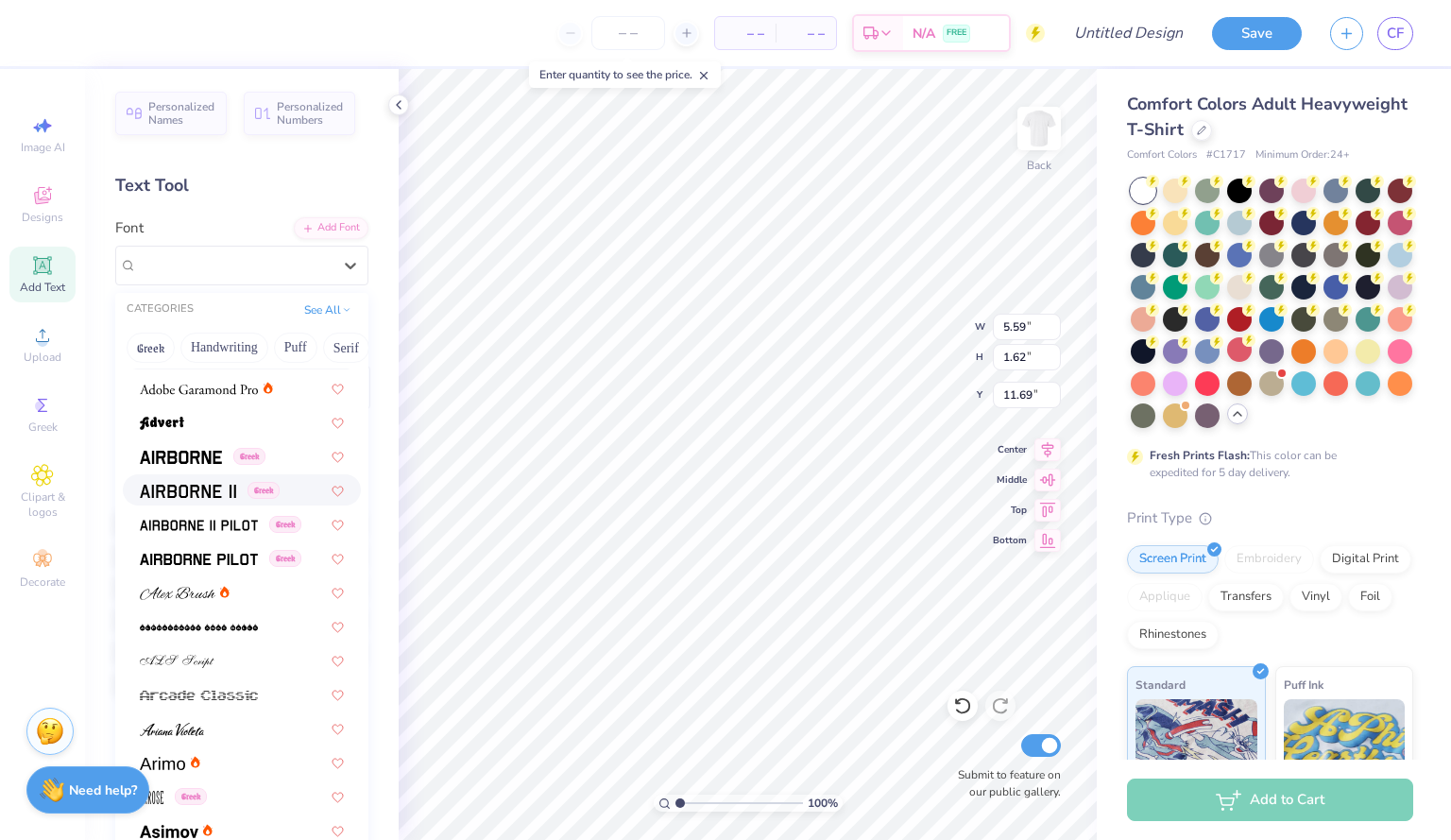
scroll to position [264, 0]
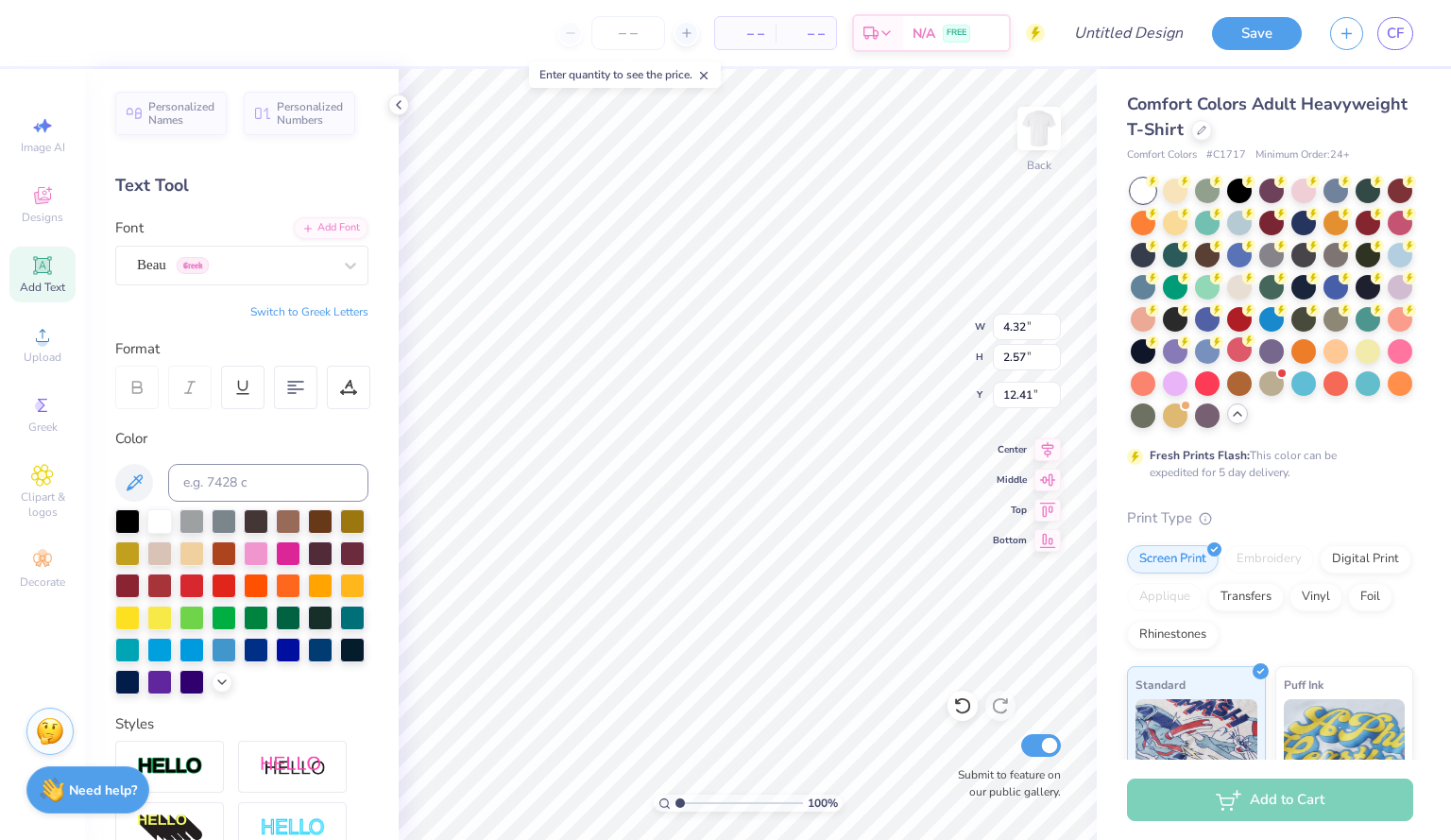
type input "4.32"
type input "2.57"
type input "12.41"
click at [57, 278] on div "Add Text" at bounding box center [43, 274] width 67 height 56
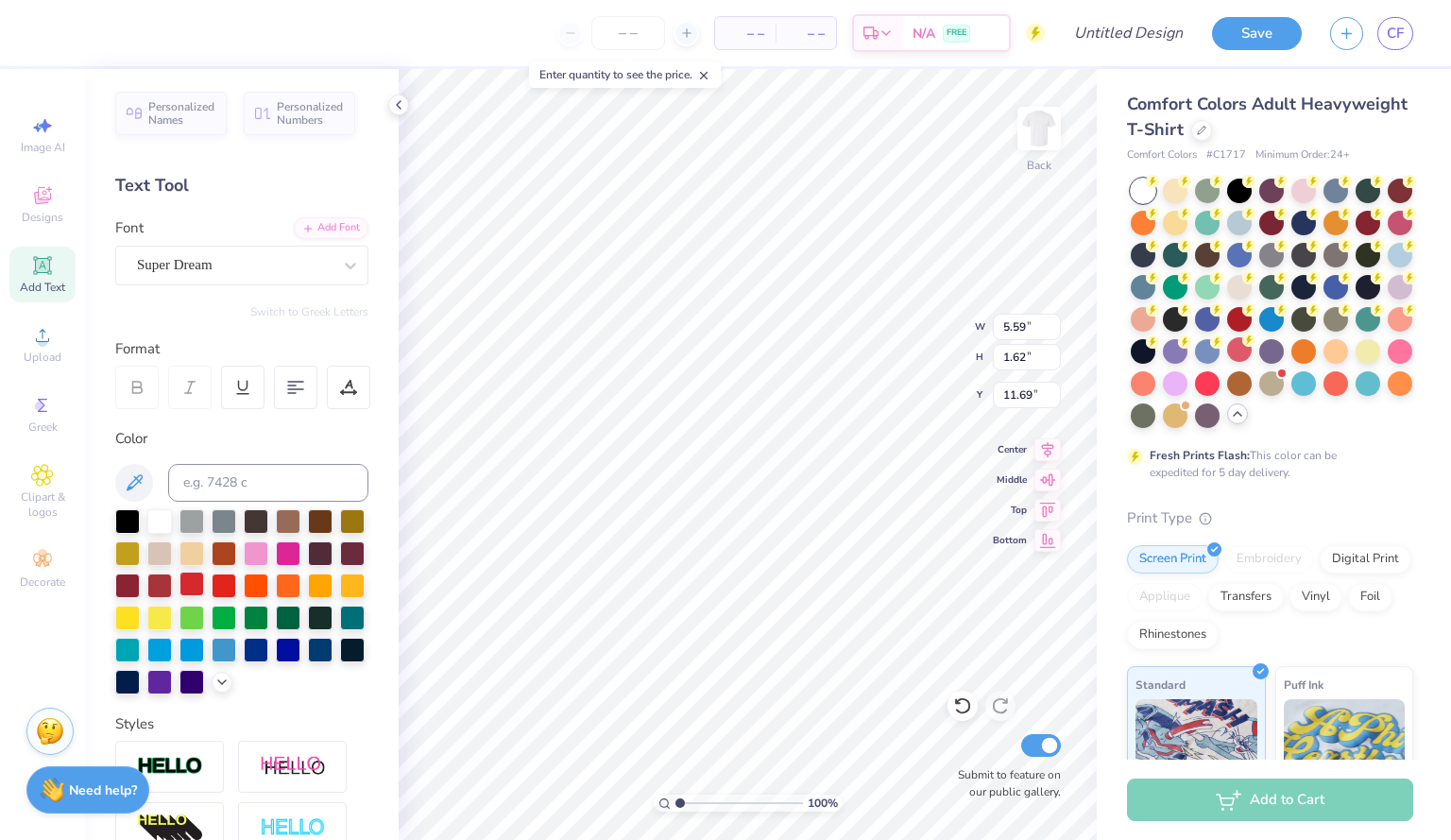
type textarea "'29"
click at [204, 585] on div at bounding box center [191, 583] width 24 height 24
click at [334, 271] on div at bounding box center [351, 265] width 34 height 34
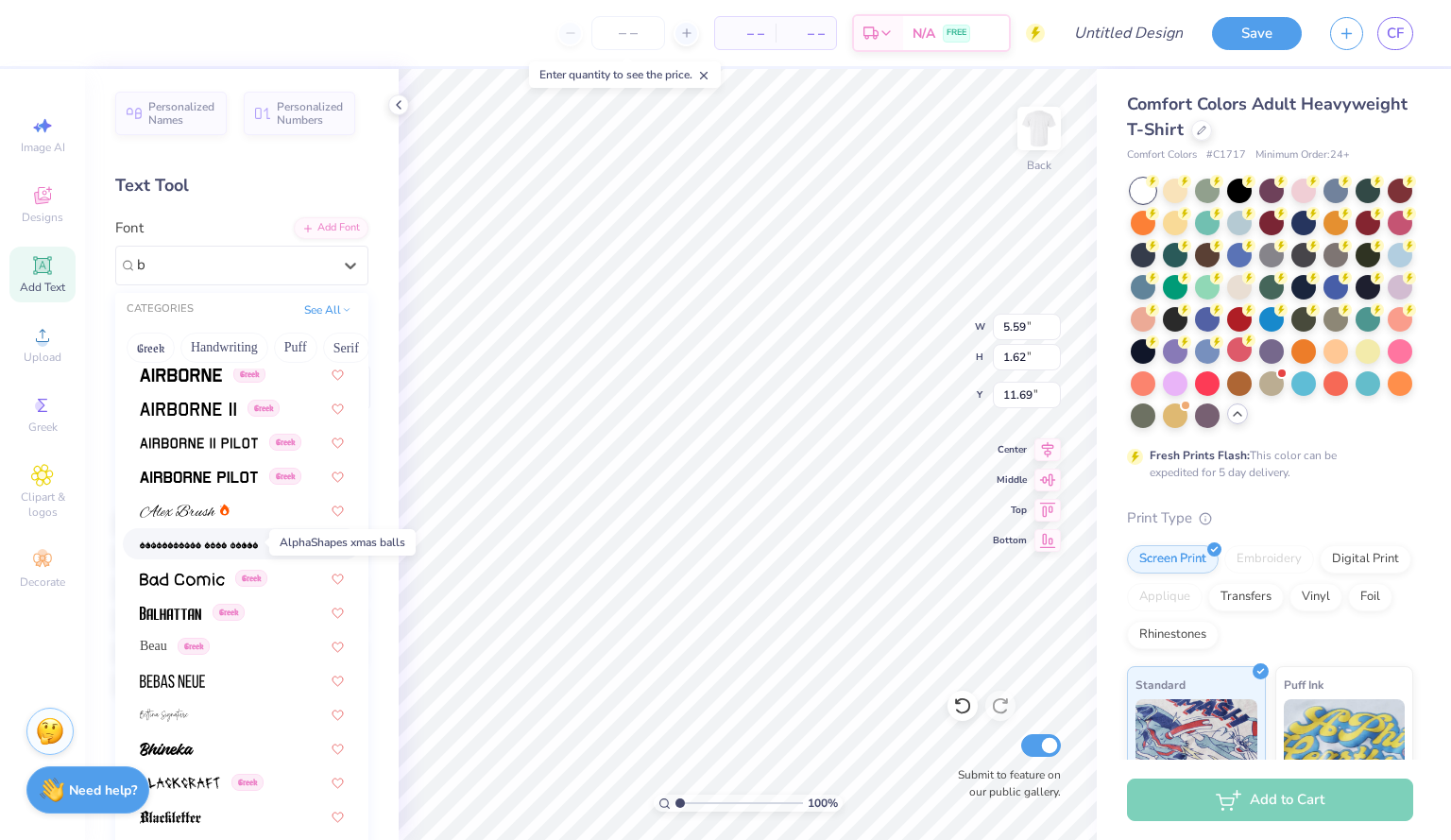
scroll to position [77, 0]
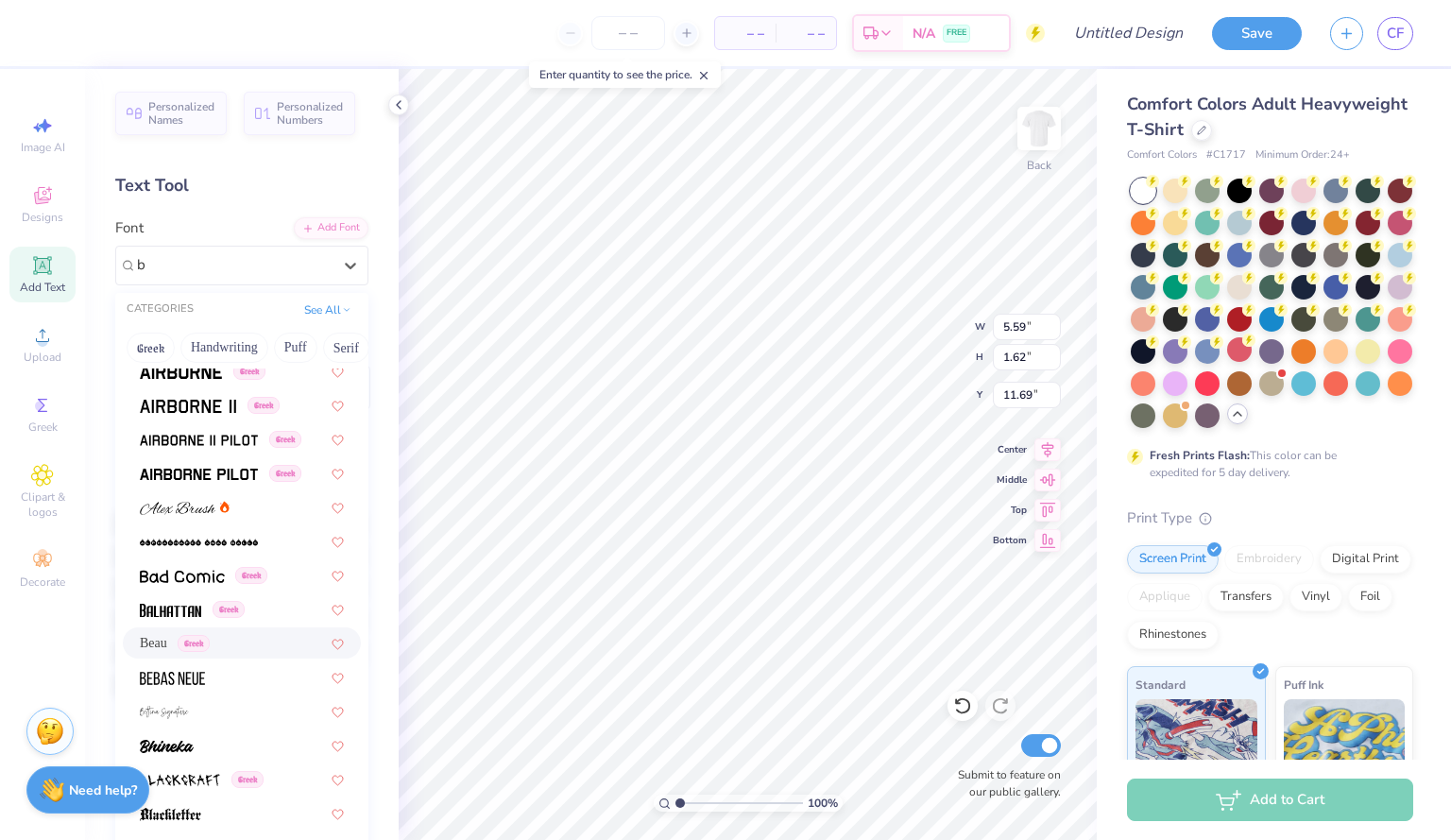
click at [159, 642] on span "Beau" at bounding box center [154, 642] width 27 height 20
type input "b"
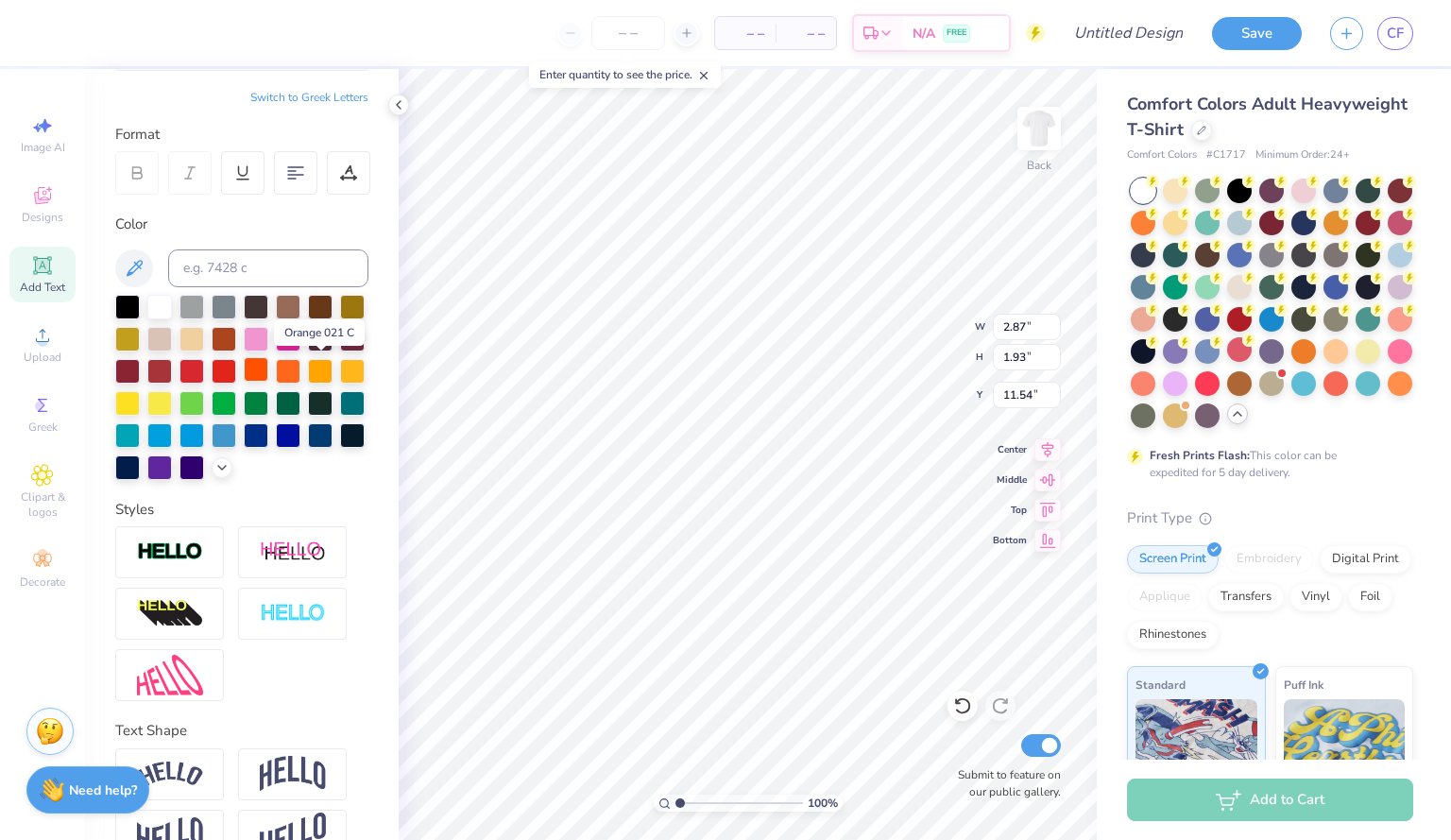
scroll to position [291, 0]
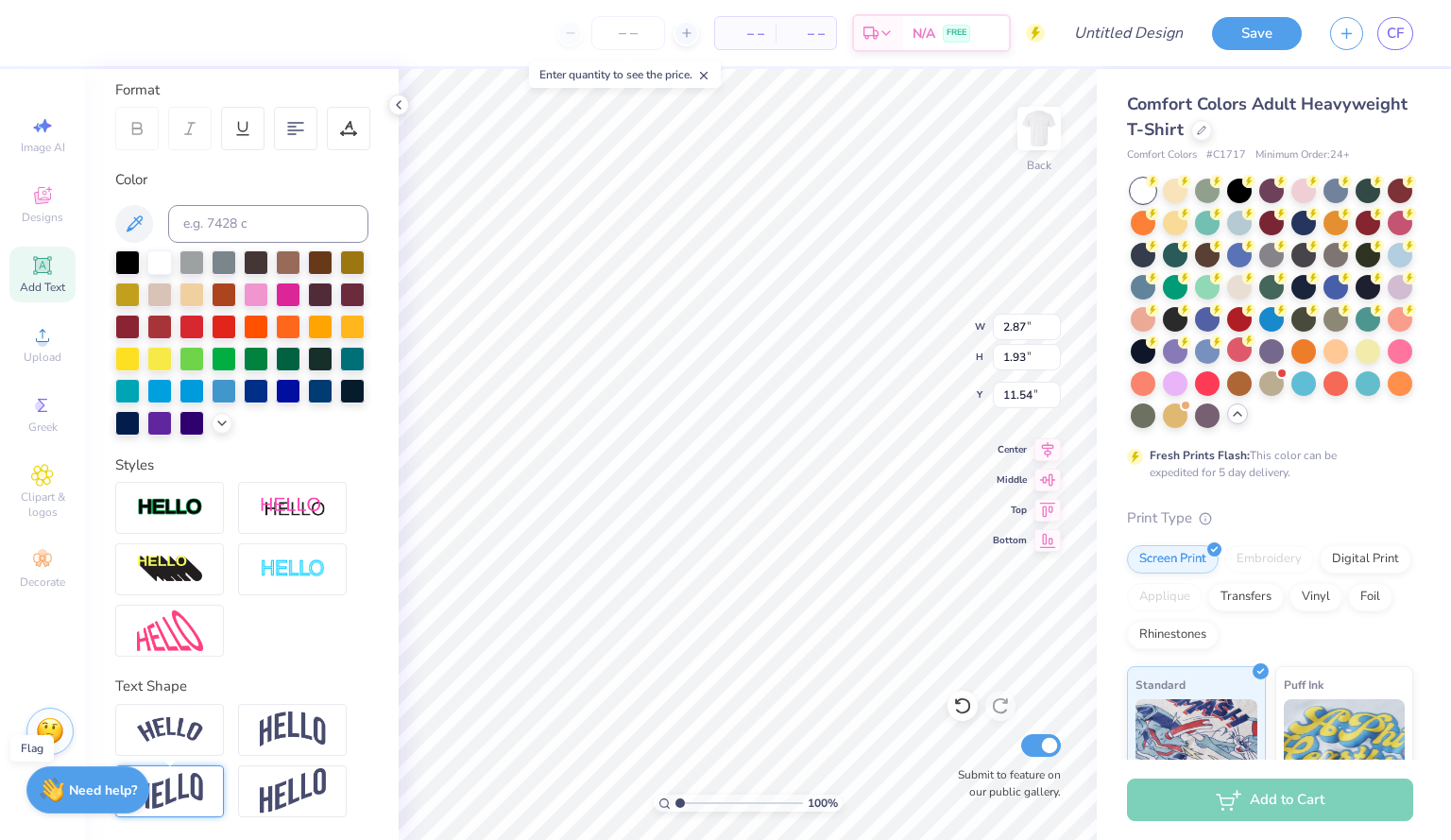
click at [192, 784] on img at bounding box center [170, 791] width 67 height 37
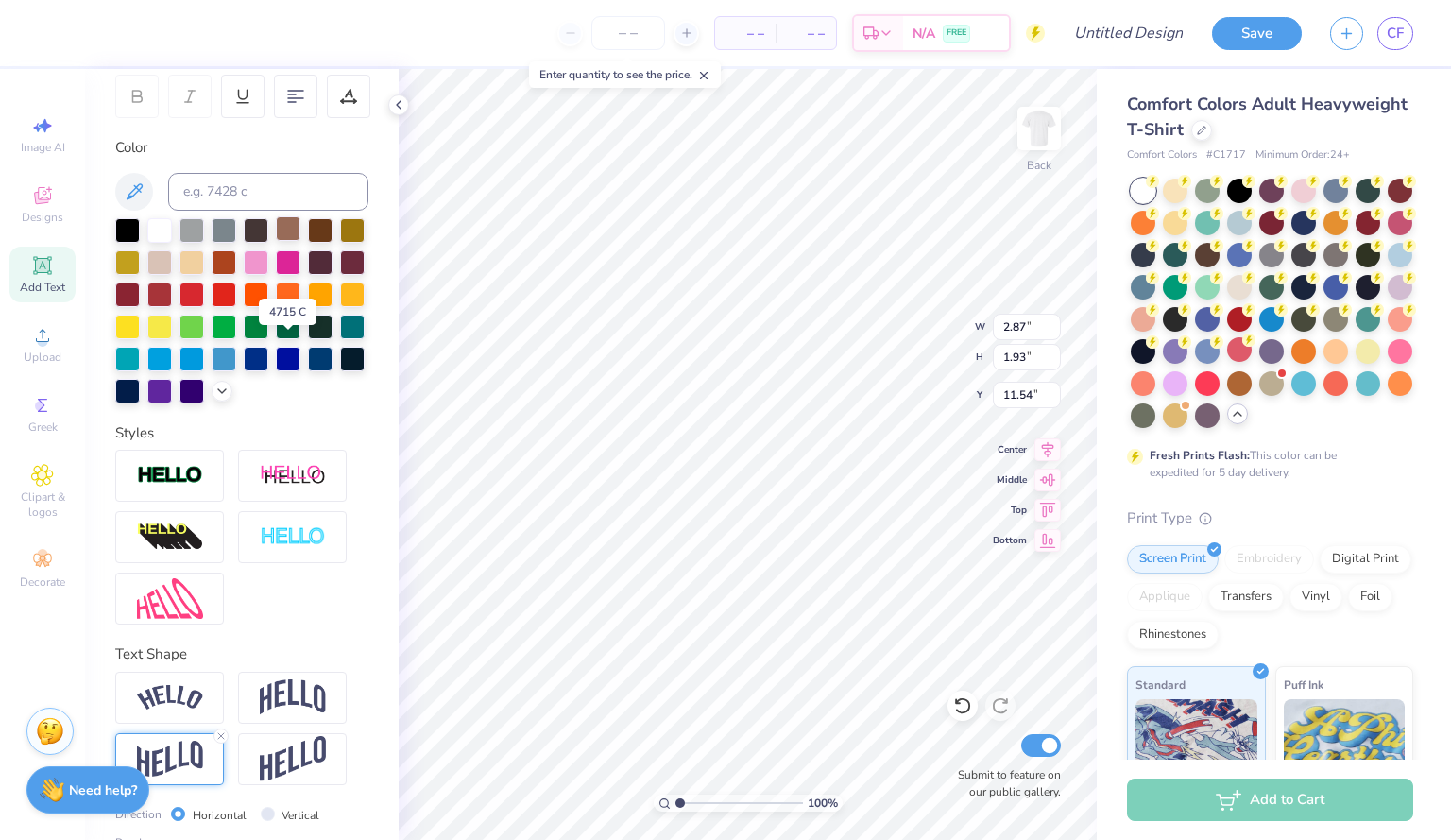
scroll to position [0, 0]
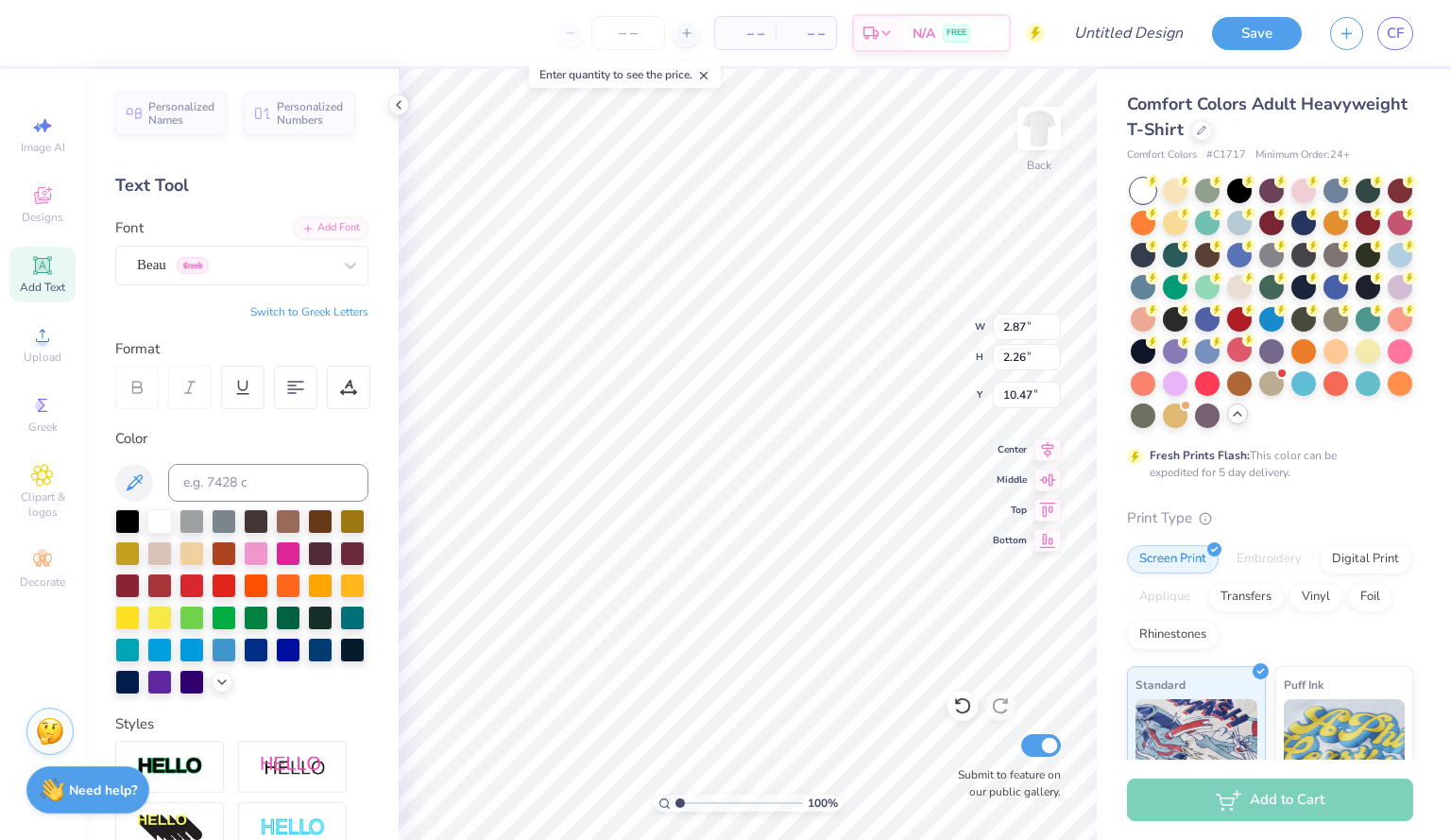
type input "16.99"
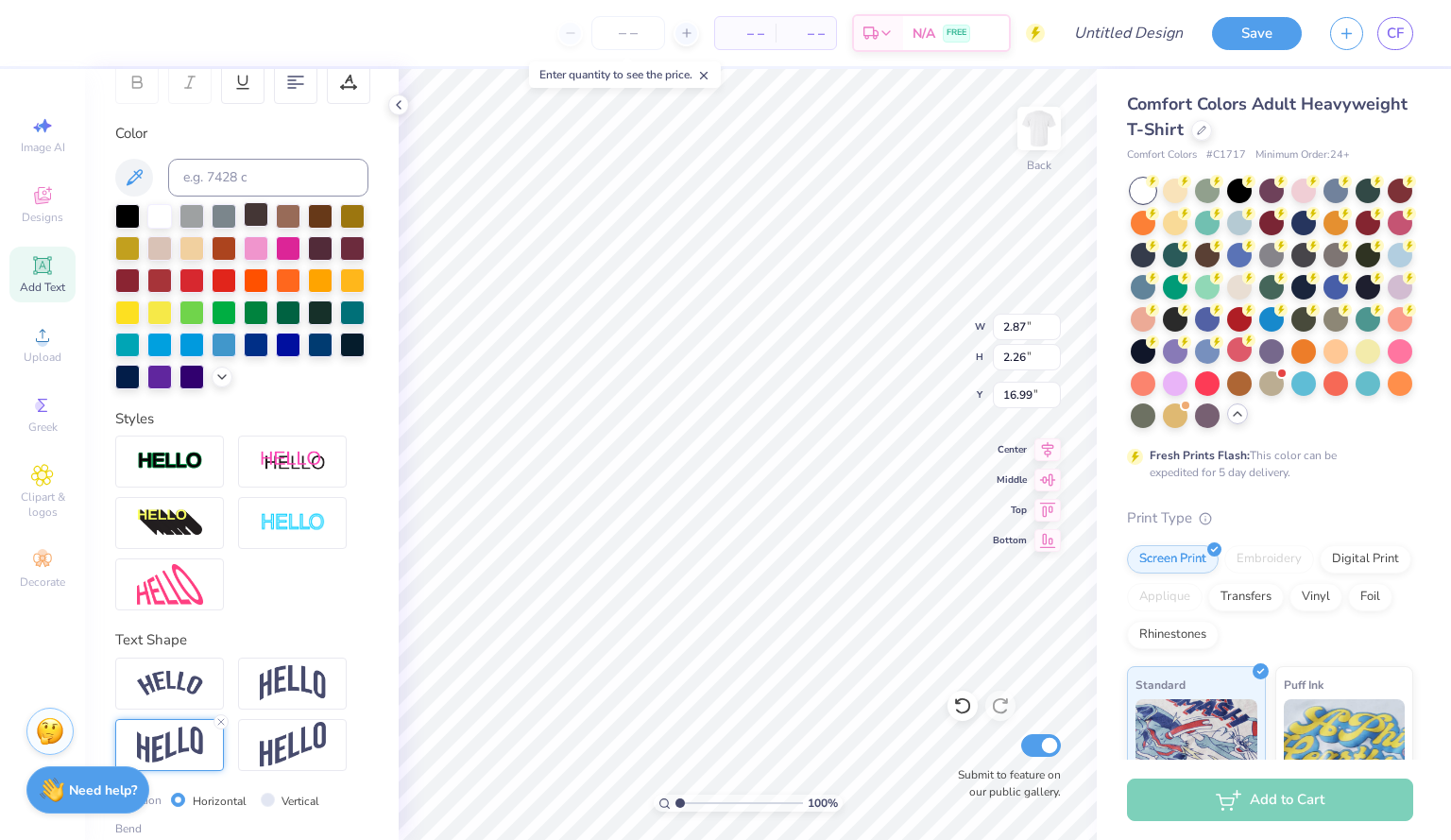
scroll to position [400, 0]
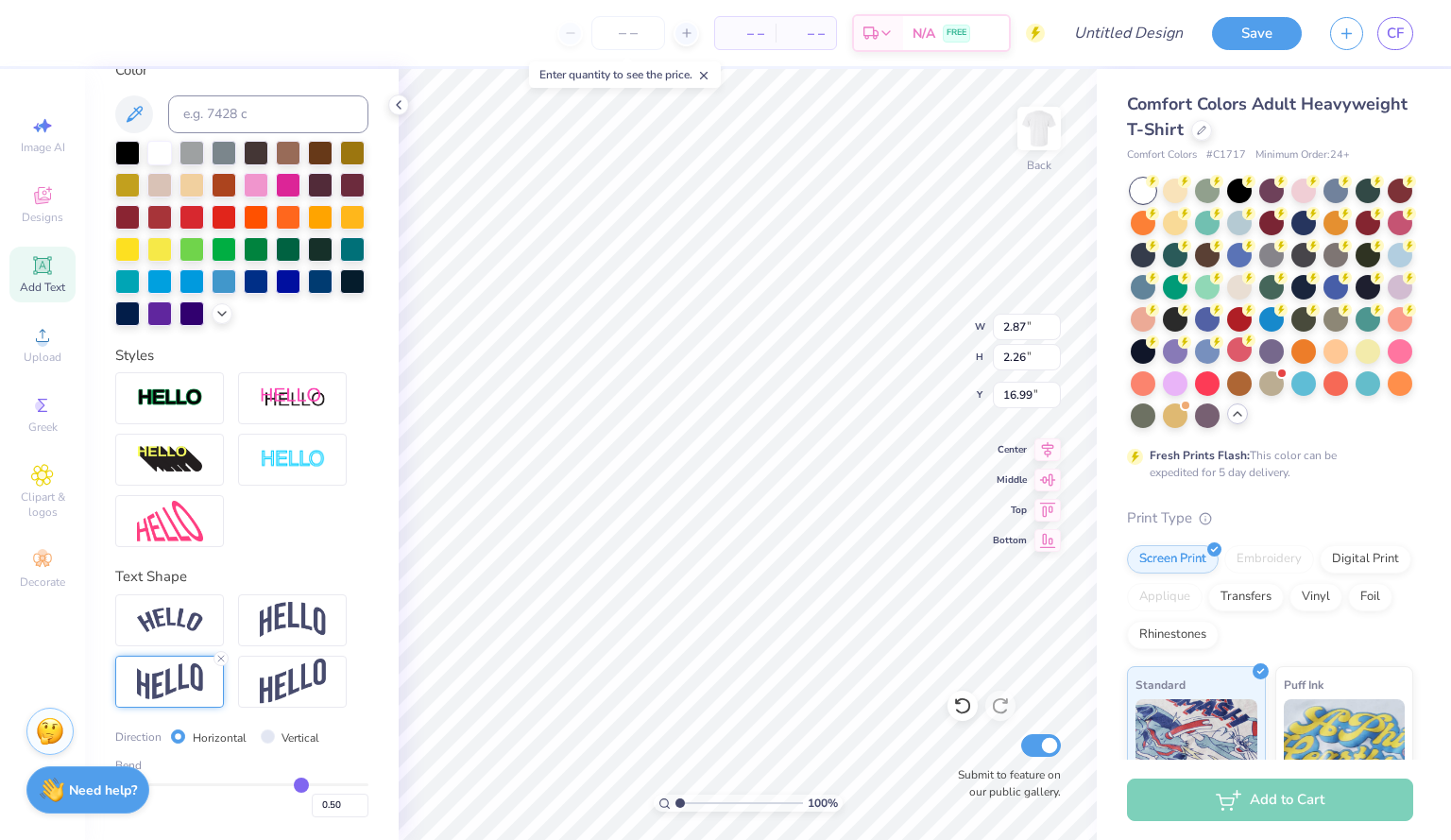
type input "0.47"
type input "0.44"
type input "0.43"
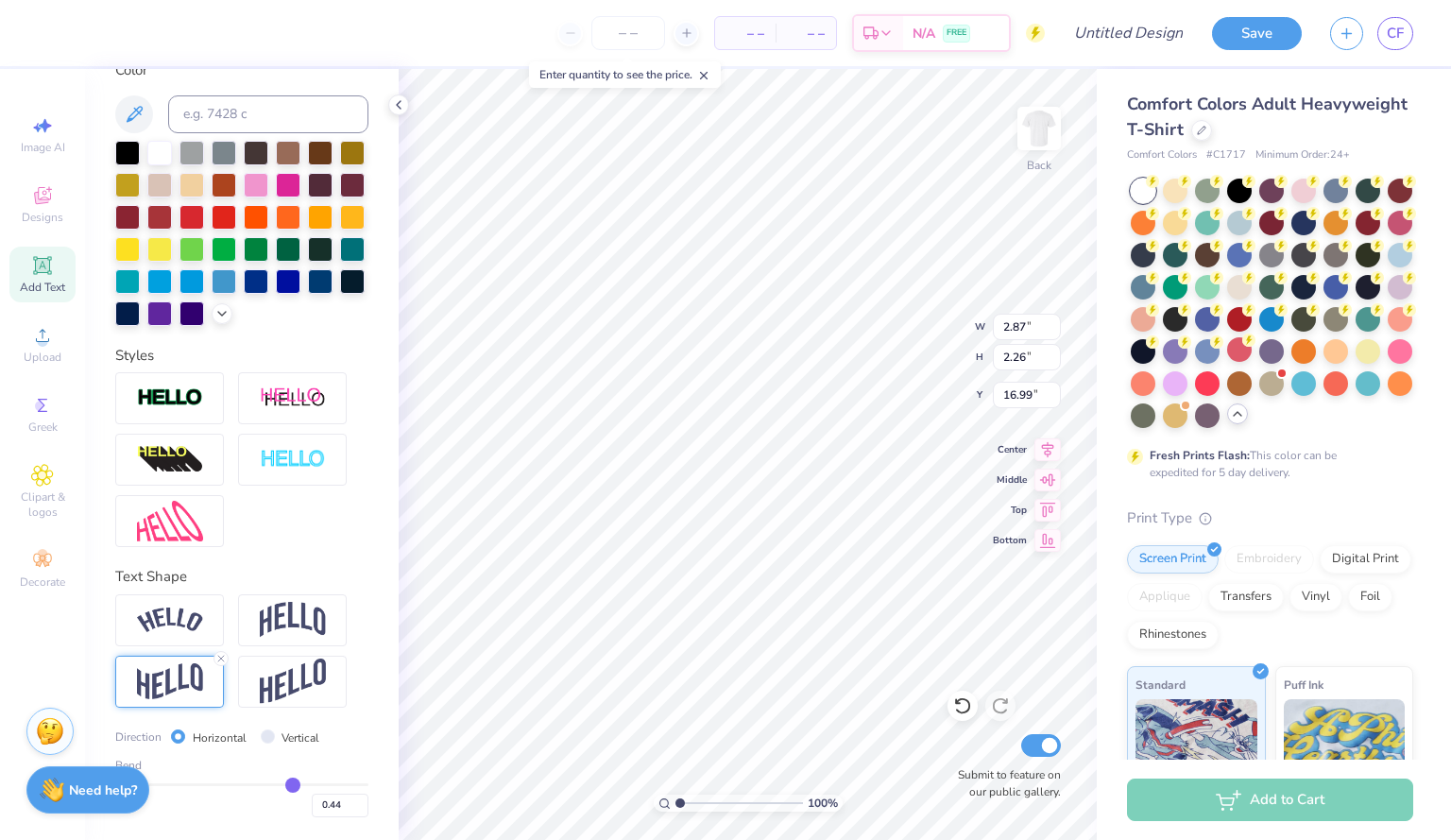
type input "0.43"
type input "0.42"
type input "0.41"
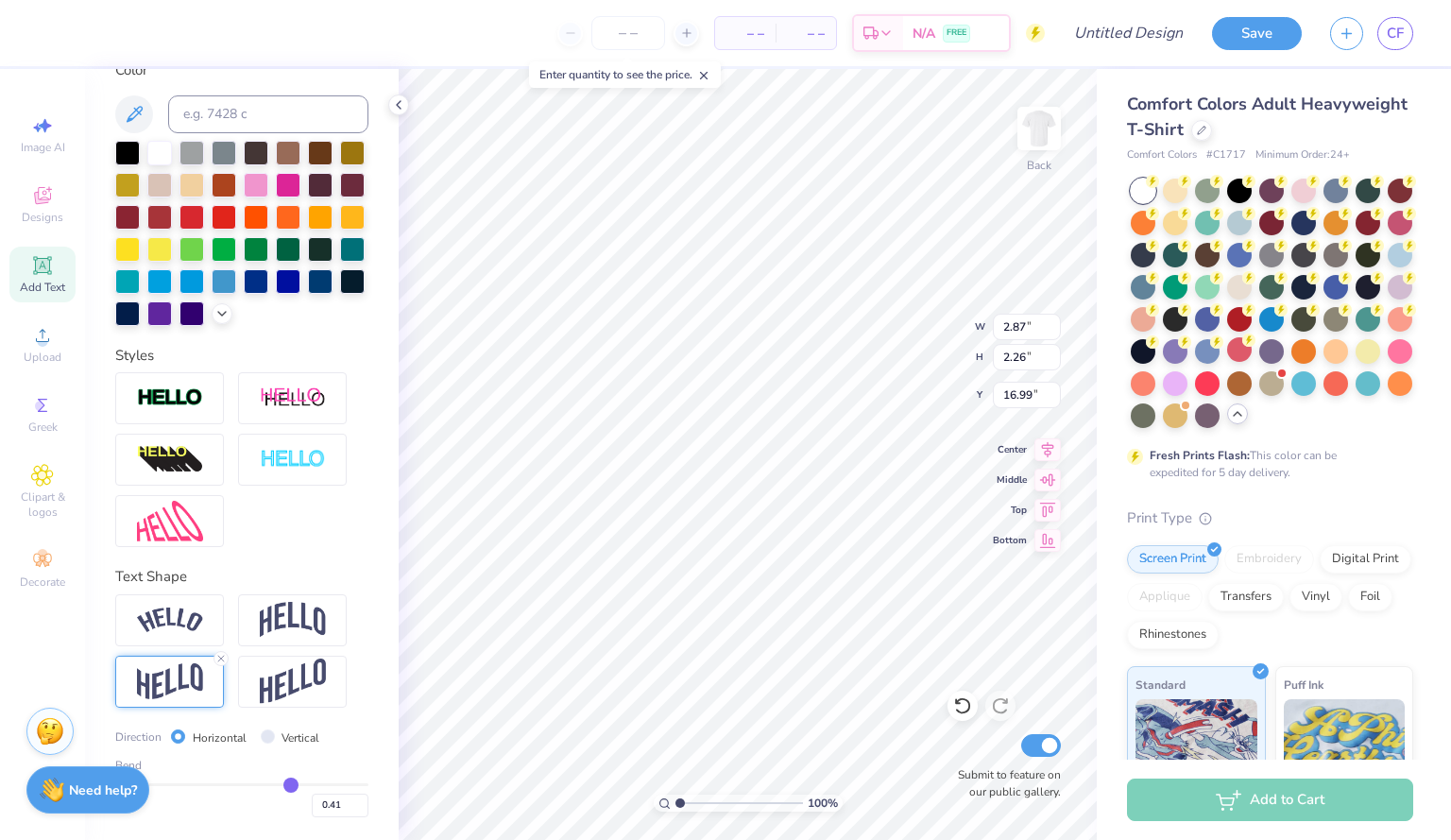
type input "0.39"
type input "0.34"
type input "0.32"
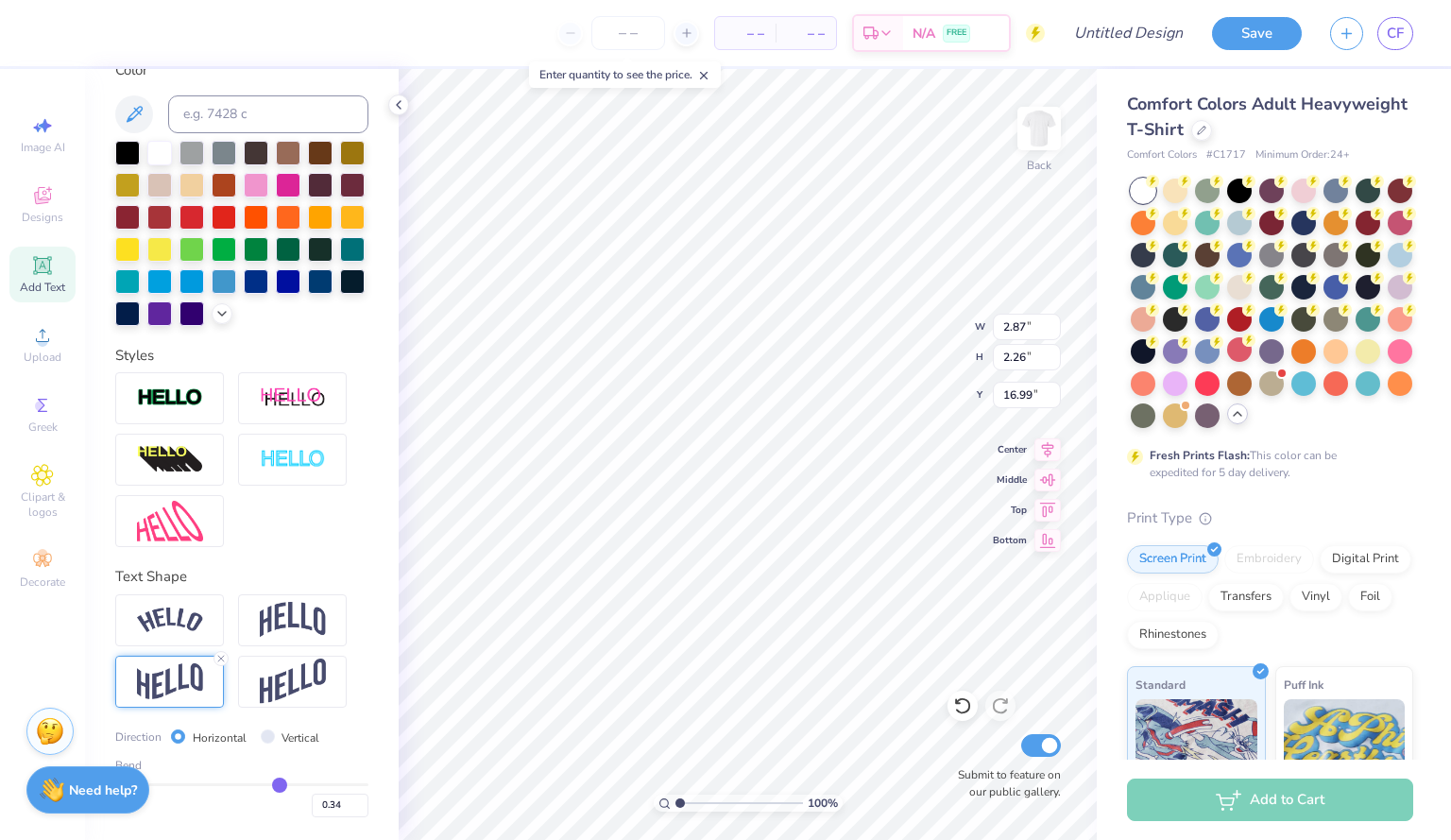
type input "0.32"
type input "0.31"
type input "0.3"
type input "0.30"
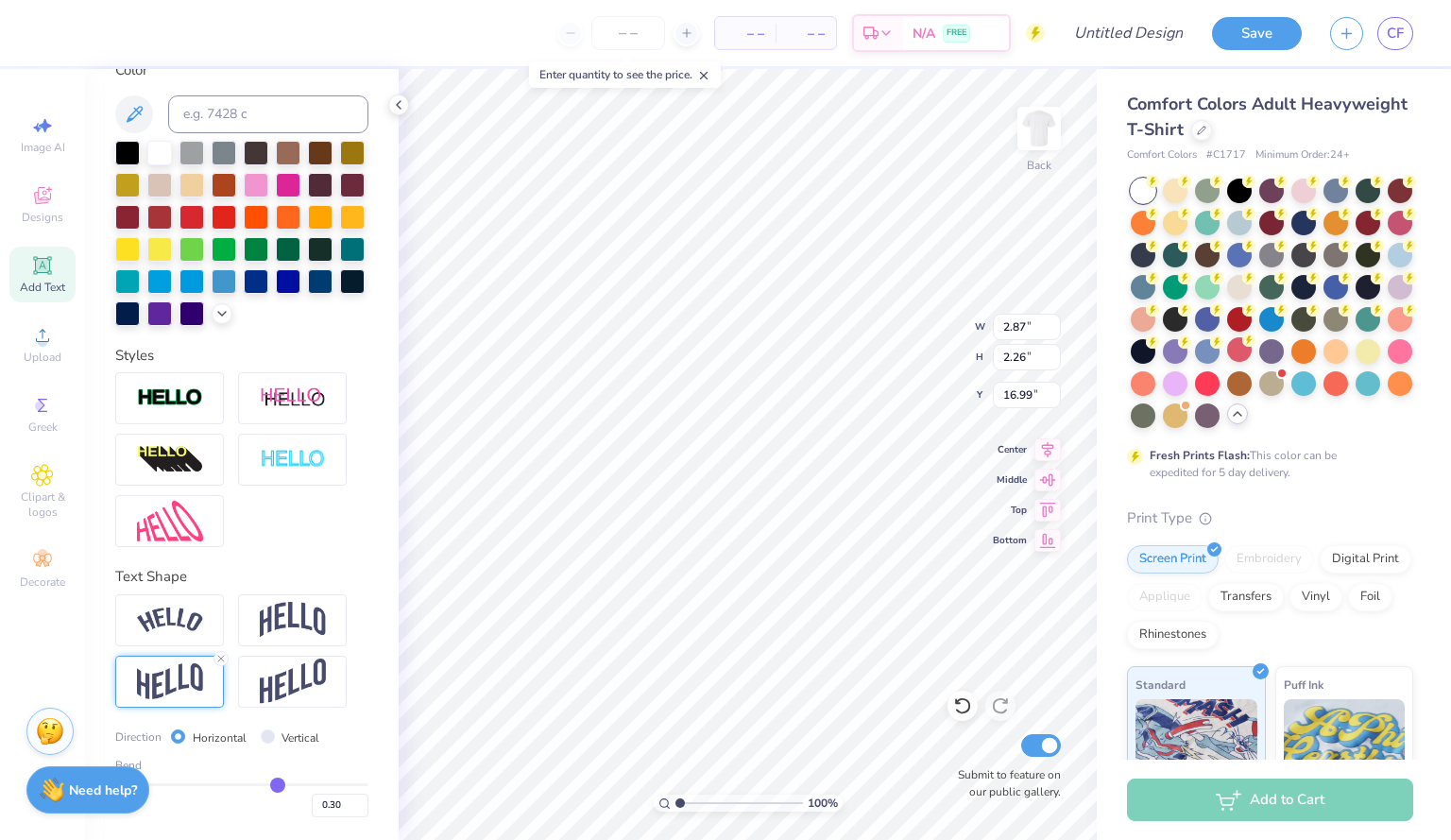
type input "0.29"
type input "0.28"
type input "0.27"
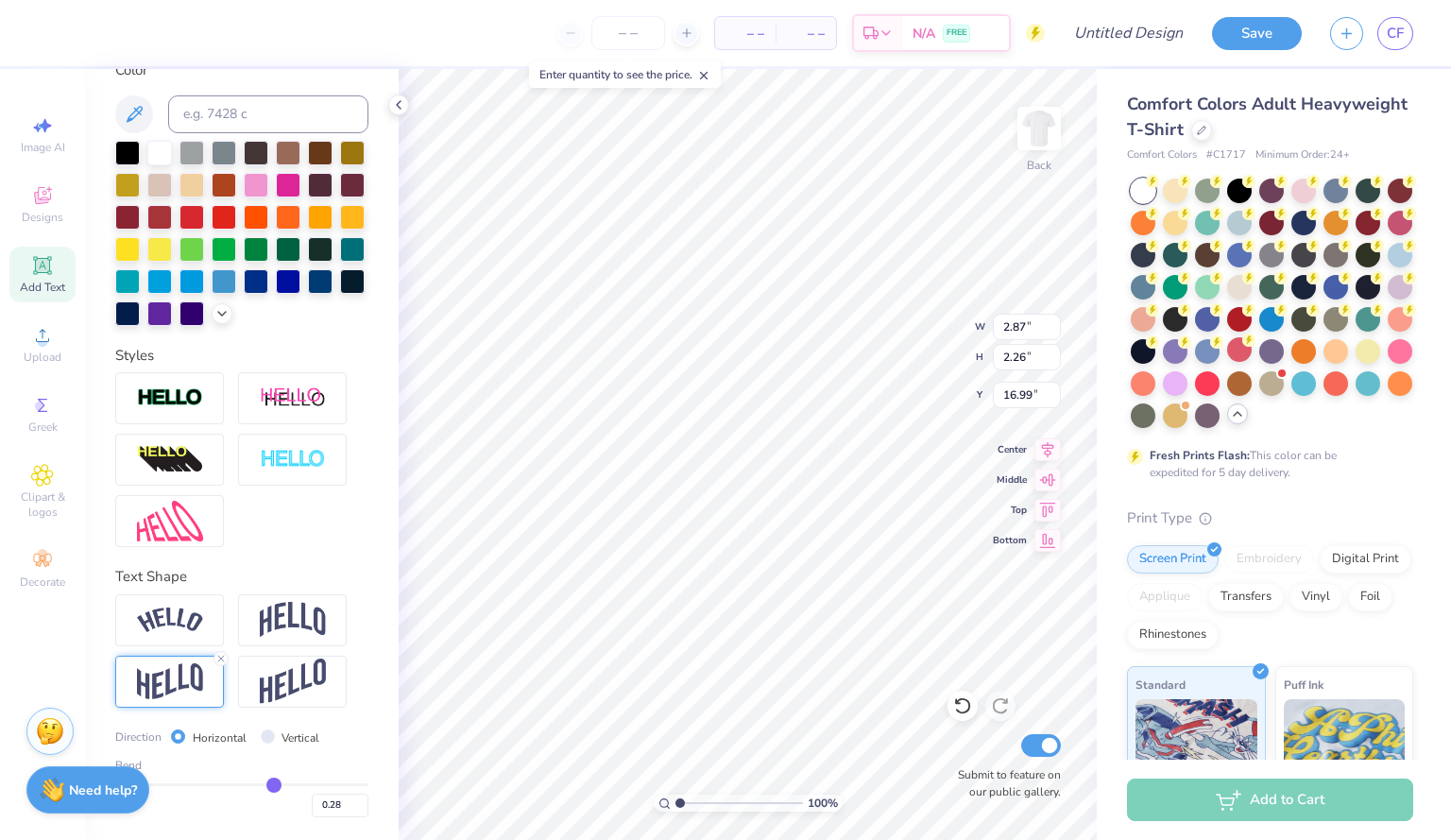
type input "0.27"
type input "0.24"
type input "0.23"
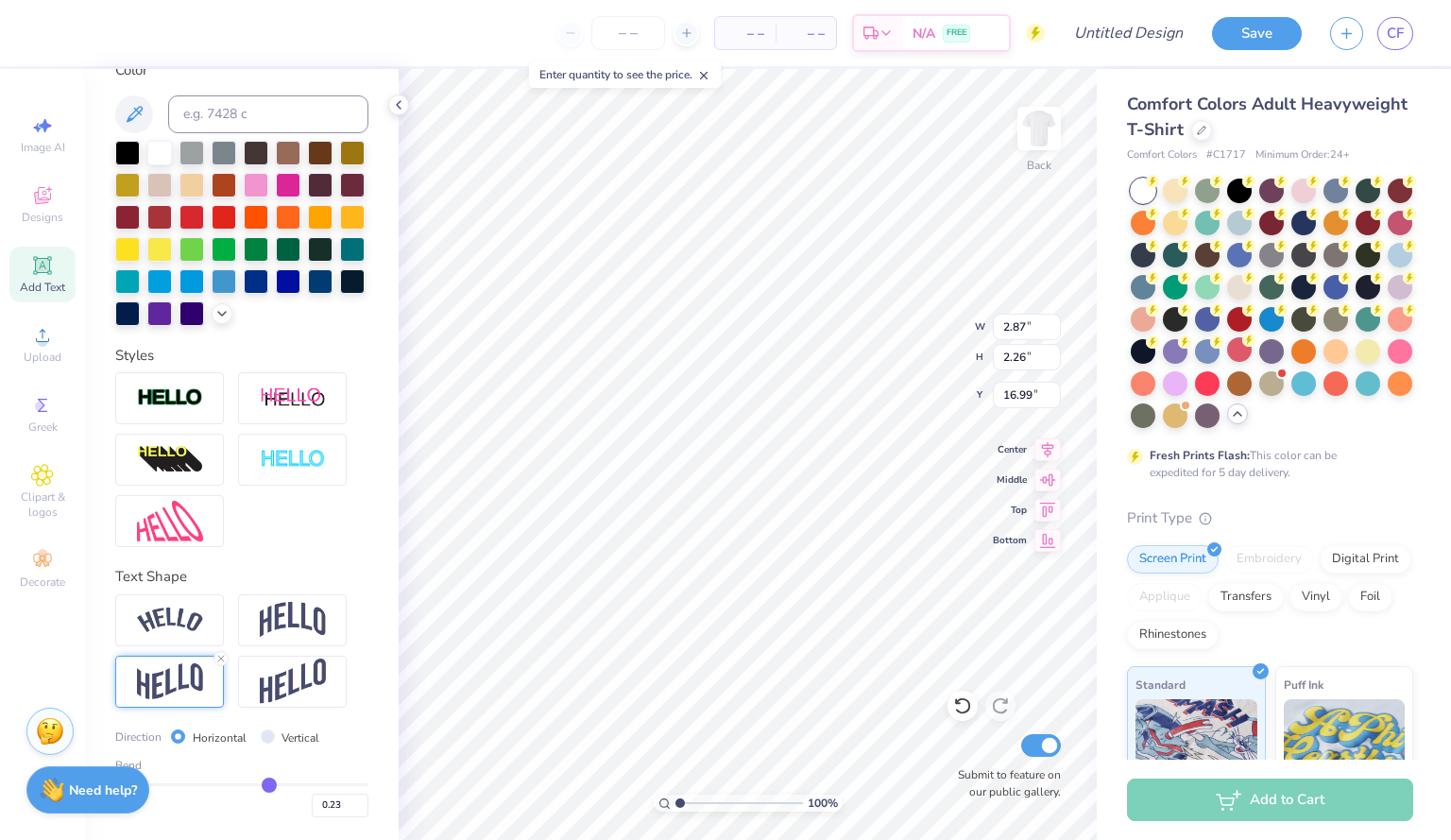
type input "0.22"
type input "0.21"
type input "0.2"
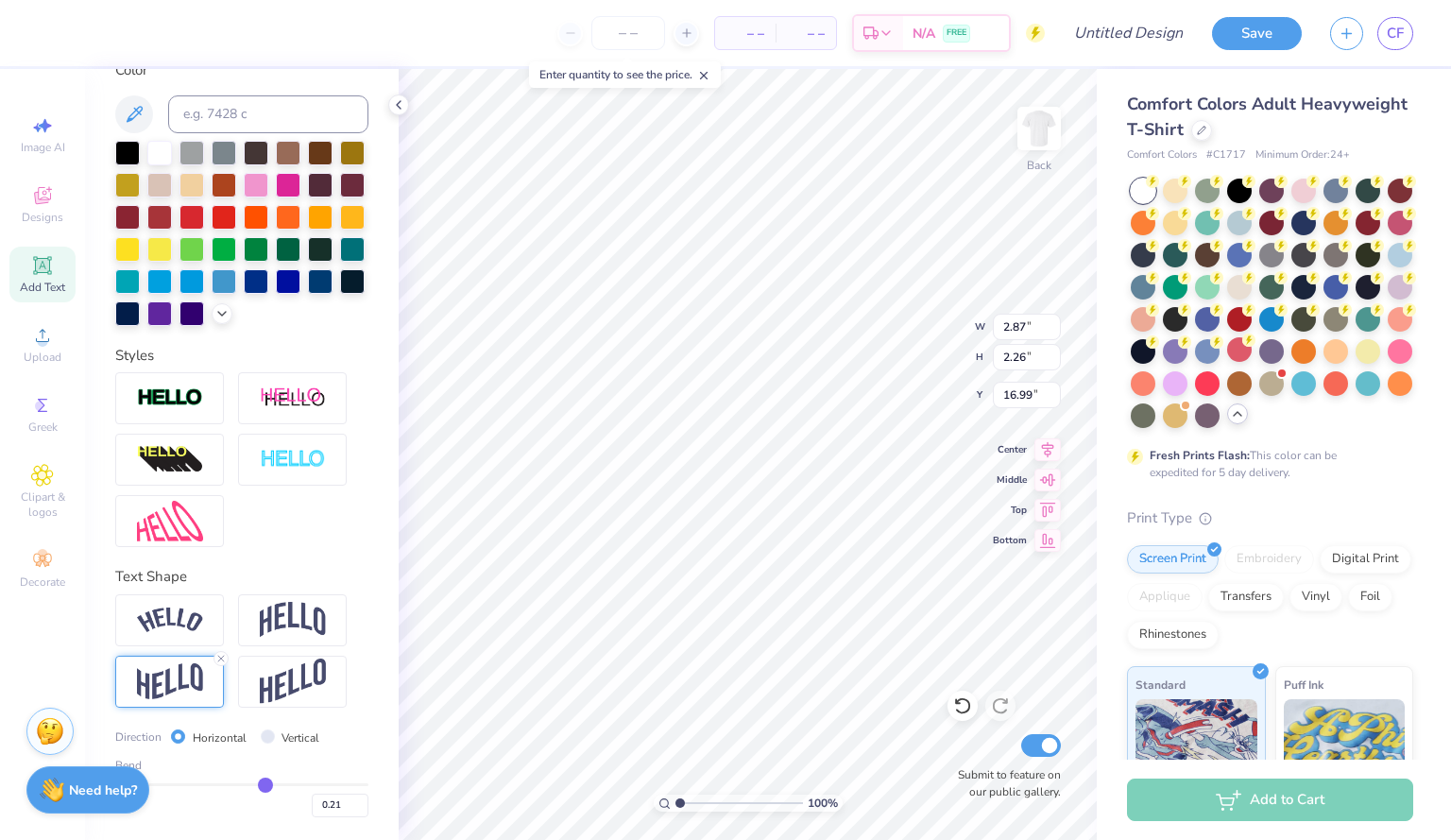
type input "0.20"
type input "0.19"
type input "0.18"
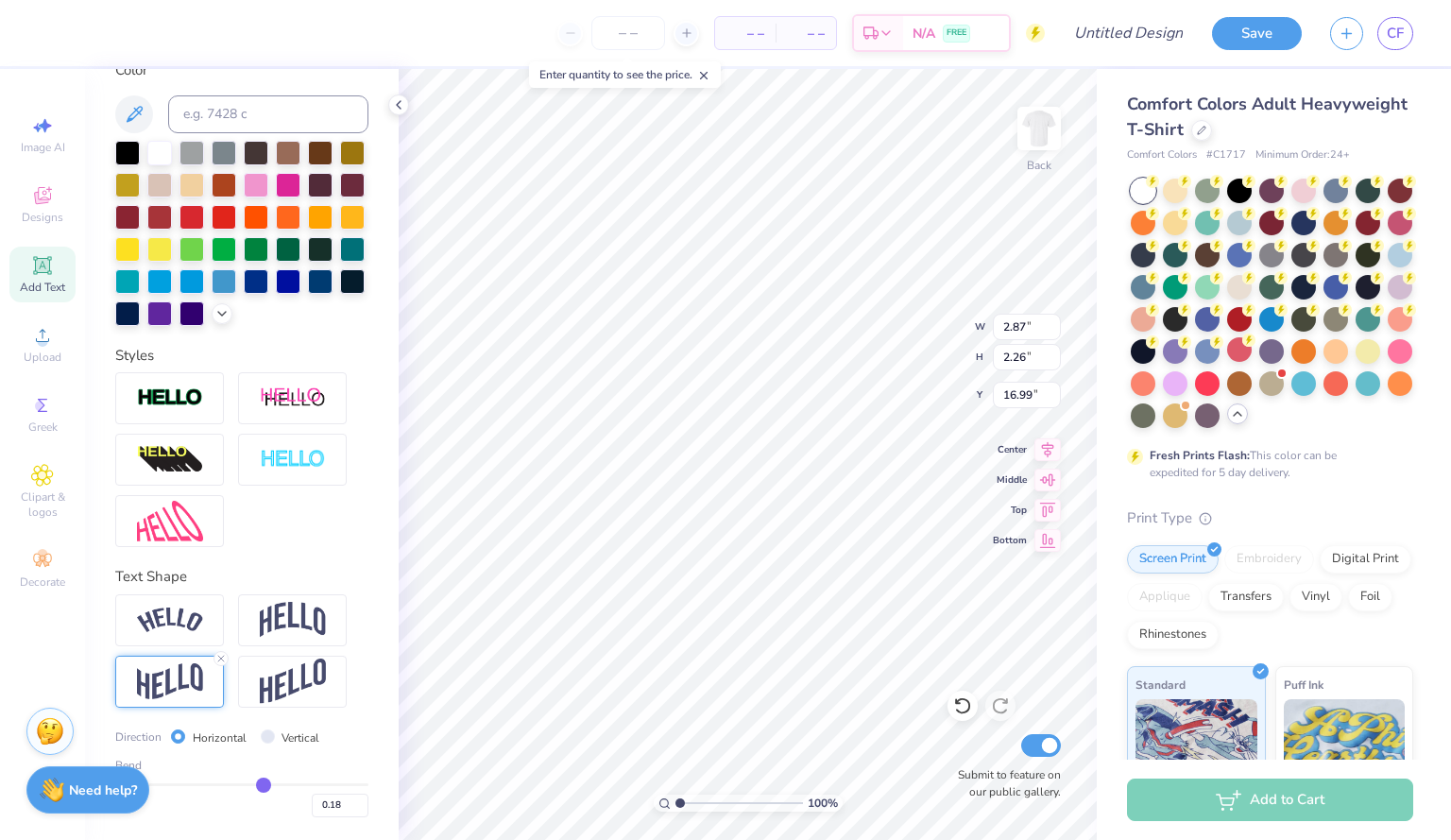
type input "0.17"
type input "0.16"
type input "0.13"
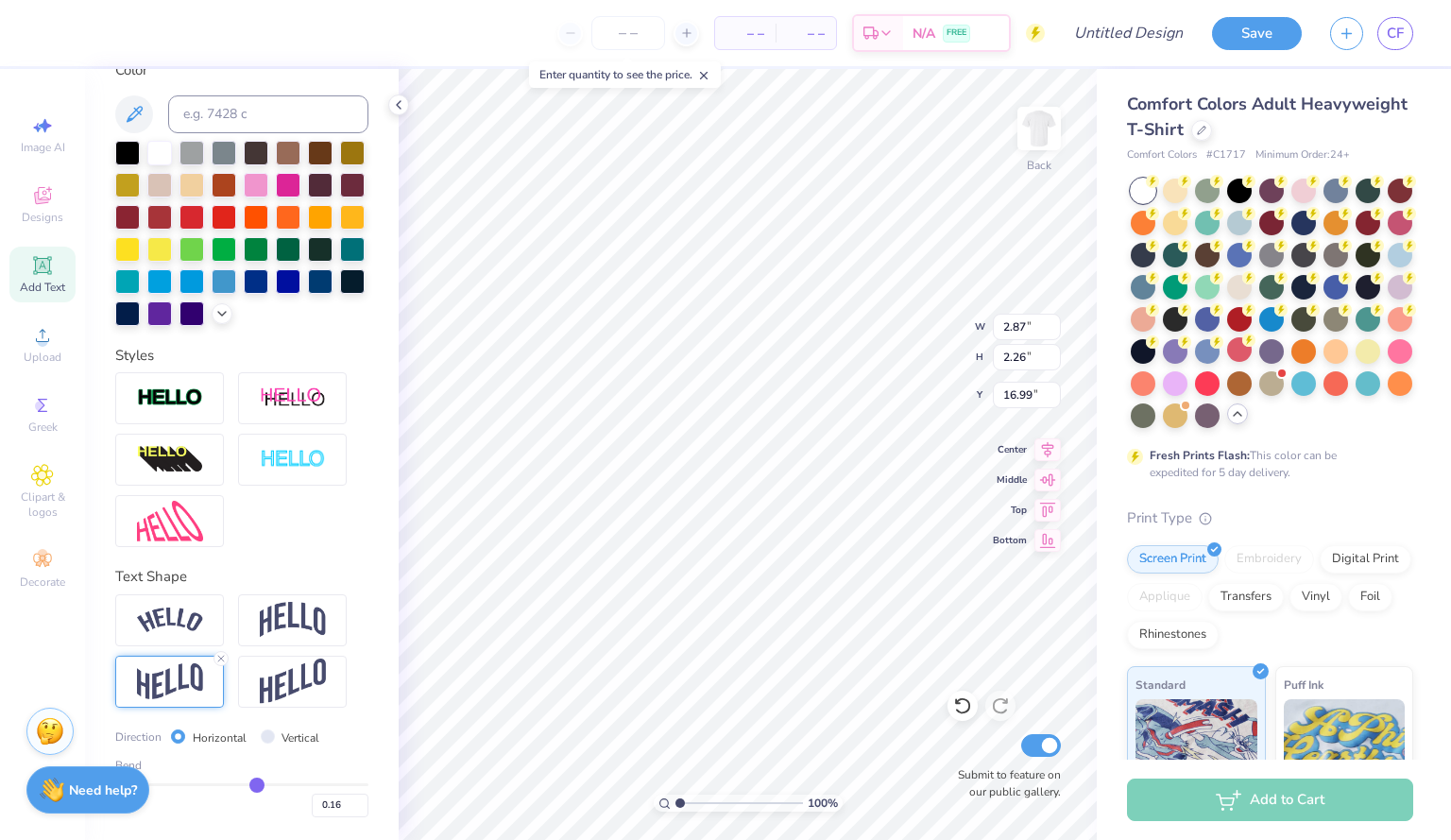
type input "0.13"
type input "0.1"
type input "0.10"
type input "0.09"
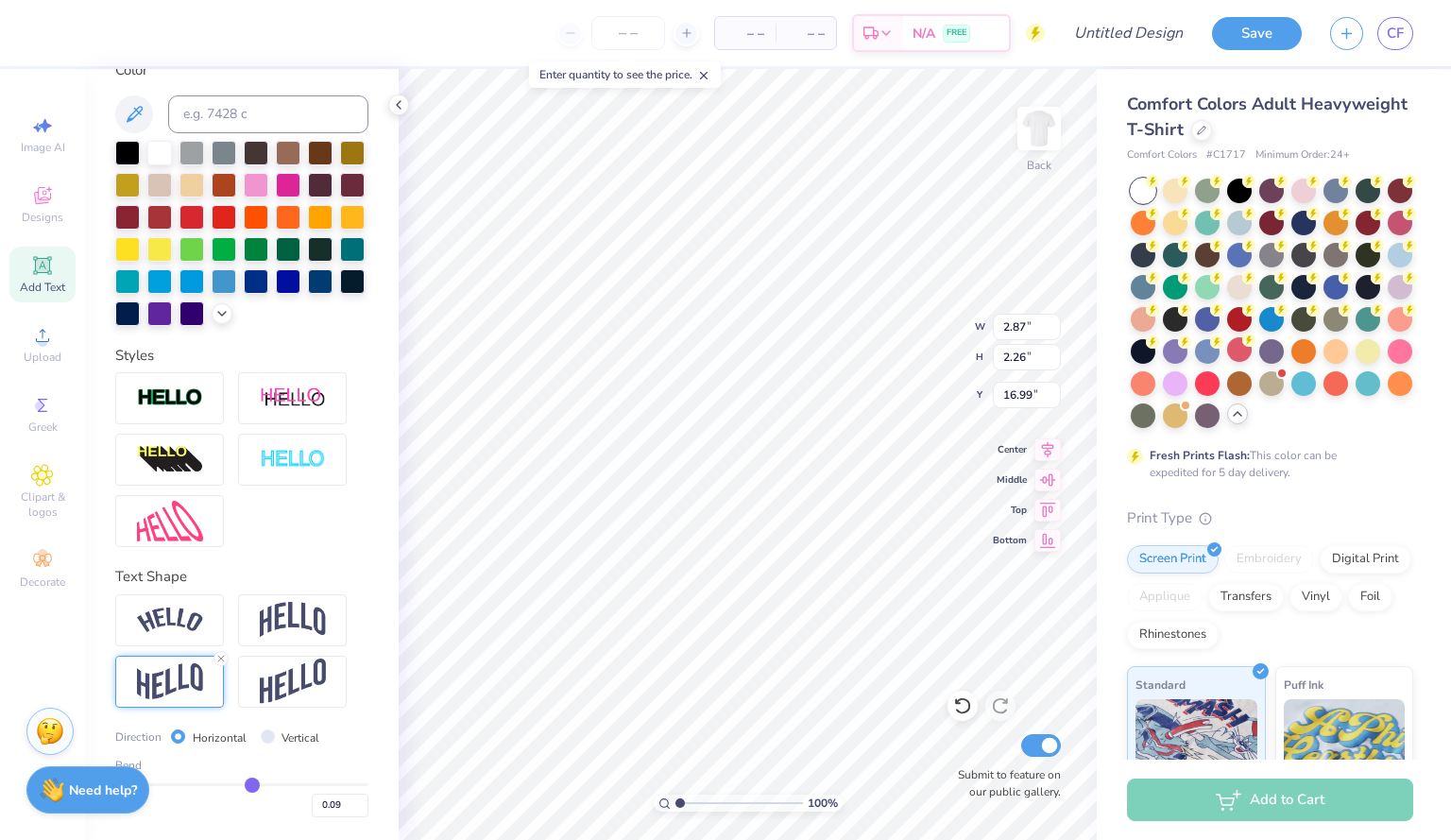
type input "0.08"
type input "0.07"
type input "0.06"
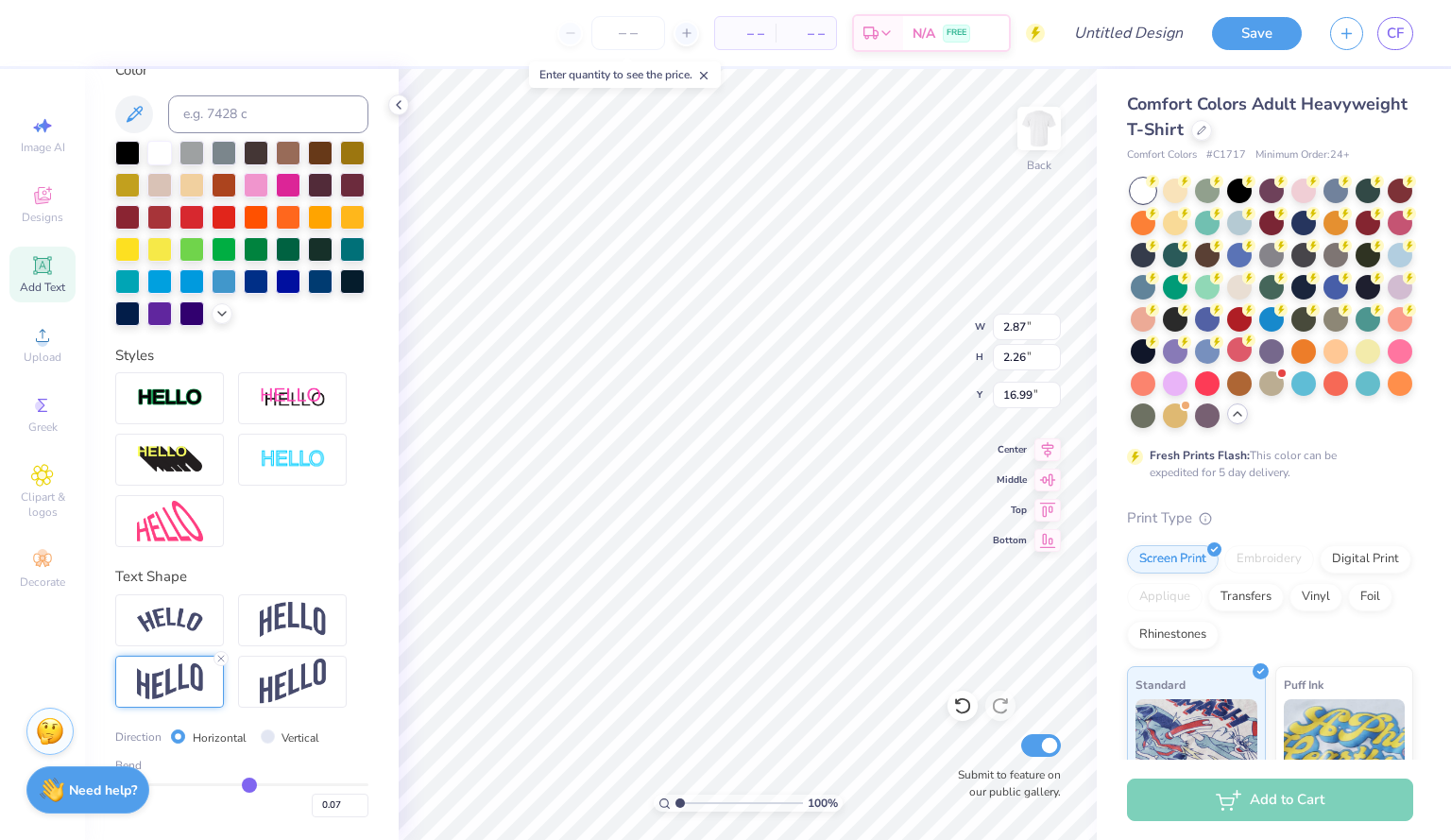
type input "0.06"
type input "0"
type input "0.00"
type input "-0.02"
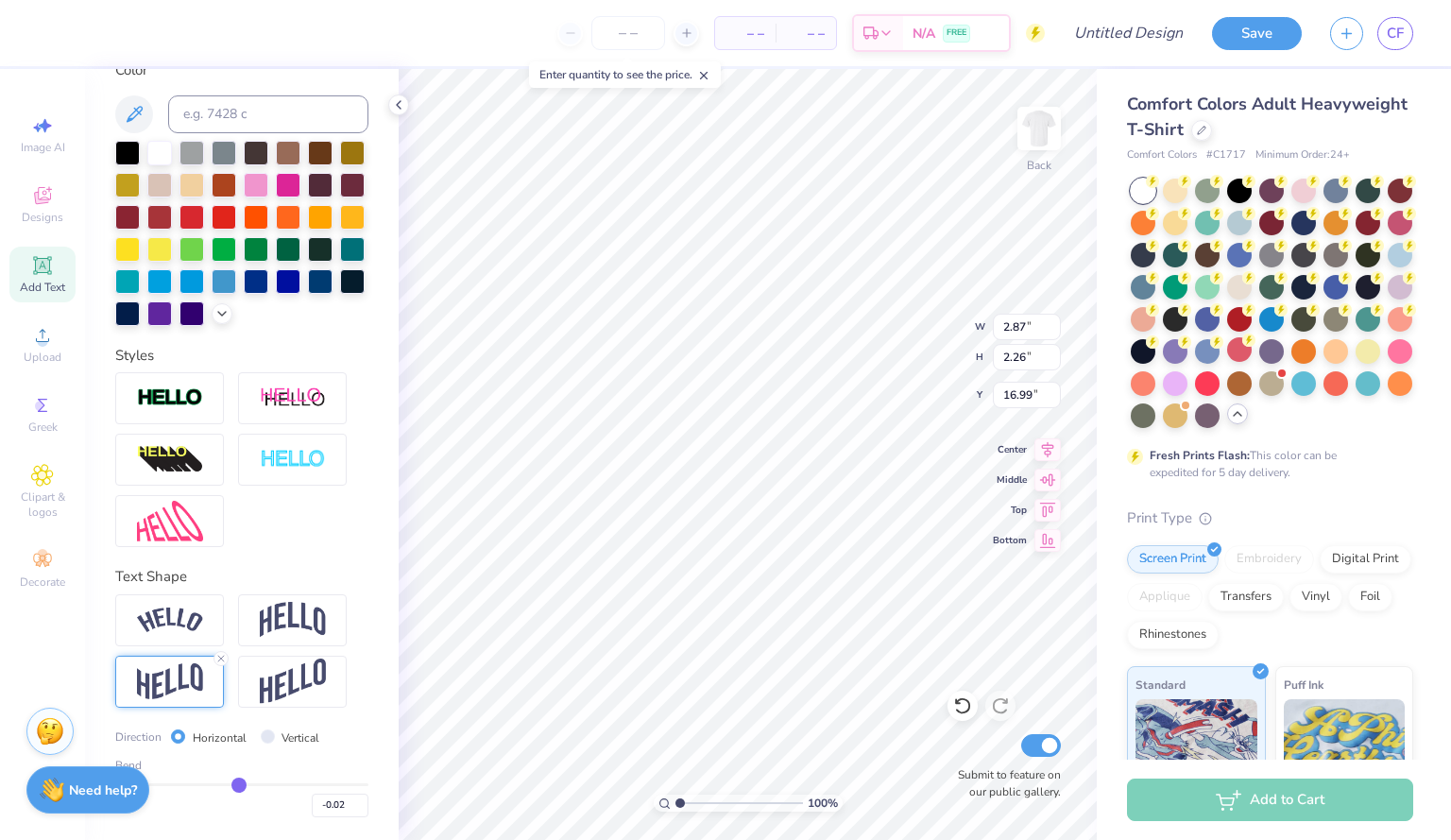
type input "-0.04"
type input "-0.05"
type input "-0.06"
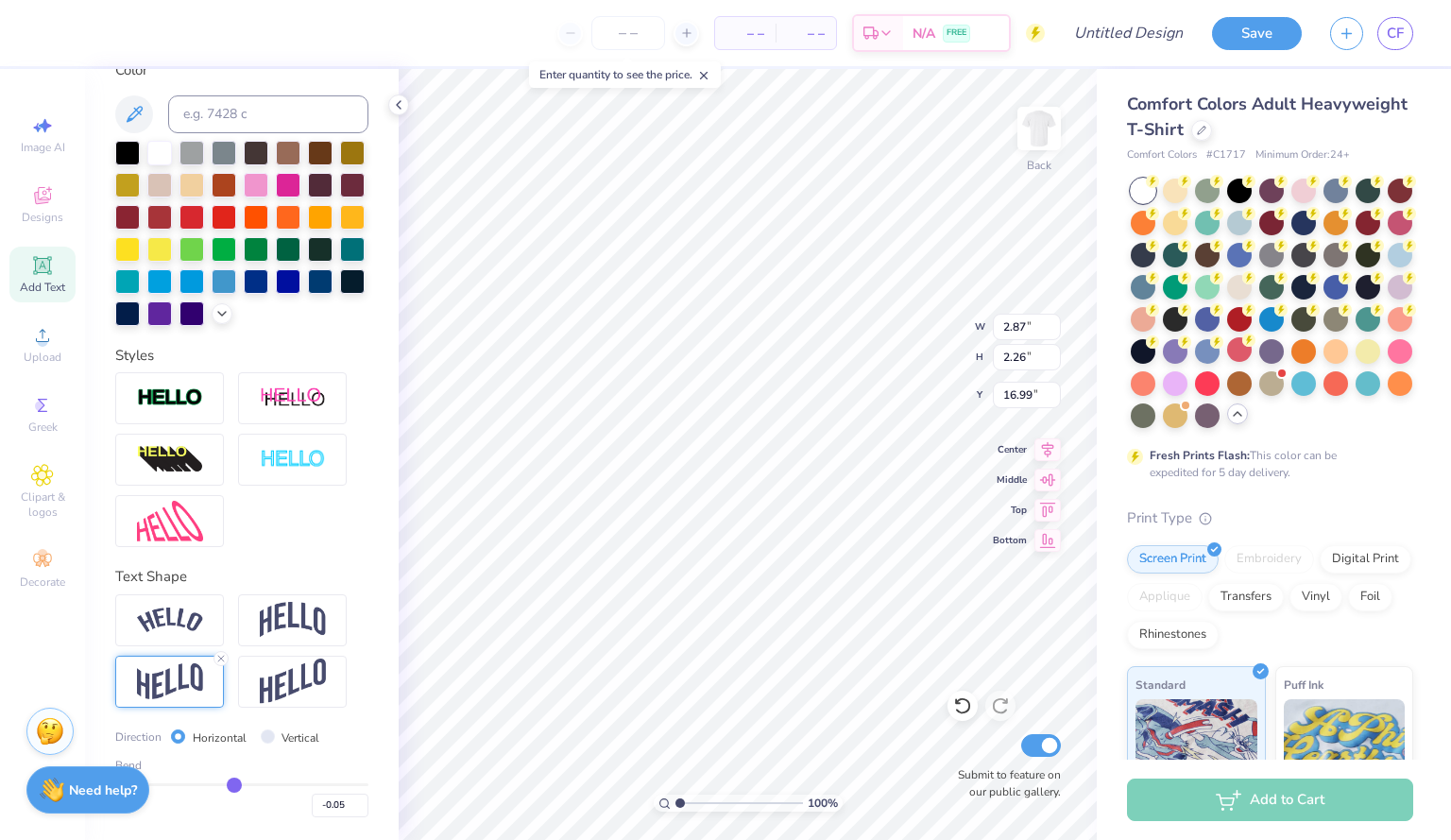
type input "-0.06"
type input "-0.05"
type input "-0.04"
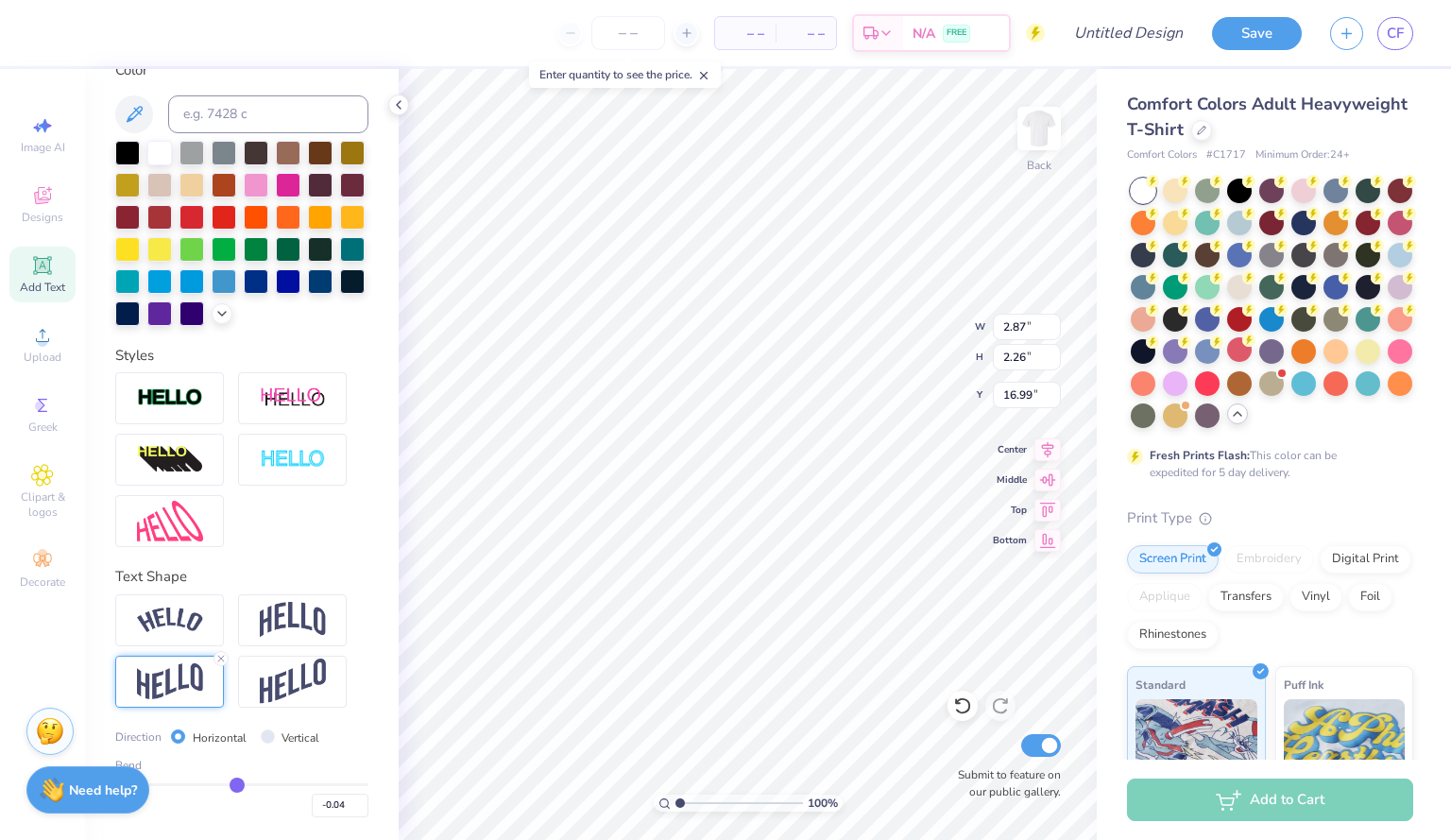
type input "-0.03"
type input "-0.02"
type input "-0.01"
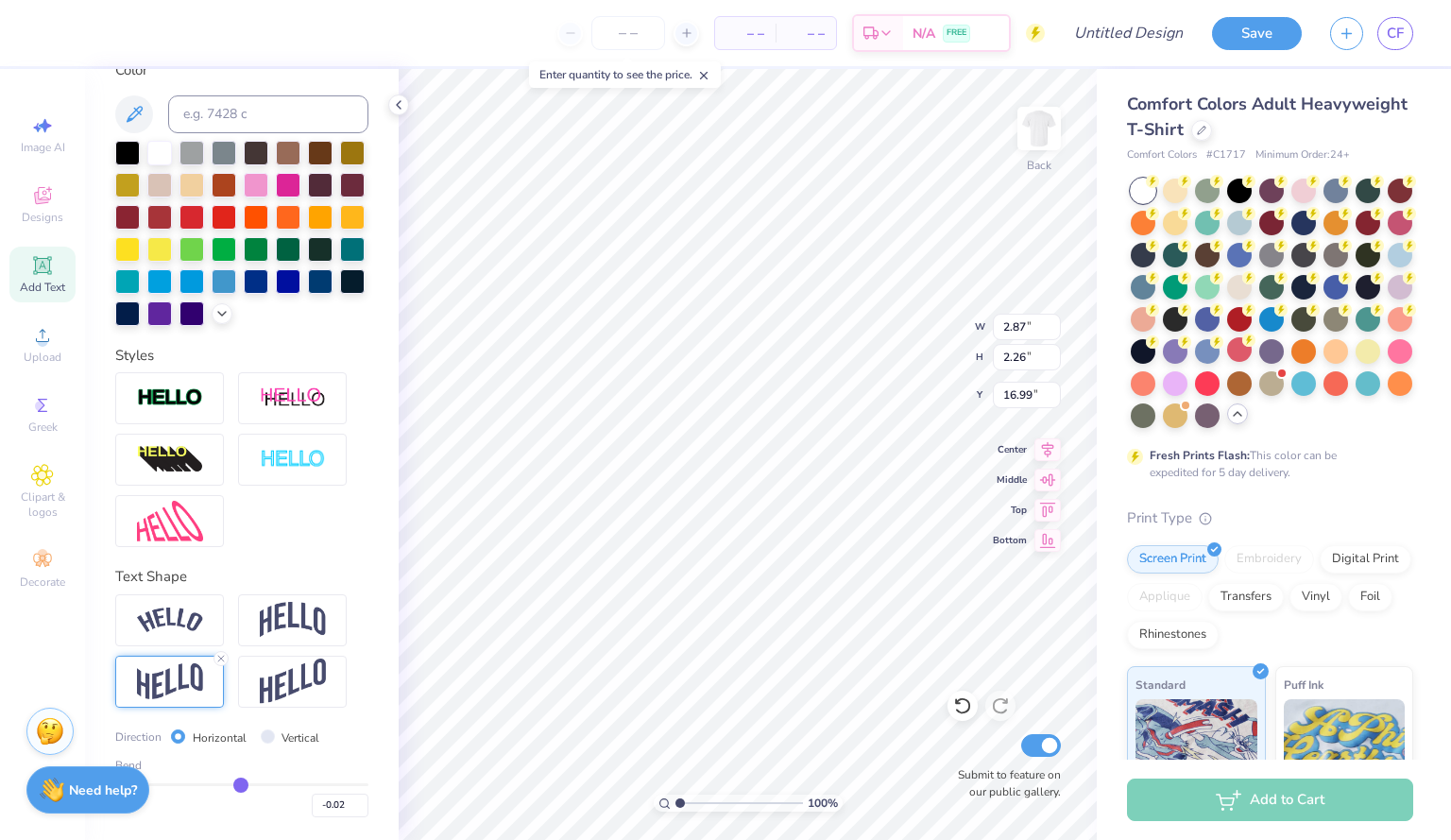
type input "-0.01"
type input "0"
type input "0.00"
type input "0.01"
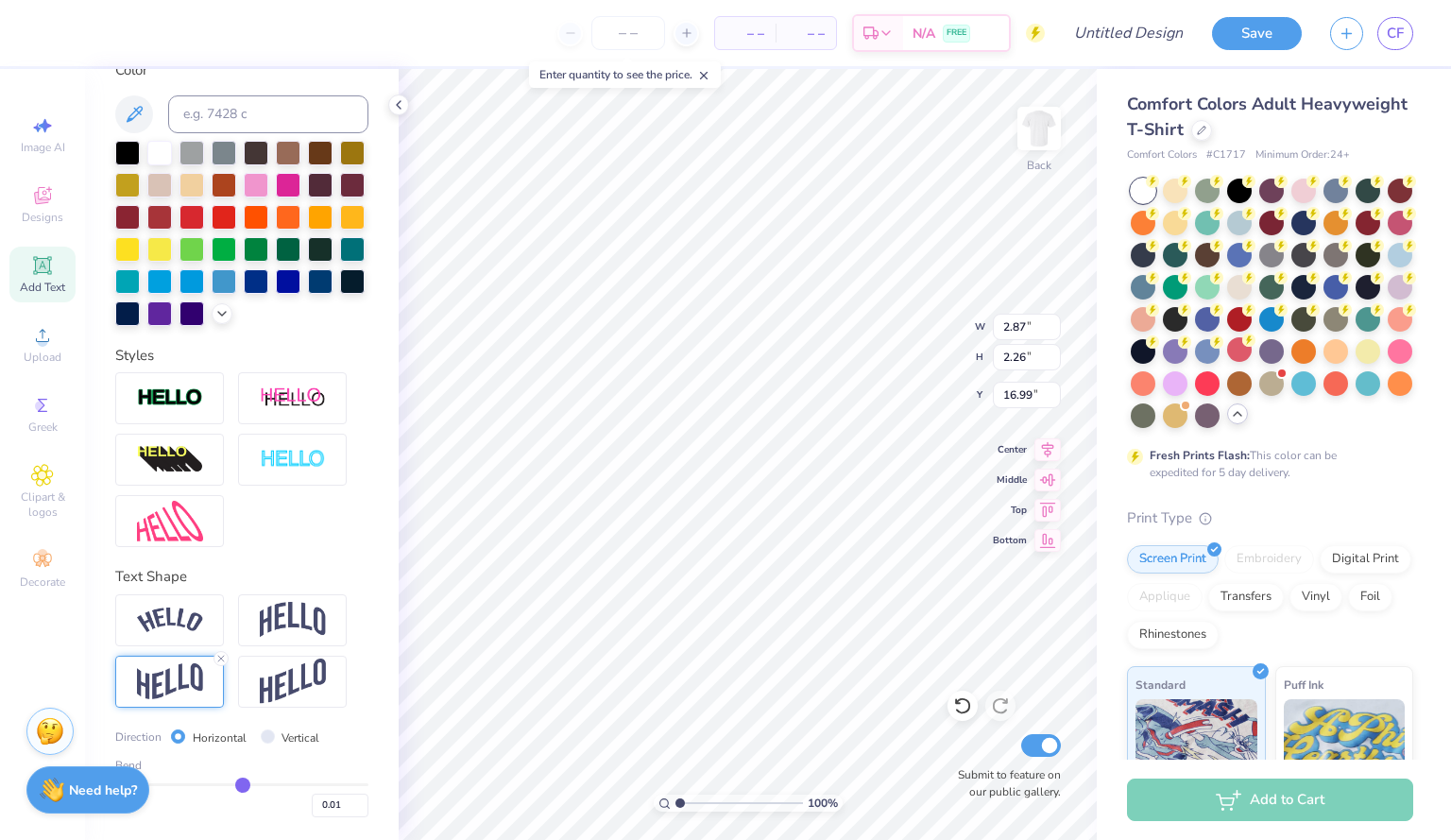
type input "0.02"
type input "0.03"
type input "0.05"
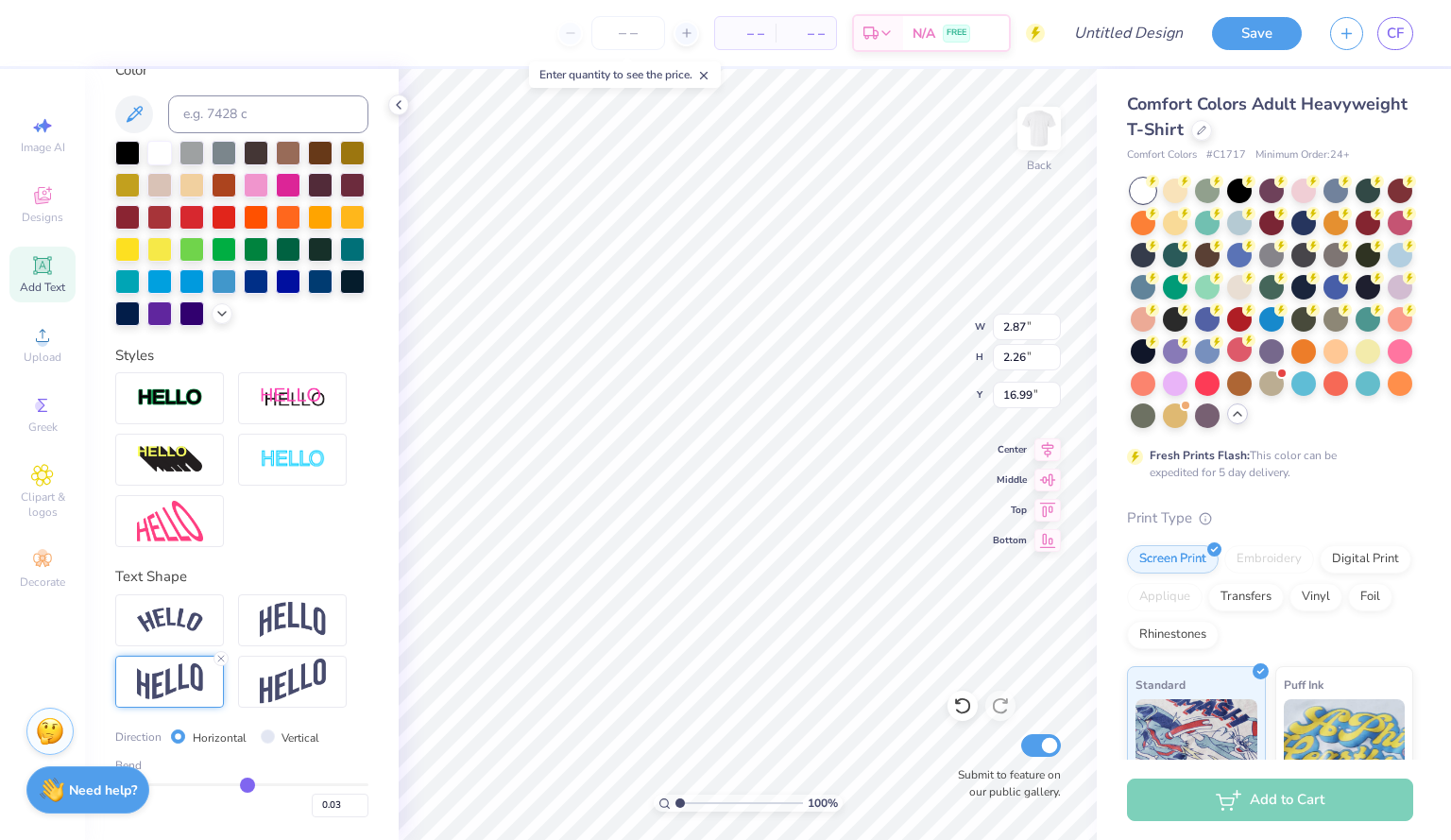
type input "0.05"
type input "0.06"
type input "0.07"
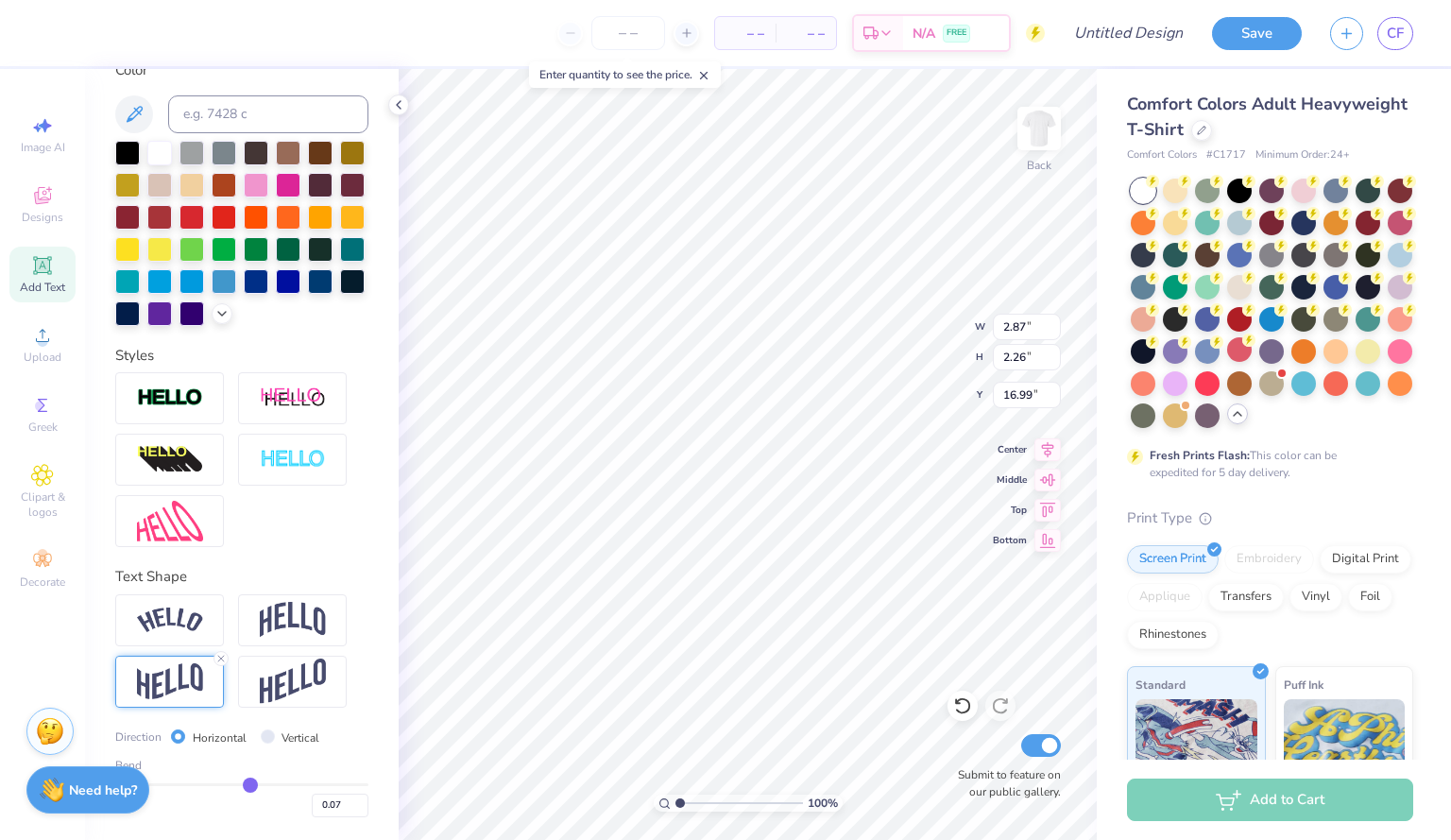
type input "0.08"
type input "0.09"
type input "0.1"
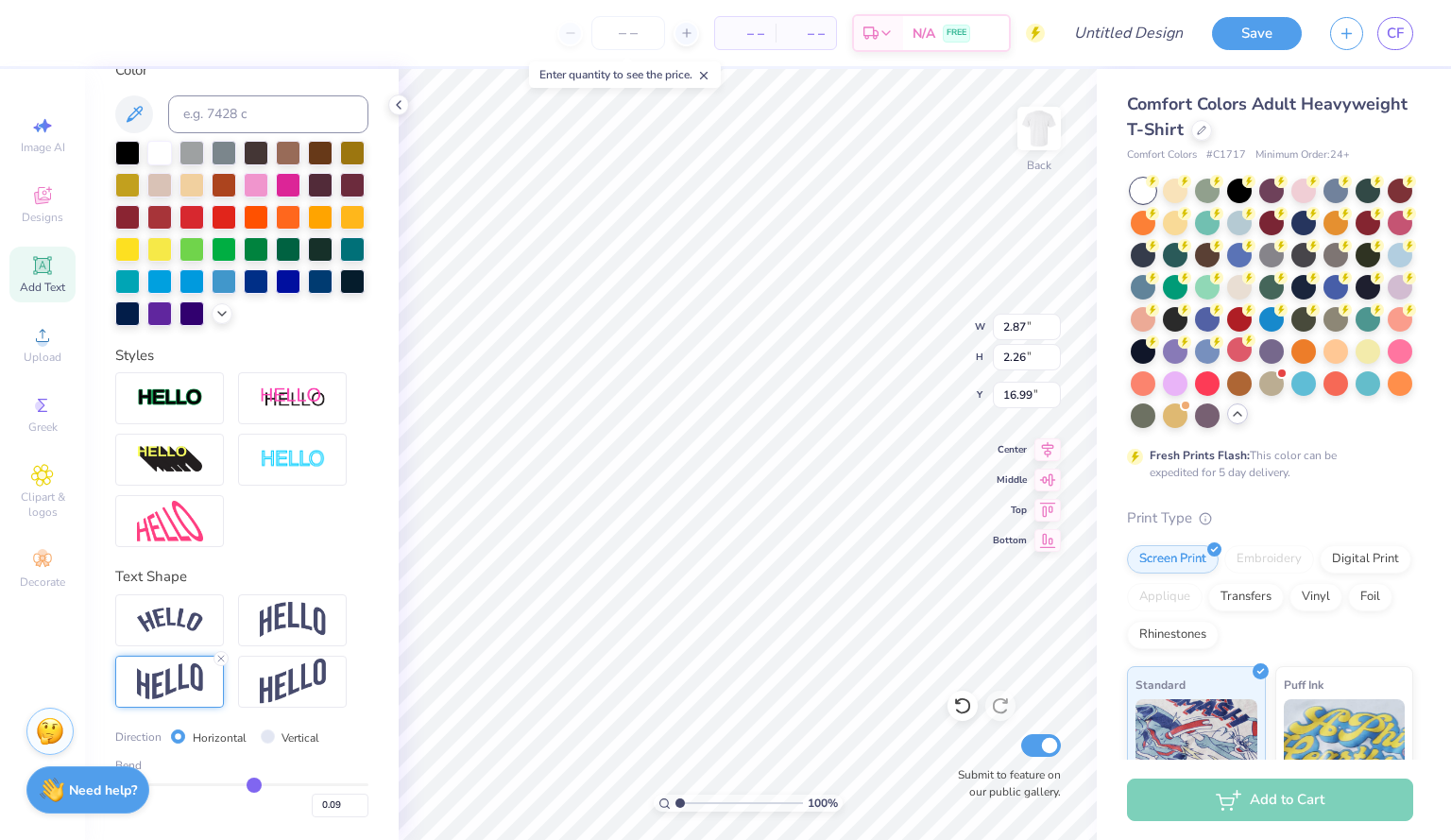
type input "0.10"
type input "0.11"
drag, startPoint x: 289, startPoint y: 786, endPoint x: 248, endPoint y: 793, distance: 41.6
type input "0.11"
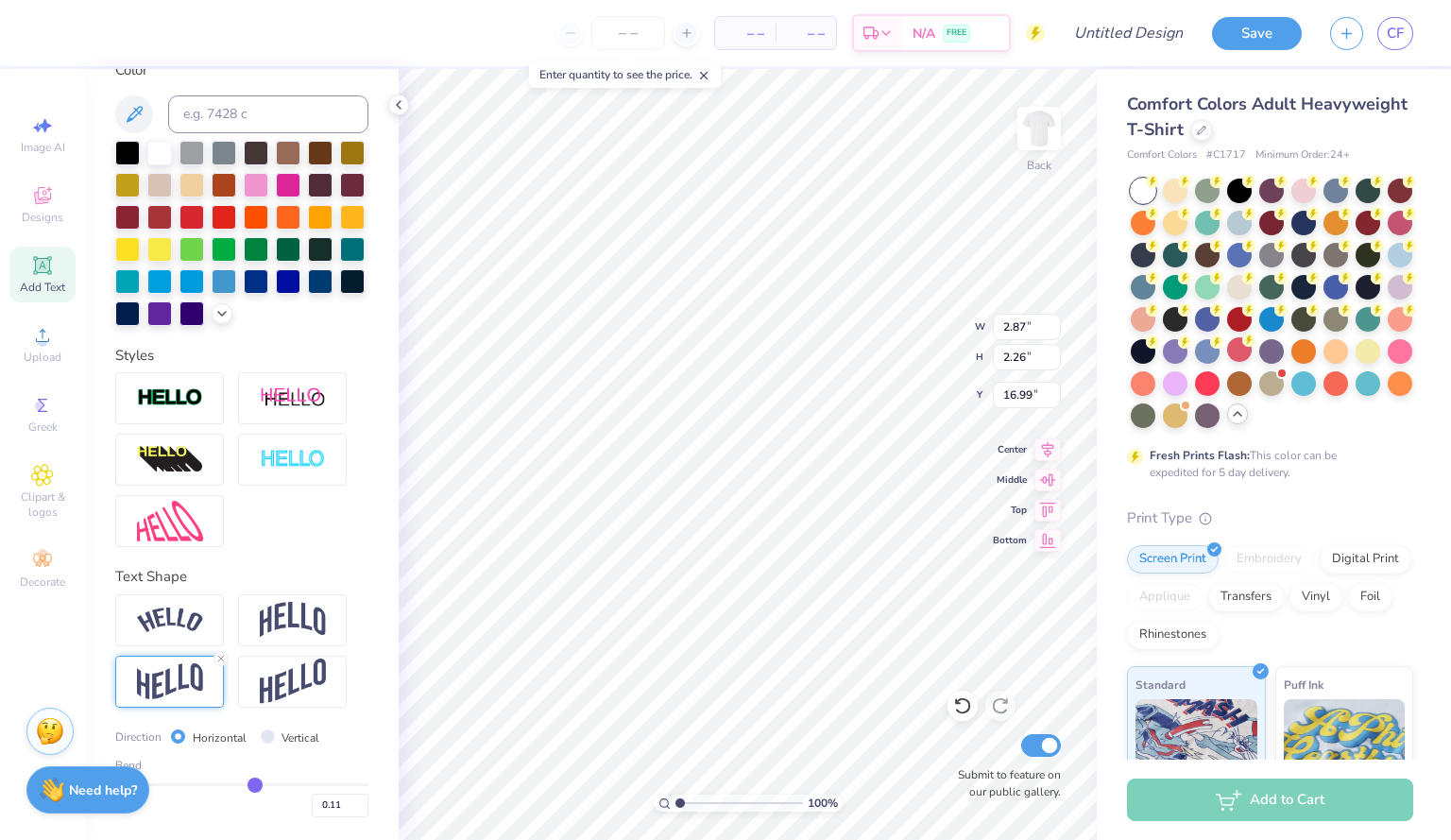
click at [248, 786] on input "range" at bounding box center [242, 784] width 254 height 3
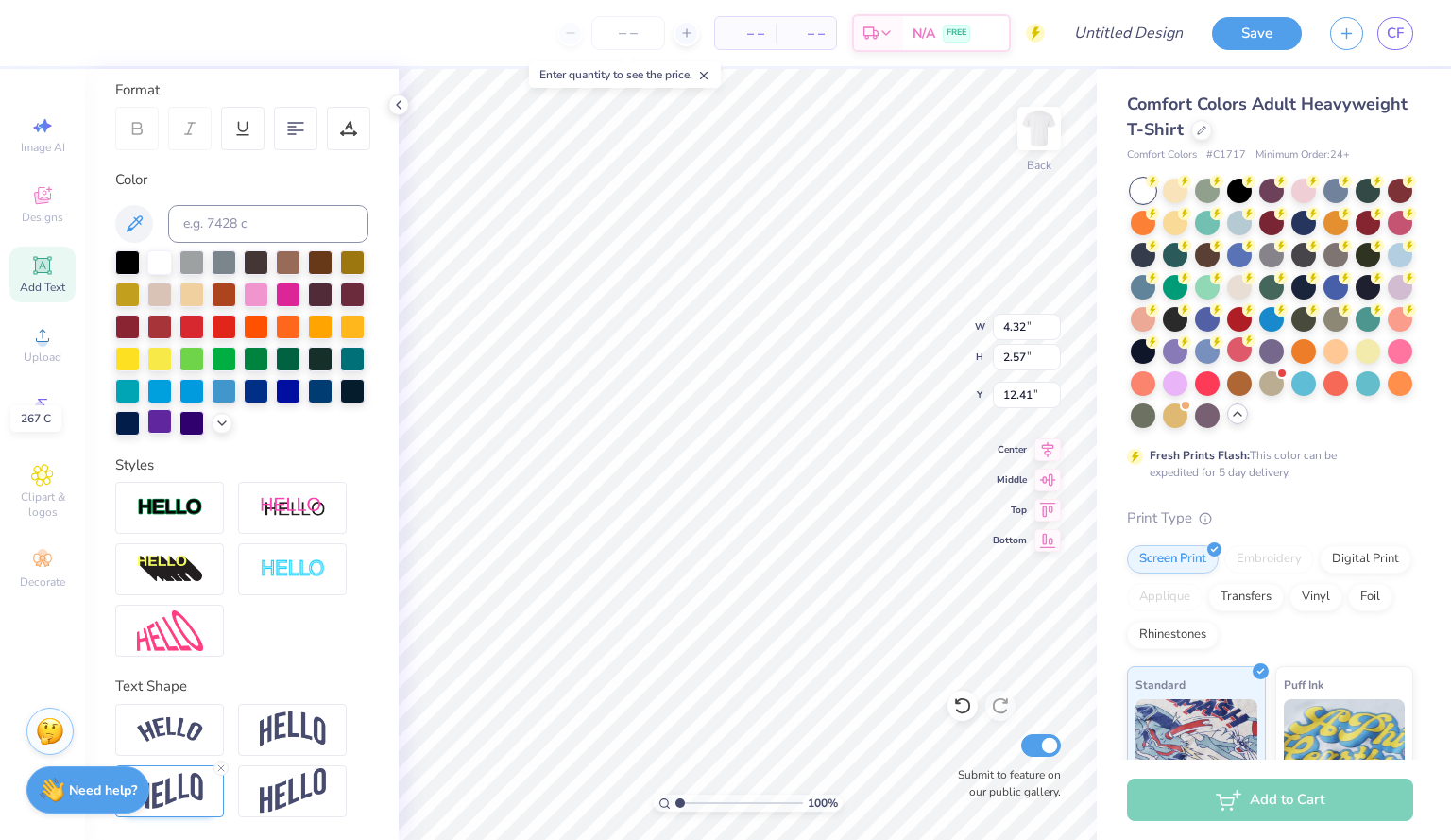
scroll to position [0, 0]
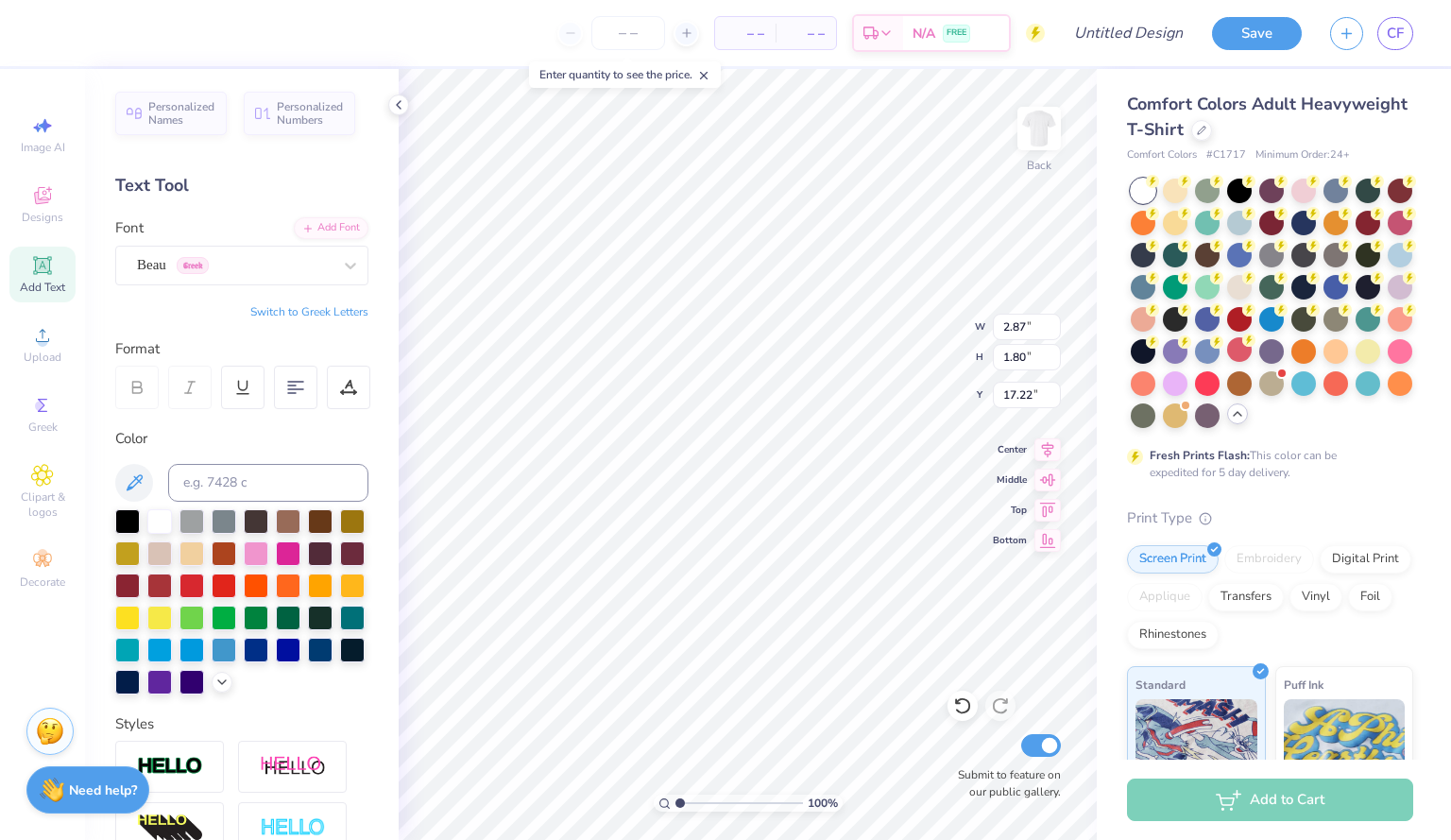
type input "2.87"
type input "1.80"
type input "17.22"
type input "11.79"
type input "9.24"
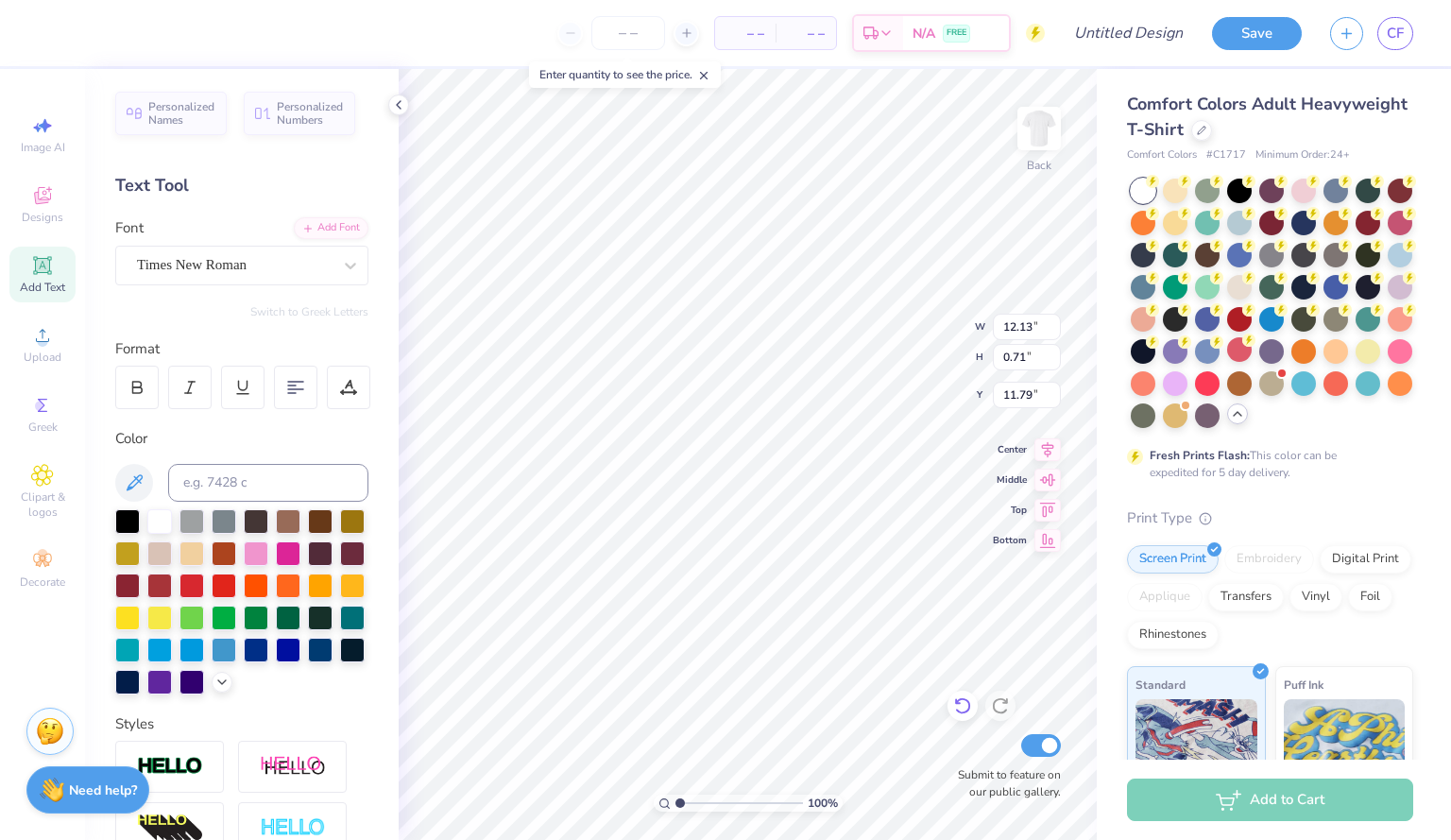
type input "8.97"
type input "3.96"
type input "12.13"
type input "0.71"
type input "20.32"
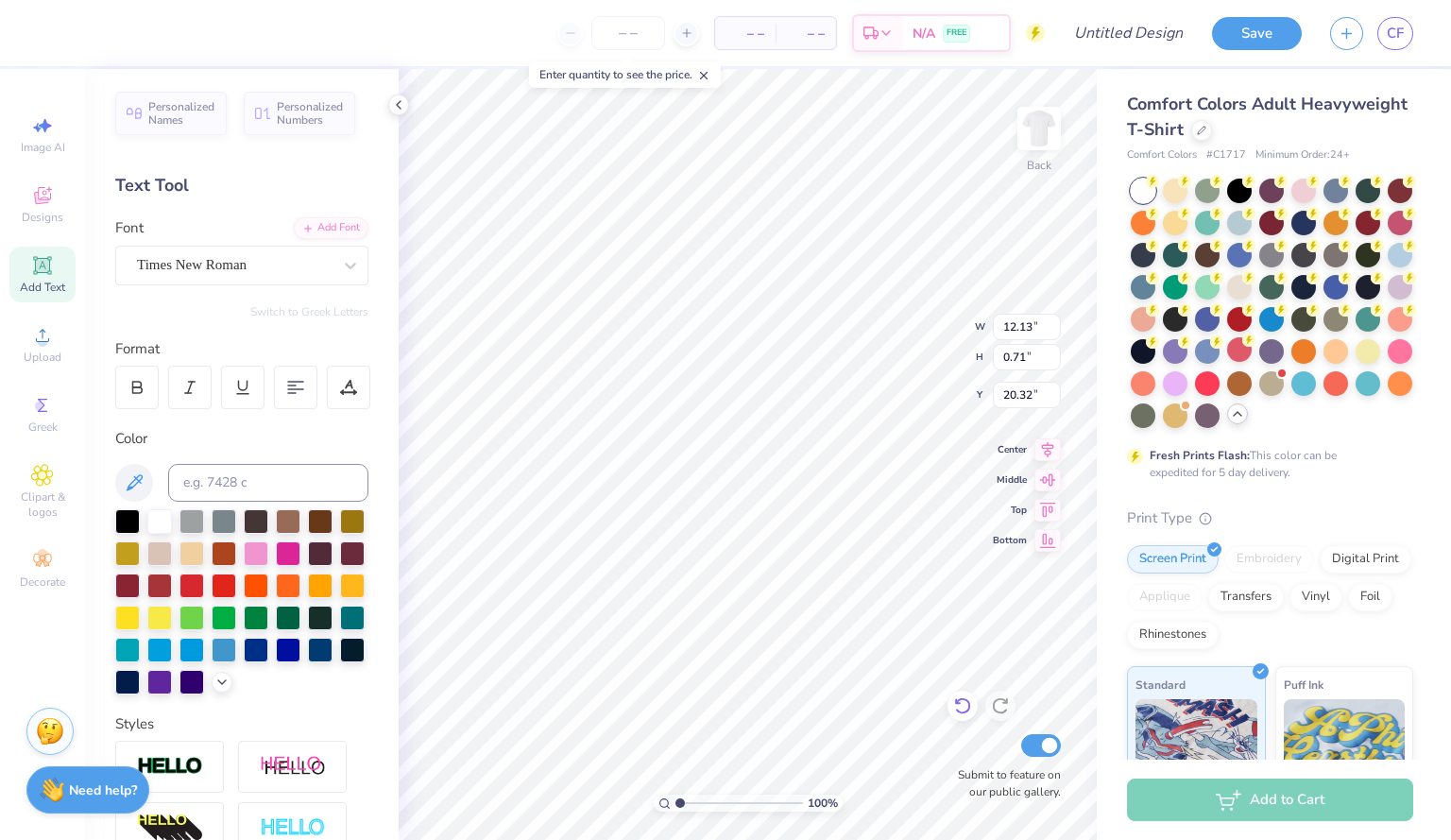
type input "4.32"
type input "2.57"
type input "3.76"
click at [957, 691] on div at bounding box center [962, 705] width 30 height 30
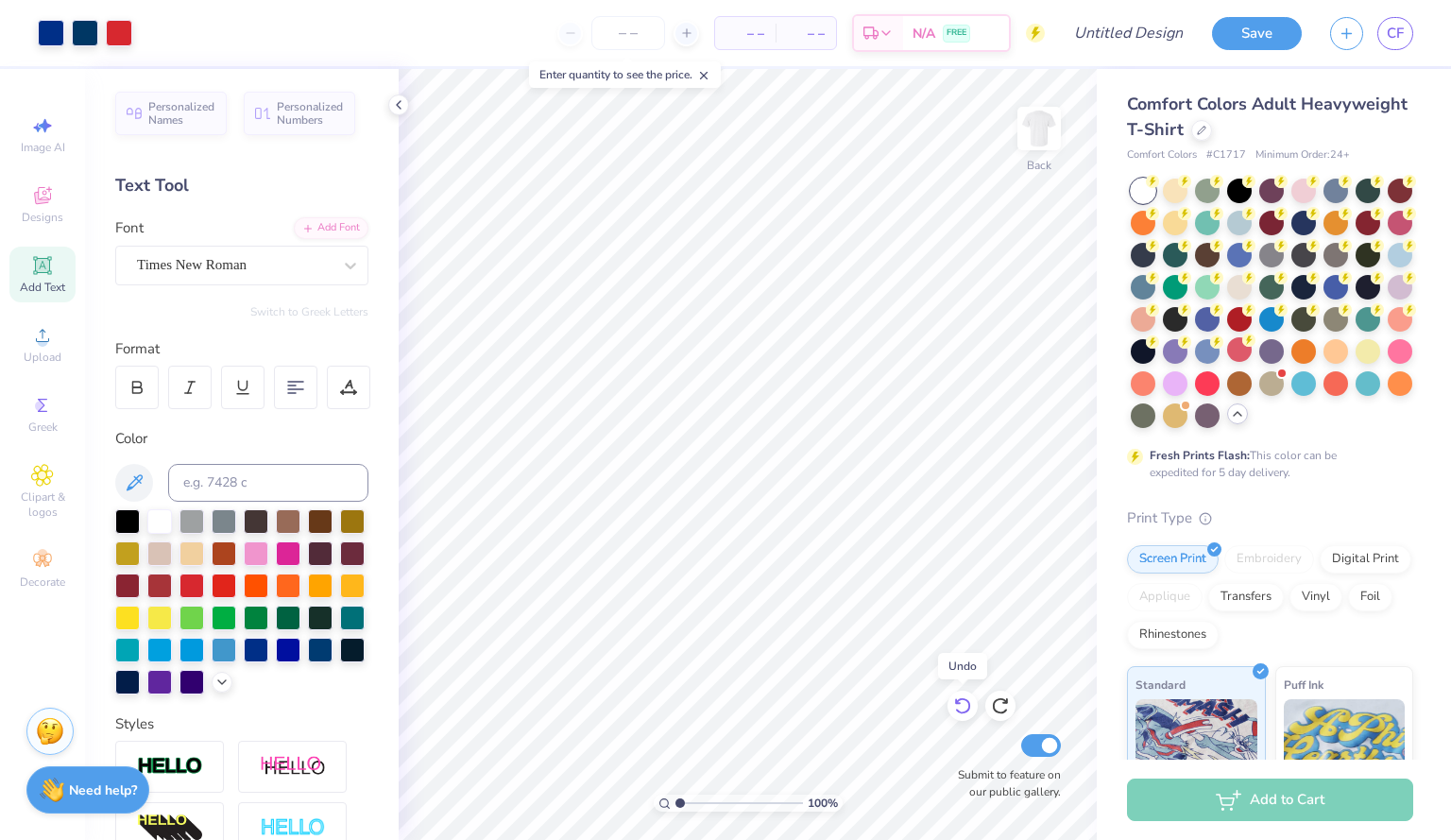
click at [957, 691] on div at bounding box center [962, 705] width 30 height 30
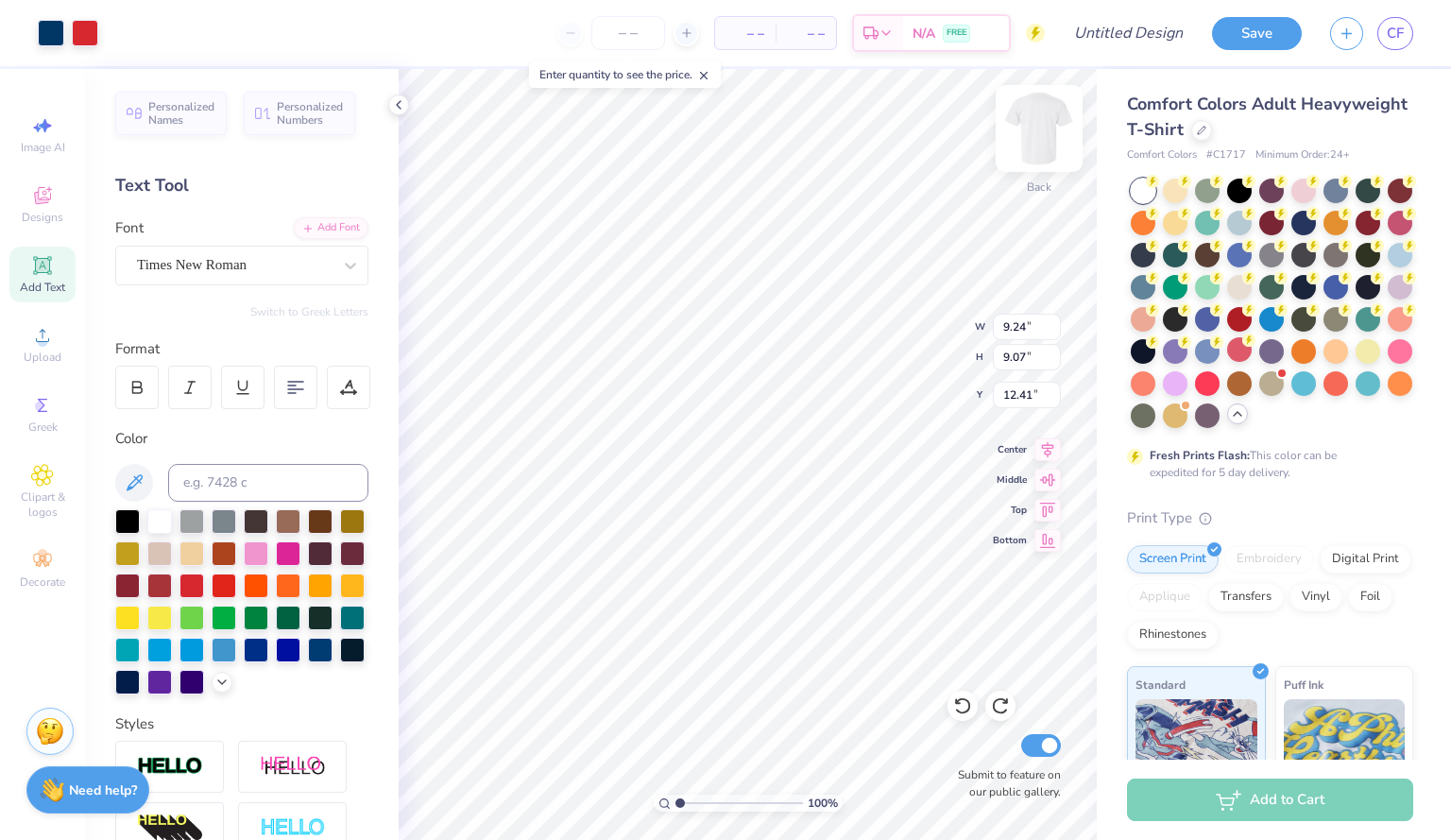
click at [1034, 145] on img at bounding box center [1039, 128] width 75 height 75
click at [1044, 140] on img at bounding box center [1039, 128] width 75 height 75
click at [1053, 126] on img at bounding box center [1039, 128] width 75 height 75
click at [1048, 131] on img at bounding box center [1039, 128] width 75 height 75
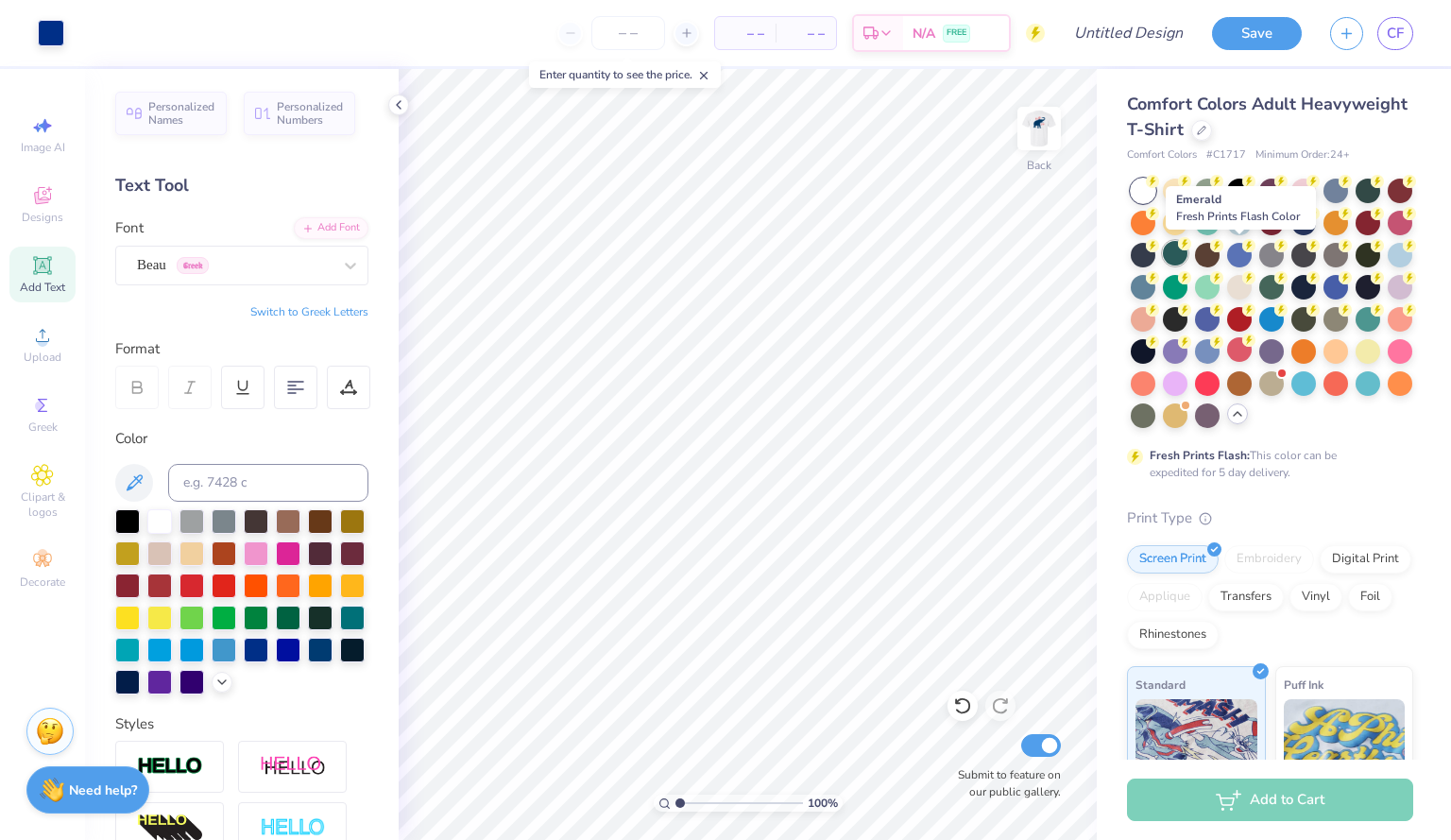
click at [1188, 253] on div at bounding box center [1174, 253] width 24 height 24
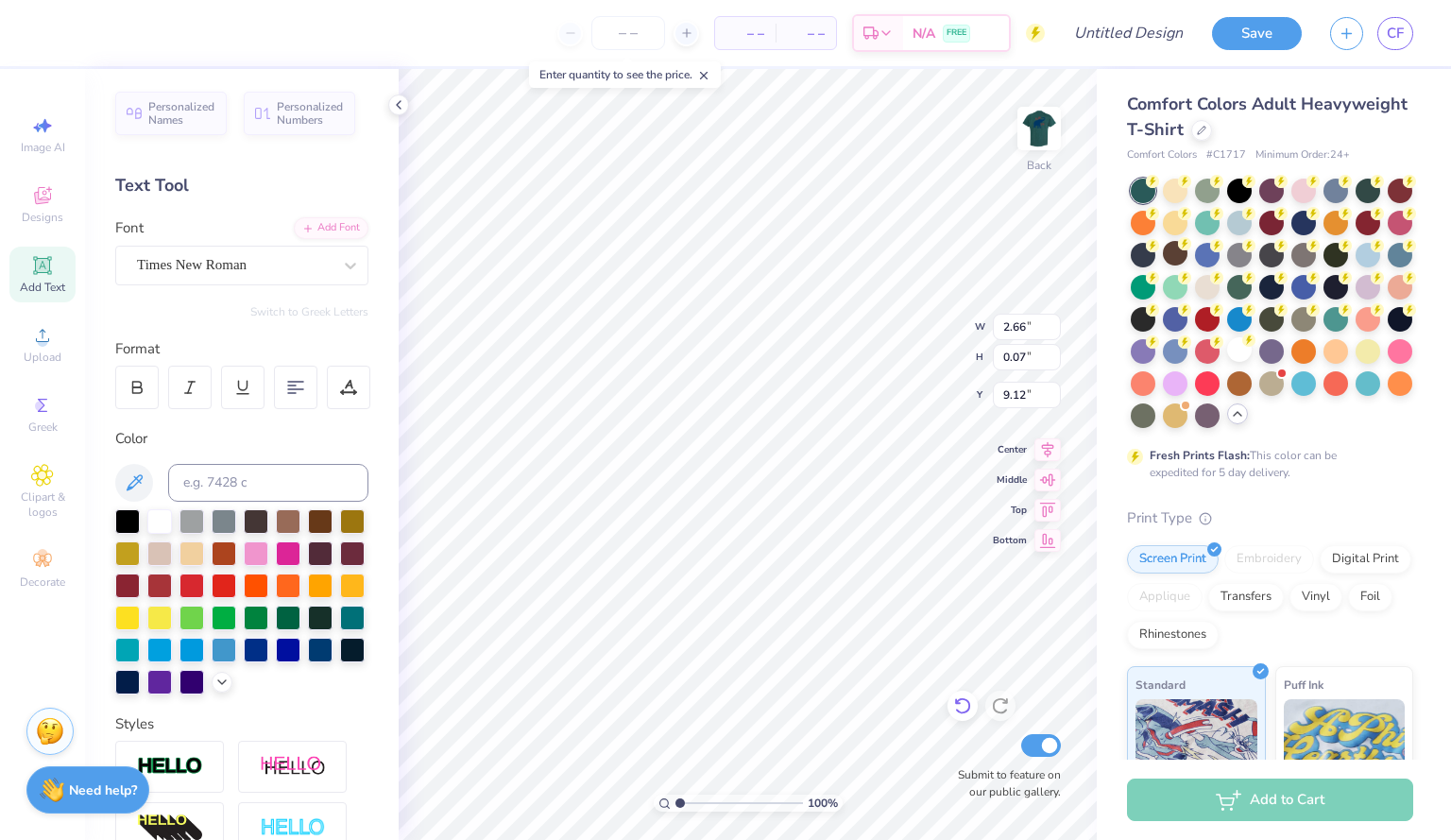
click at [961, 704] on icon at bounding box center [961, 705] width 19 height 19
click at [164, 517] on div at bounding box center [159, 519] width 24 height 24
click at [157, 523] on div at bounding box center [159, 519] width 24 height 24
click at [158, 517] on div at bounding box center [159, 519] width 24 height 24
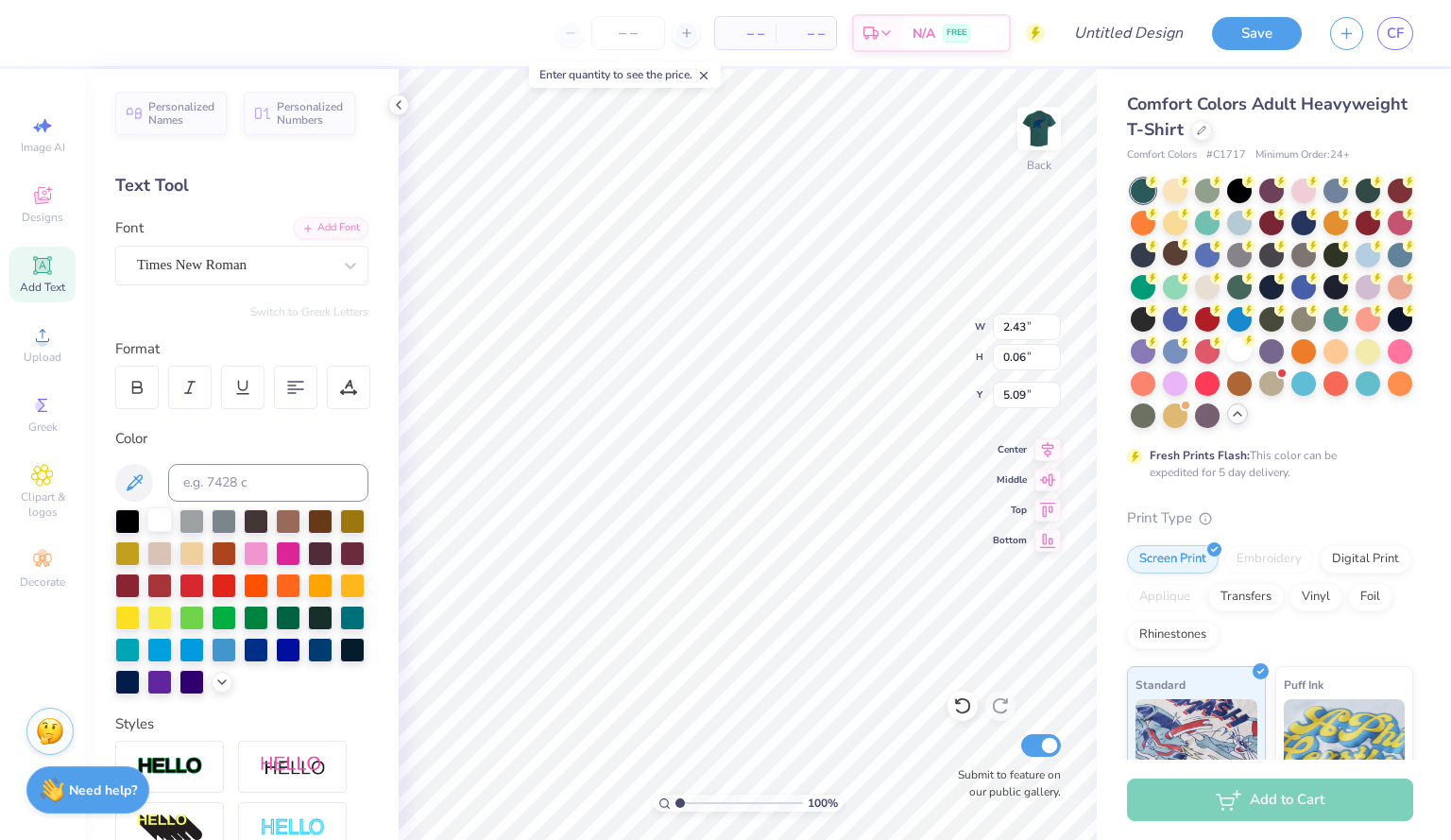
click at [157, 527] on div at bounding box center [159, 519] width 24 height 24
click at [163, 517] on div at bounding box center [159, 519] width 24 height 24
click at [1053, 125] on img at bounding box center [1039, 128] width 75 height 75
click at [164, 519] on div at bounding box center [159, 519] width 24 height 24
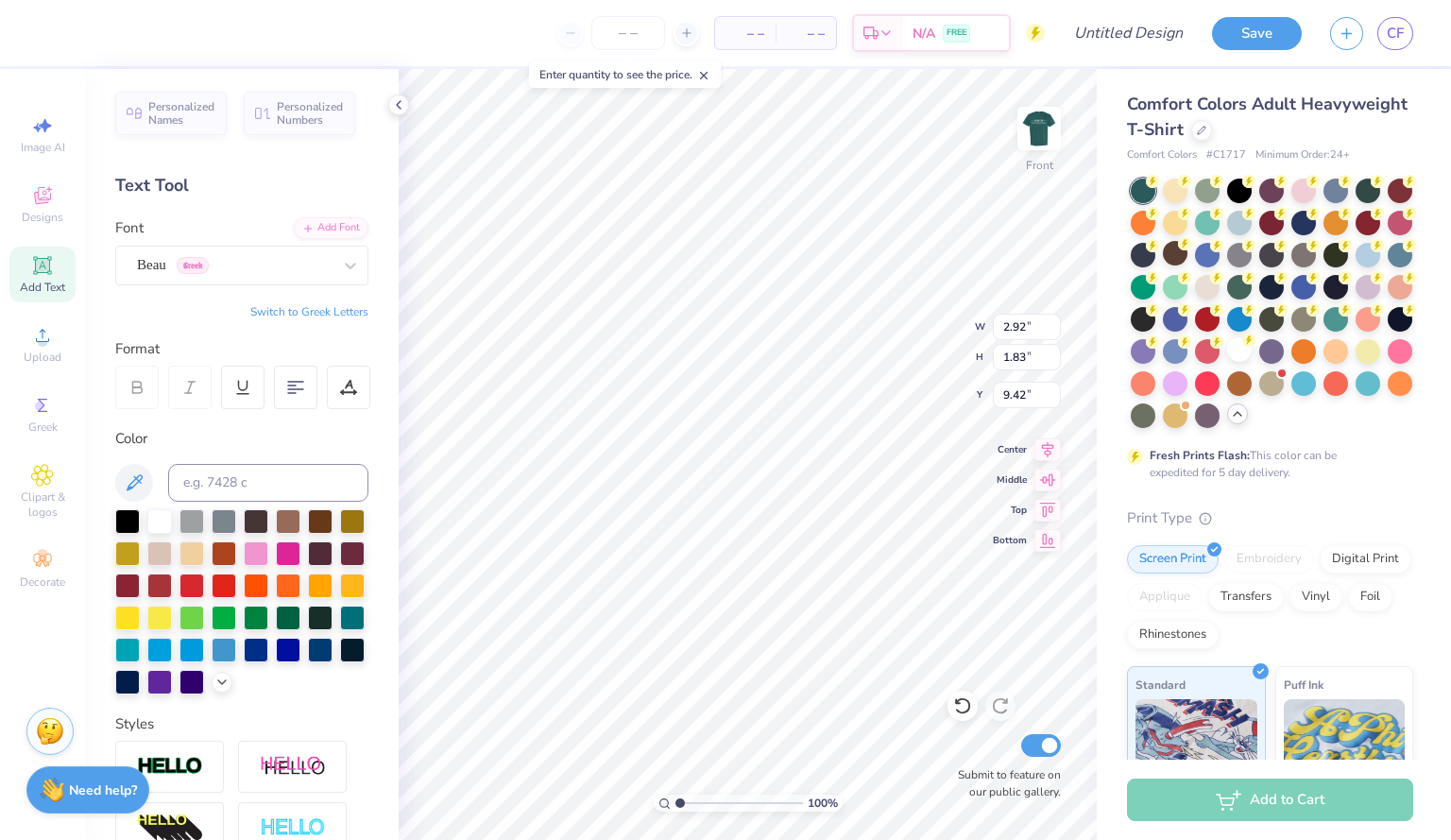
scroll to position [16, 3]
click at [160, 515] on div at bounding box center [159, 519] width 24 height 24
click at [1022, 121] on img at bounding box center [1039, 128] width 75 height 75
click at [1053, 133] on img at bounding box center [1039, 128] width 75 height 75
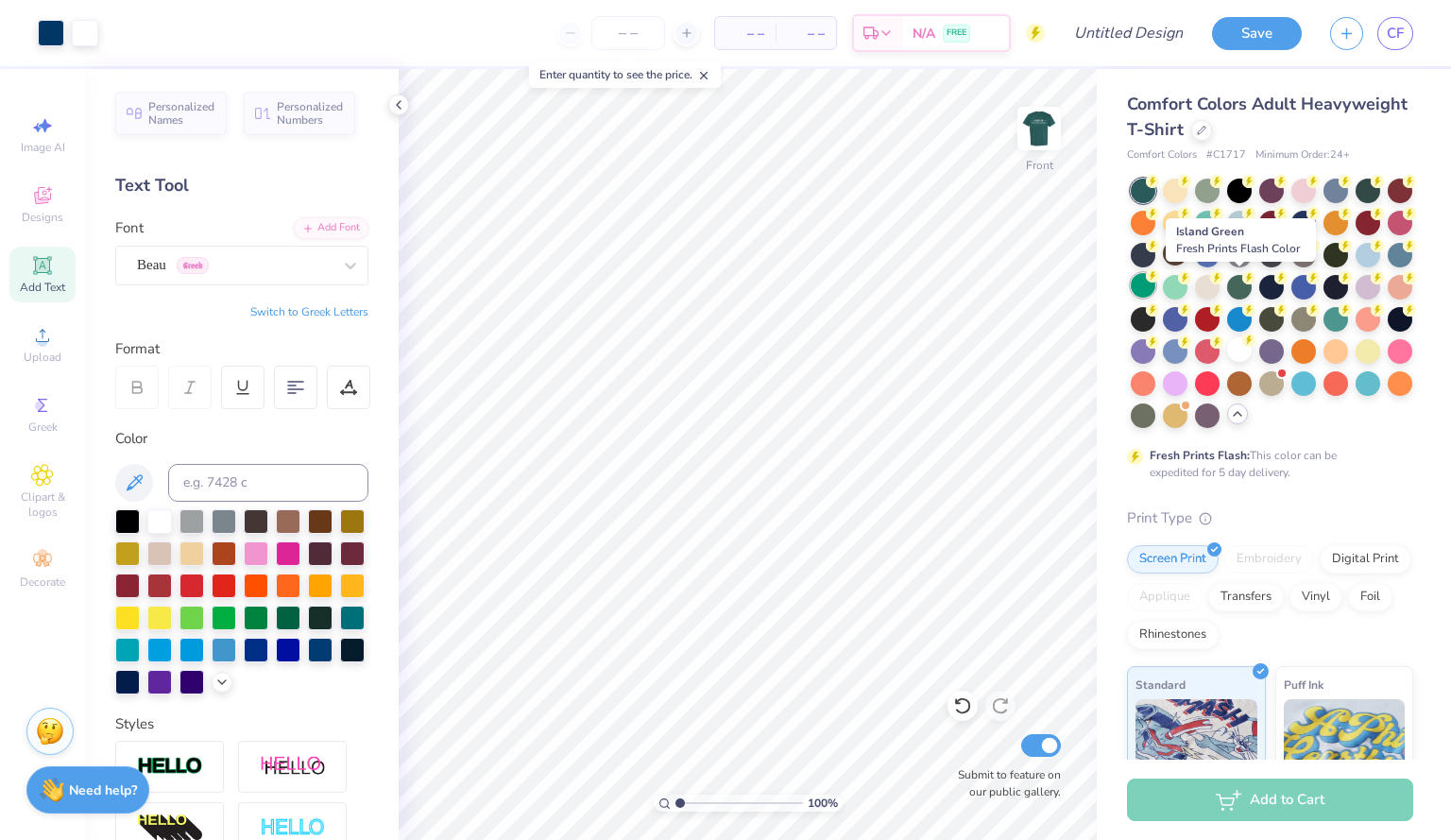
click at [1155, 284] on div at bounding box center [1143, 285] width 24 height 24
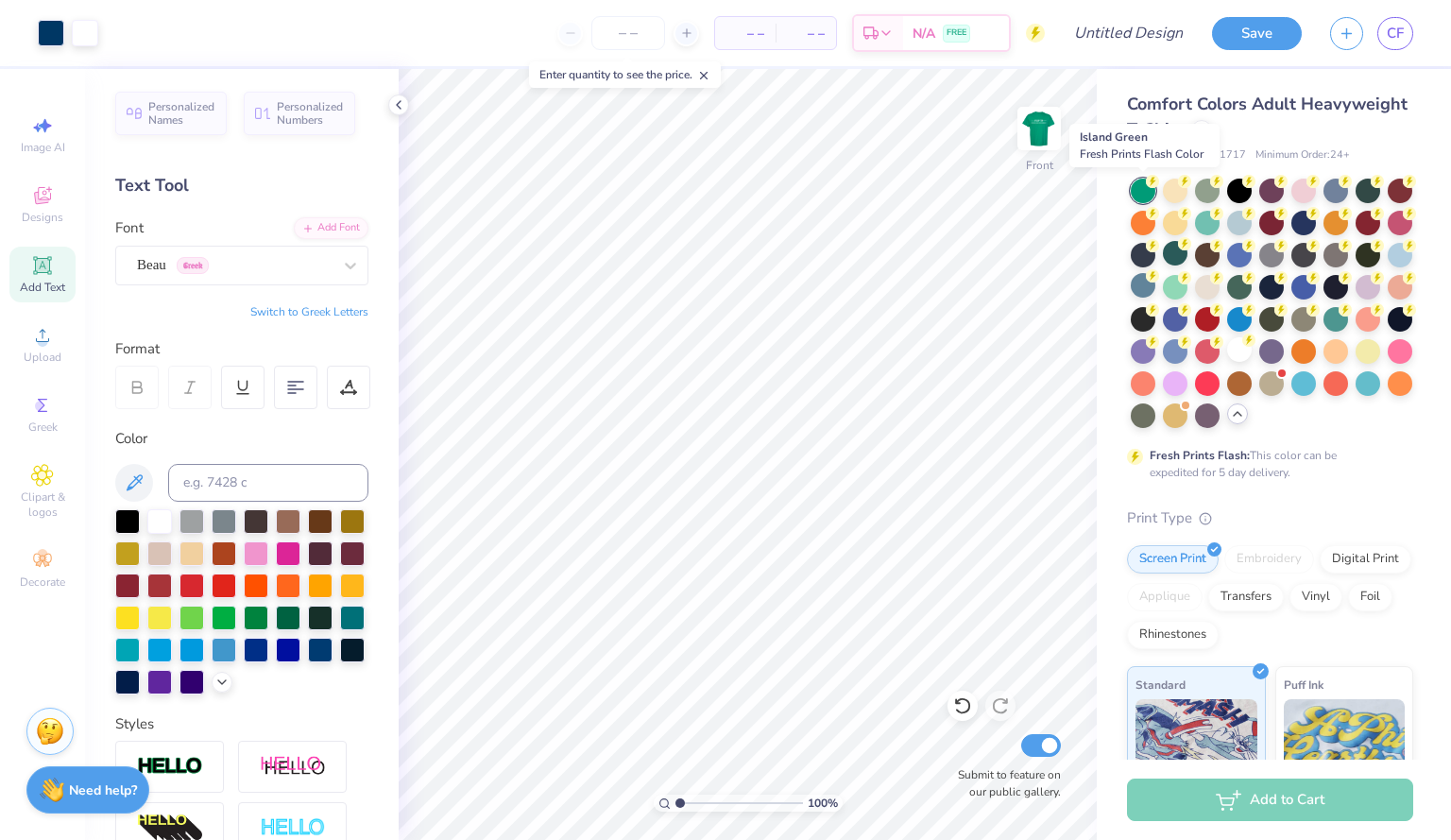
click at [1145, 189] on div at bounding box center [1143, 190] width 24 height 24
click at [1211, 201] on div at bounding box center [1206, 188] width 24 height 24
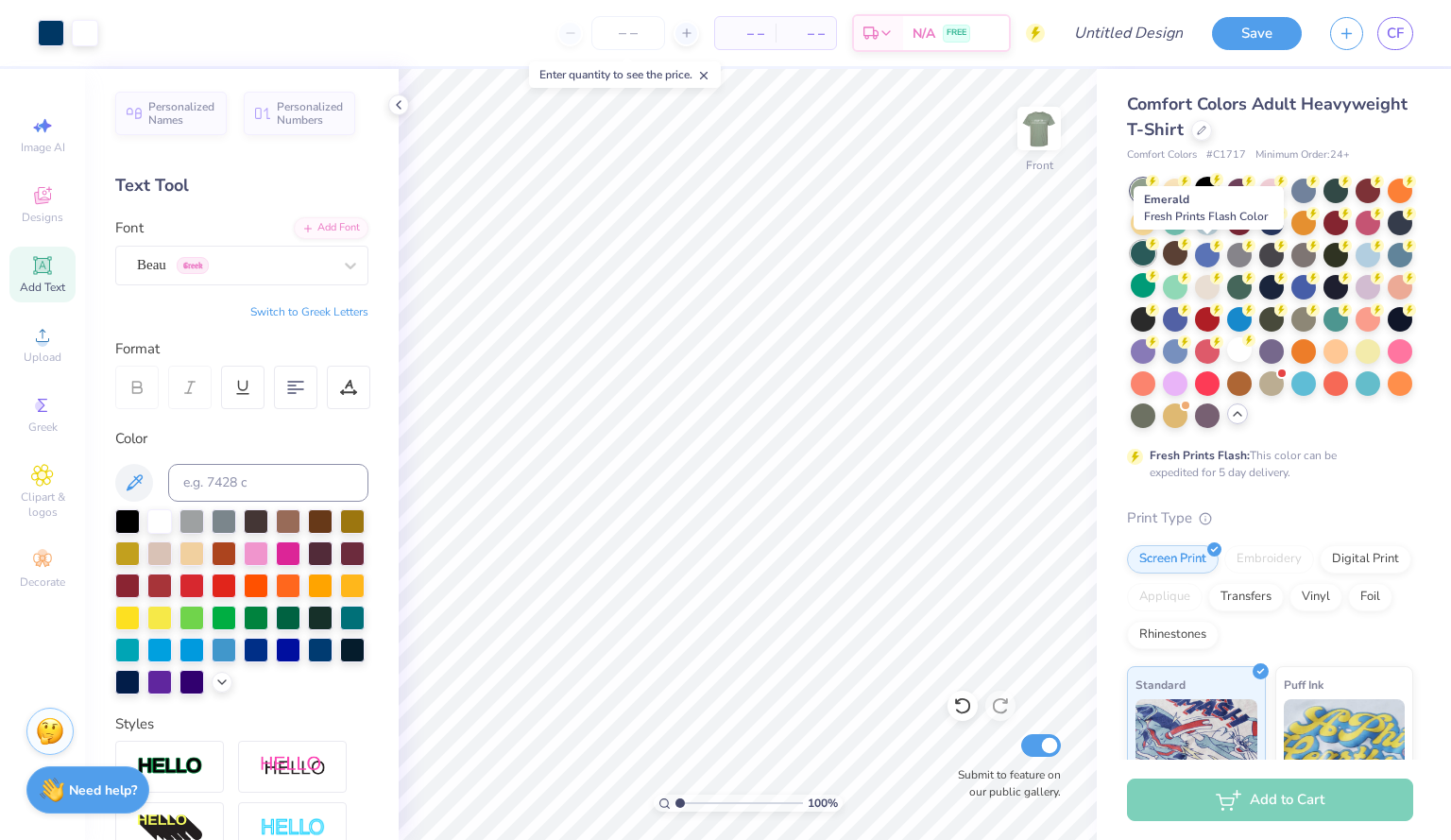
click at [1155, 257] on div at bounding box center [1143, 253] width 24 height 24
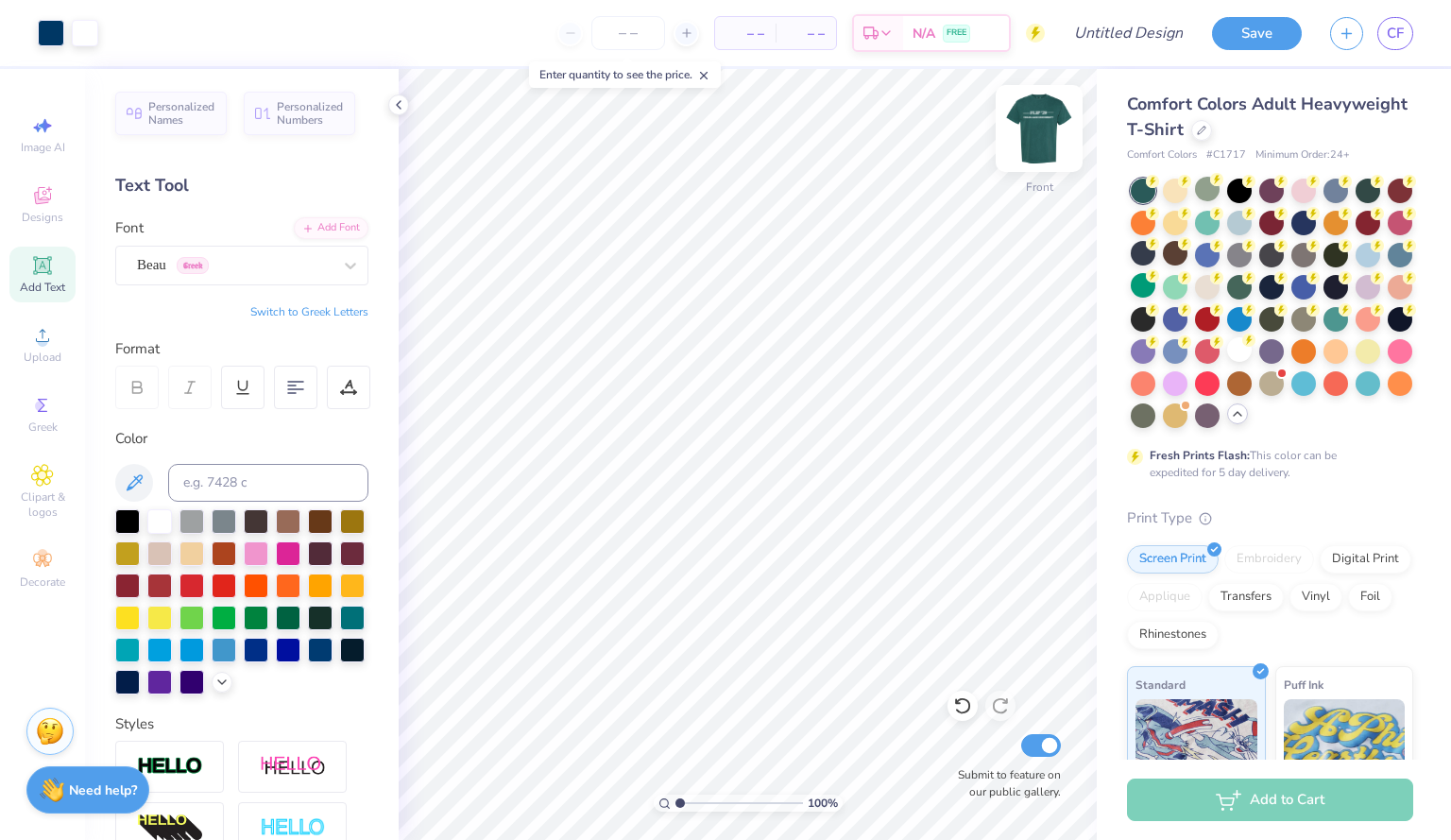
click at [1041, 128] on img at bounding box center [1039, 128] width 75 height 75
click at [1158, 31] on input "Design Title" at bounding box center [1151, 32] width 93 height 38
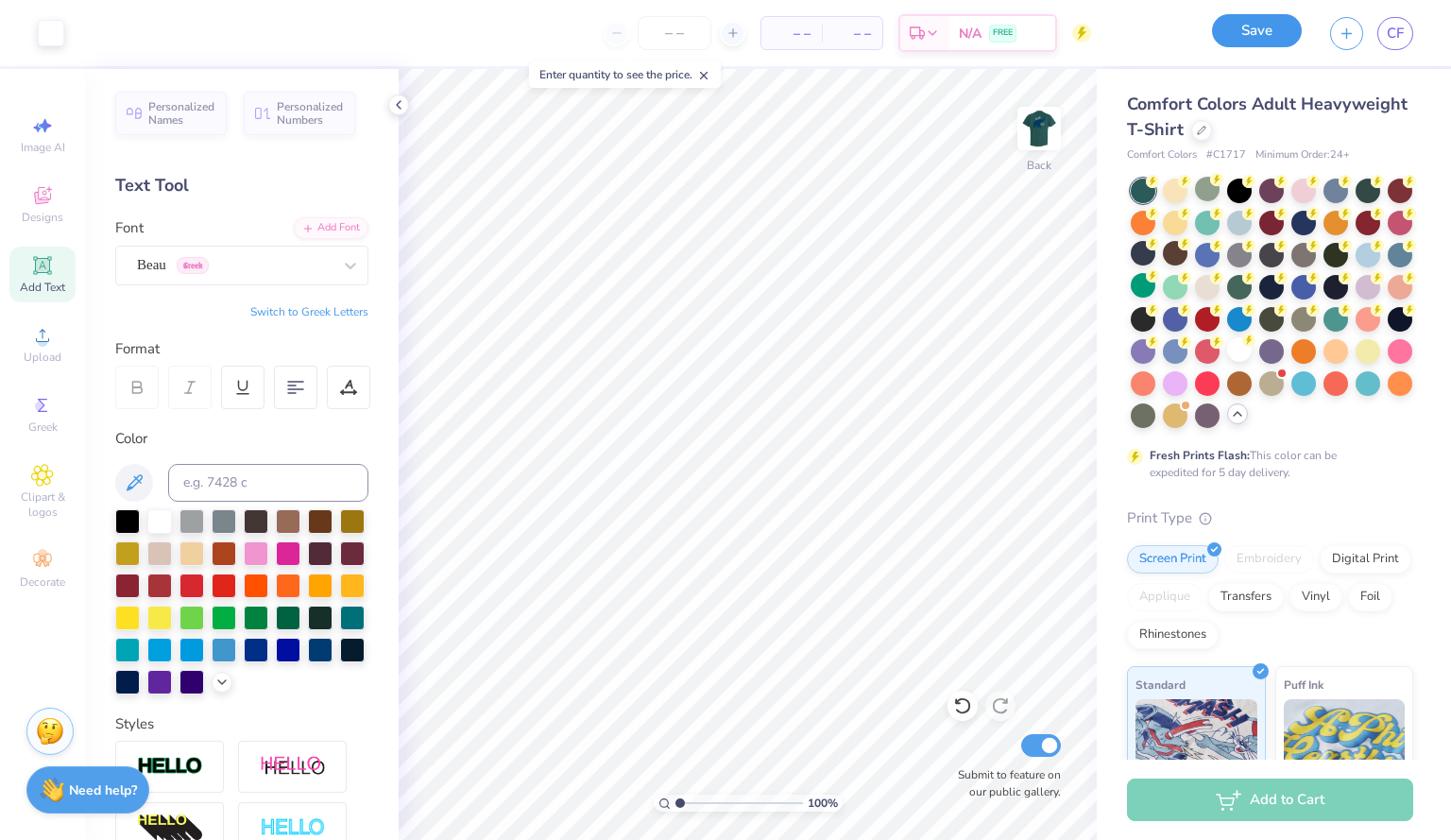
scroll to position [0, 0]
click at [1225, 32] on button "Save" at bounding box center [1257, 30] width 90 height 33
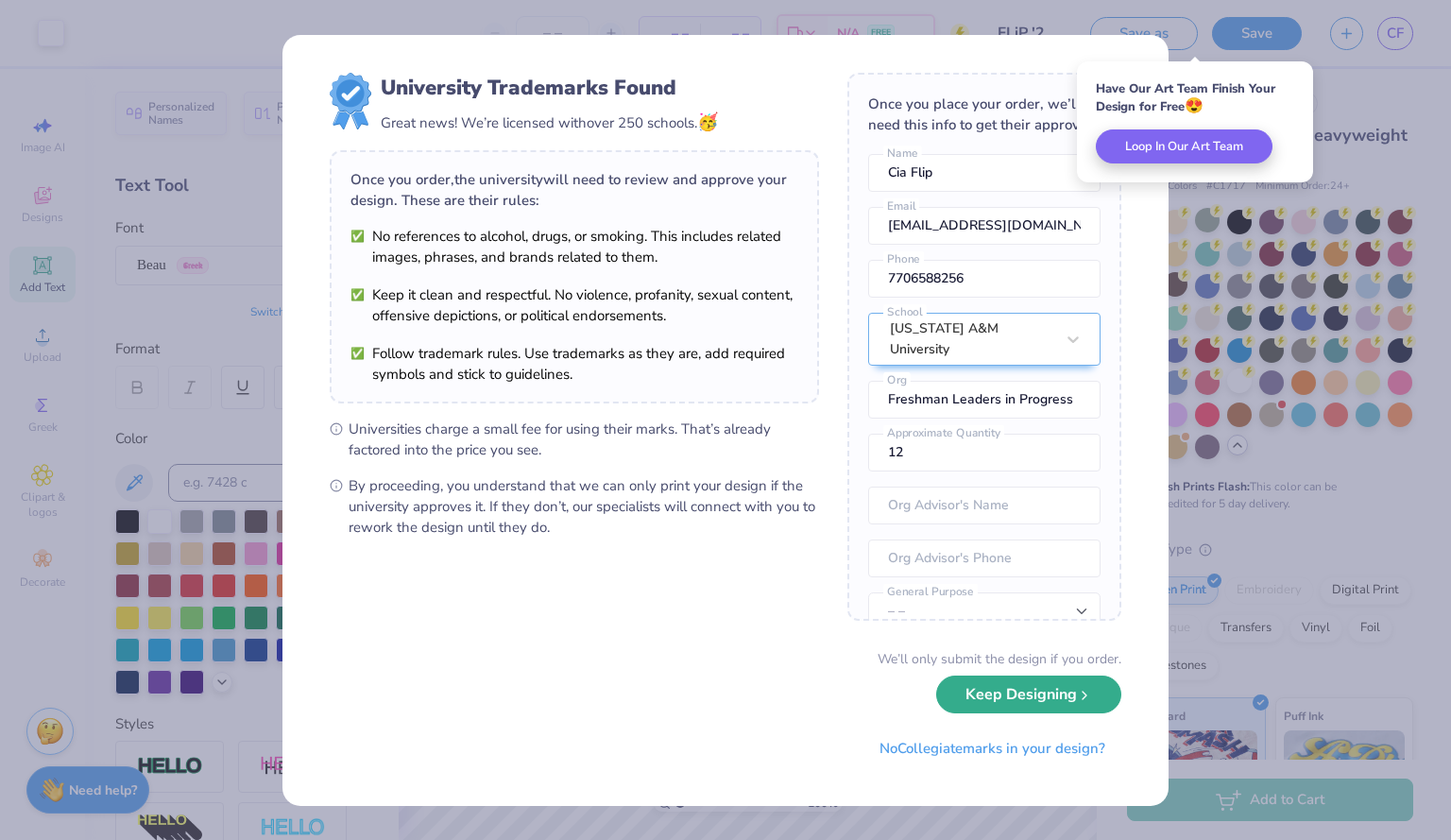
click at [1016, 697] on button "Keep Designing" at bounding box center [1028, 695] width 185 height 39
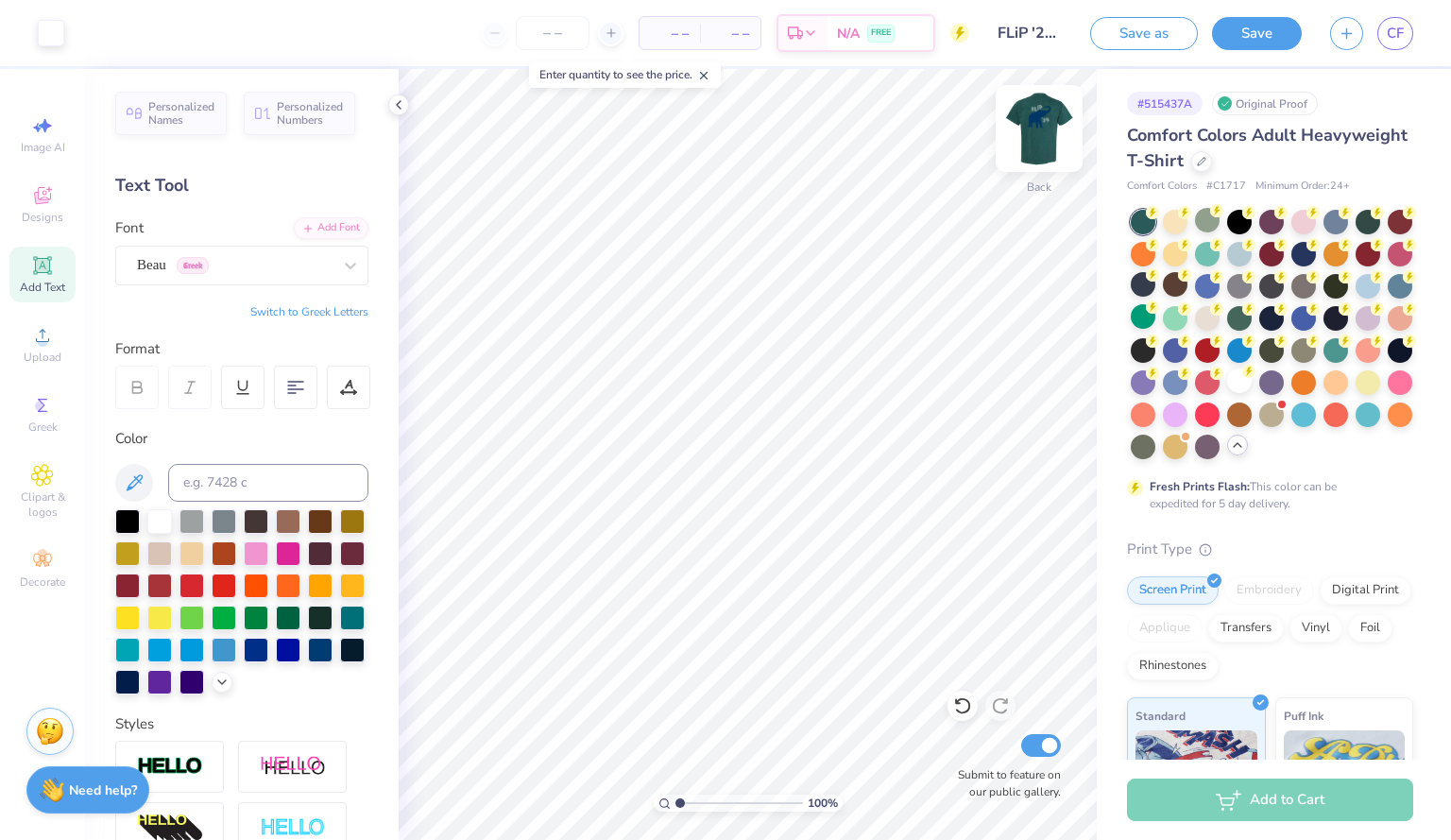
click at [1044, 127] on img at bounding box center [1039, 128] width 75 height 75
click at [1230, 452] on icon at bounding box center [1237, 444] width 15 height 15
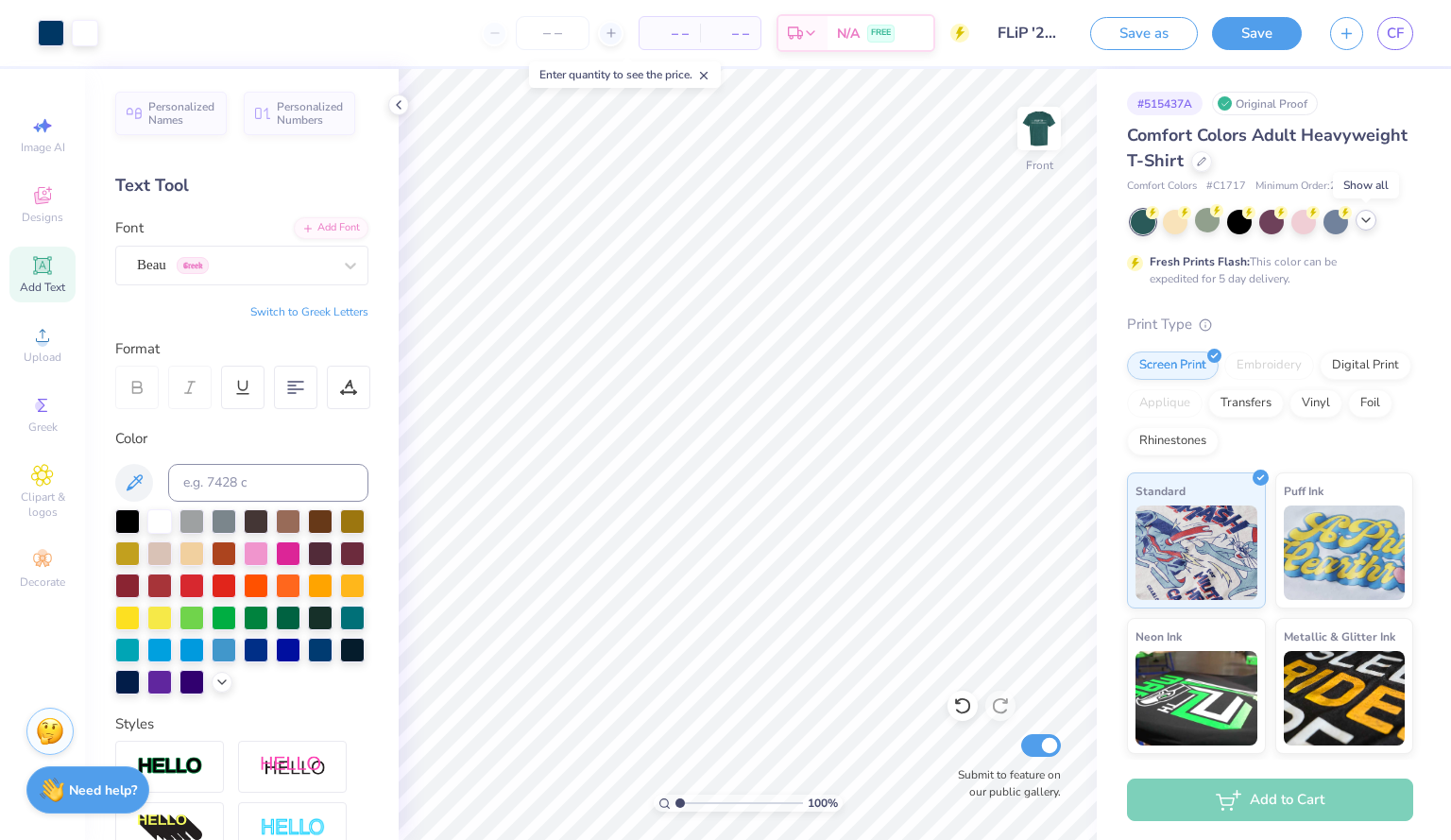
click at [1362, 227] on div at bounding box center [1365, 219] width 21 height 21
